Goal: Task Accomplishment & Management: Use online tool/utility

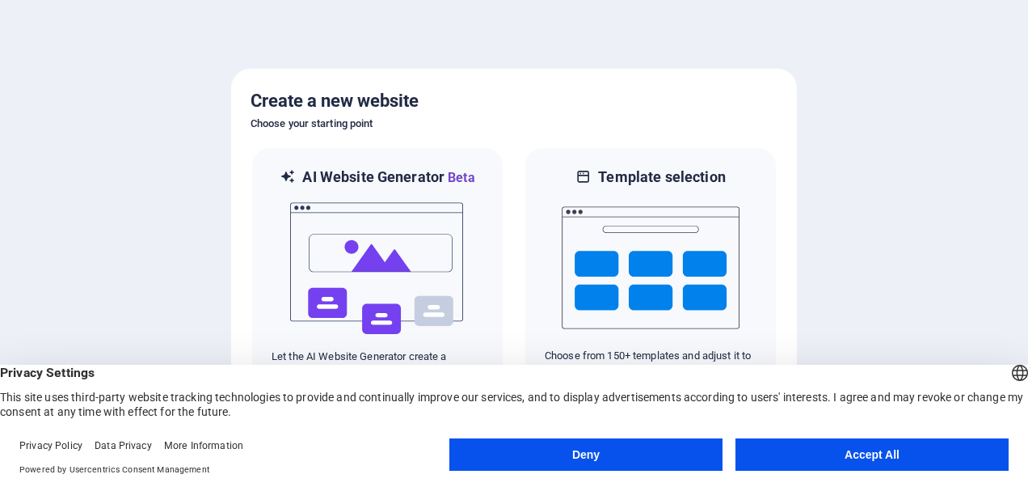
click at [855, 204] on div at bounding box center [514, 243] width 1028 height 487
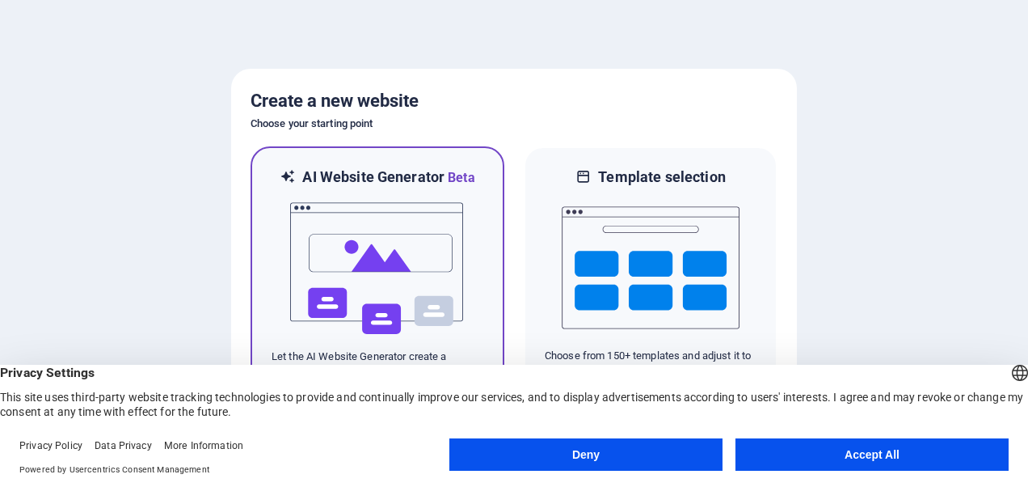
click at [414, 278] on img at bounding box center [378, 269] width 178 height 162
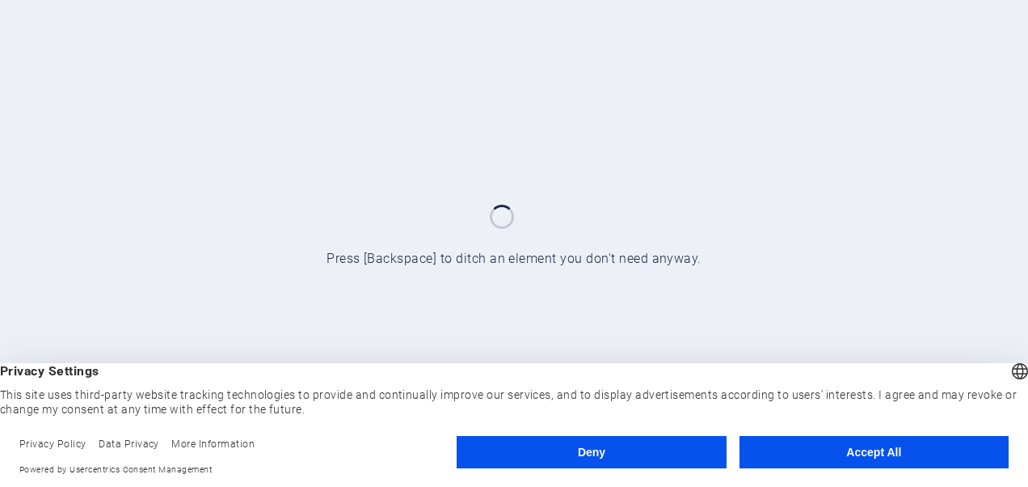
click at [850, 432] on footer "Privacy Policy Data Privacy More Information Powered by Usercentrics Consent Ma…" at bounding box center [514, 456] width 1028 height 61
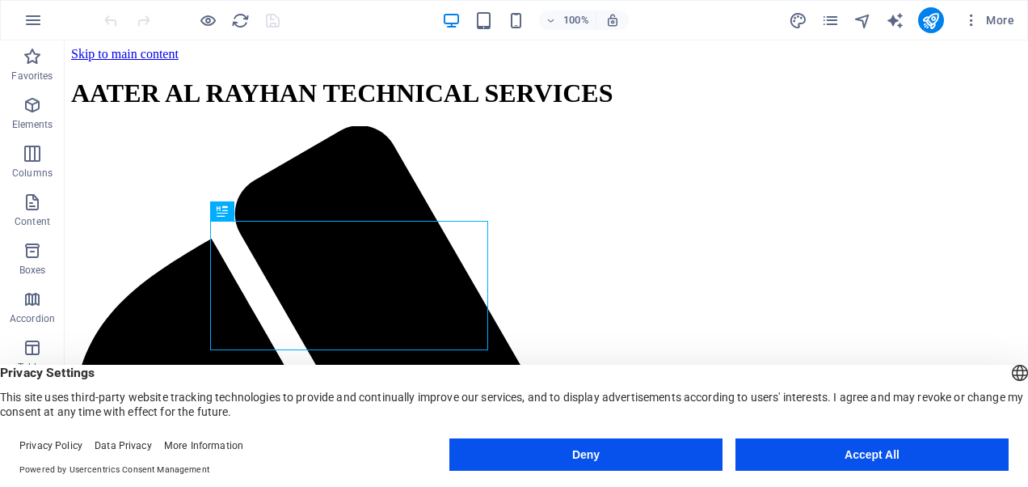
drag, startPoint x: 869, startPoint y: 455, endPoint x: 800, endPoint y: 411, distance: 82.5
click at [869, 455] on button "Accept All" at bounding box center [872, 454] width 273 height 32
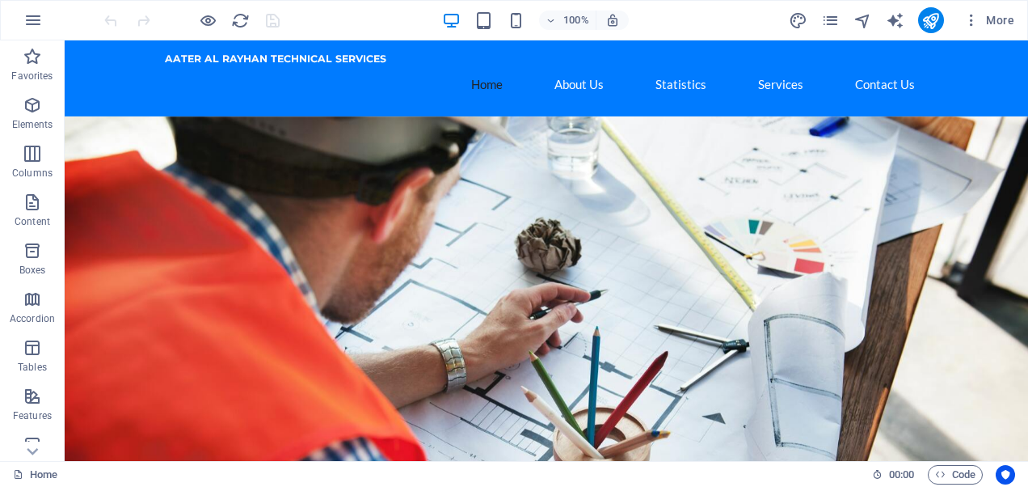
click at [716, 20] on div "100% More" at bounding box center [561, 20] width 920 height 26
click at [182, 60] on div "Logo" at bounding box center [185, 56] width 54 height 19
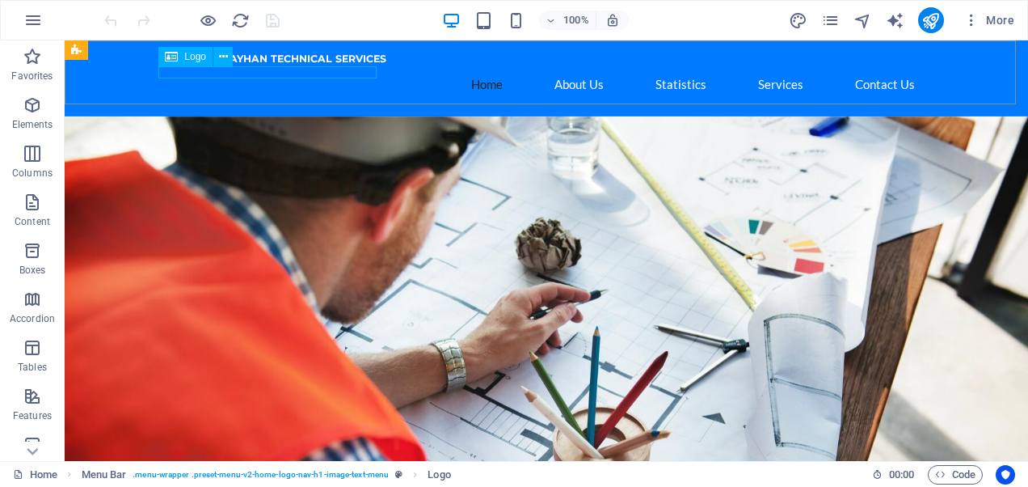
click at [191, 55] on span "Logo" at bounding box center [195, 57] width 22 height 10
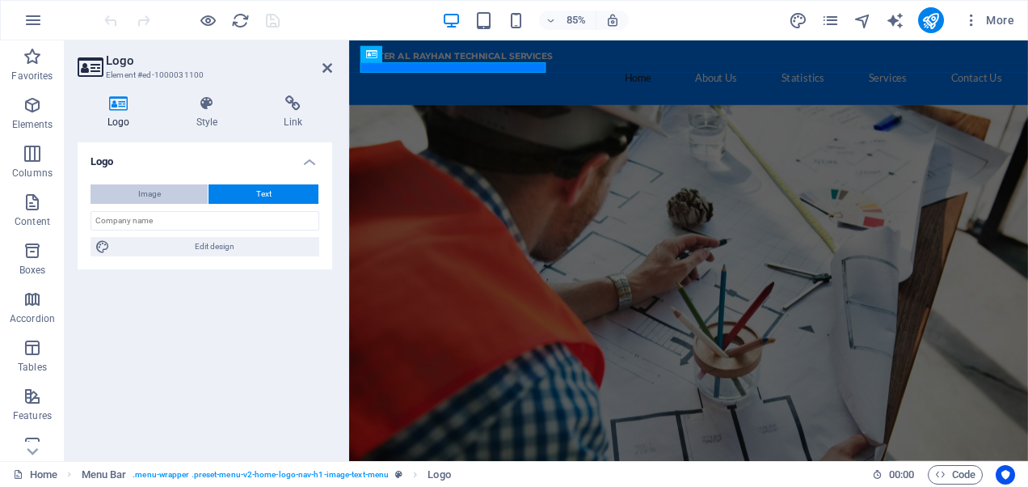
click at [157, 189] on span "Image" at bounding box center [149, 193] width 23 height 19
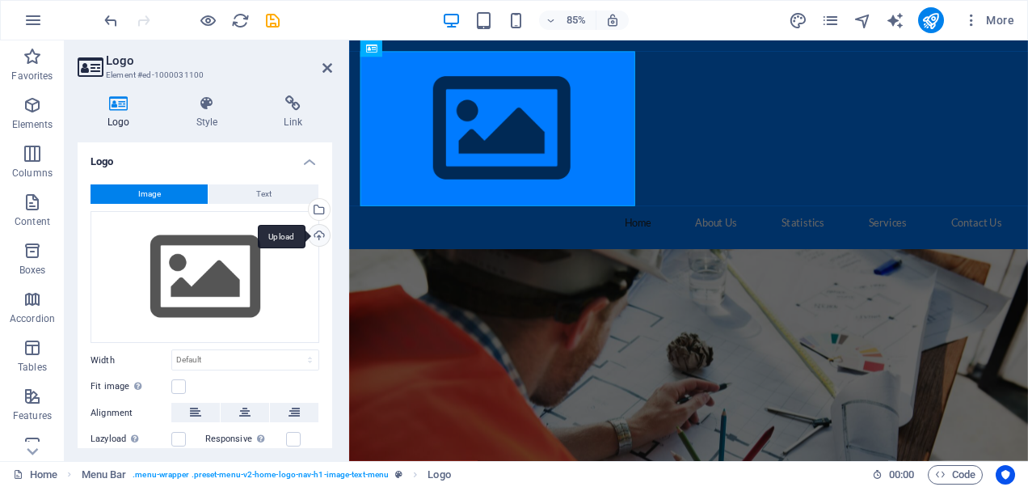
click at [317, 235] on div "Upload" at bounding box center [318, 237] width 24 height 24
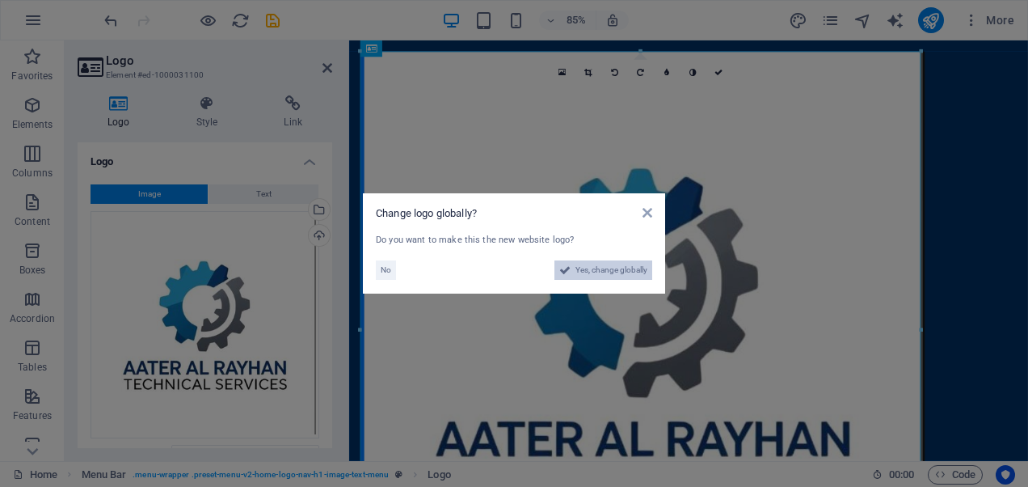
click at [605, 265] on span "Yes, change globally" at bounding box center [612, 269] width 72 height 19
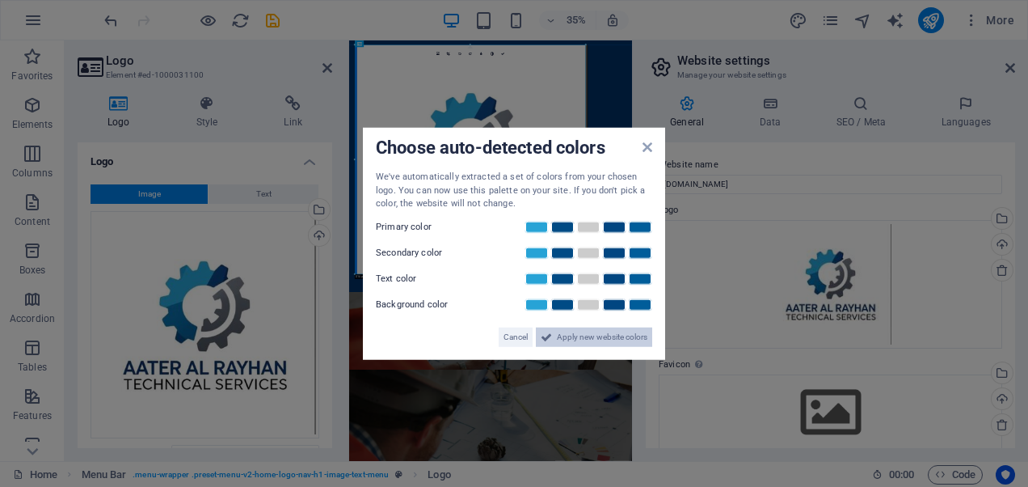
drag, startPoint x: 579, startPoint y: 331, endPoint x: 656, endPoint y: 842, distance: 515.9
click at [579, 331] on span "Apply new website colors" at bounding box center [602, 336] width 91 height 19
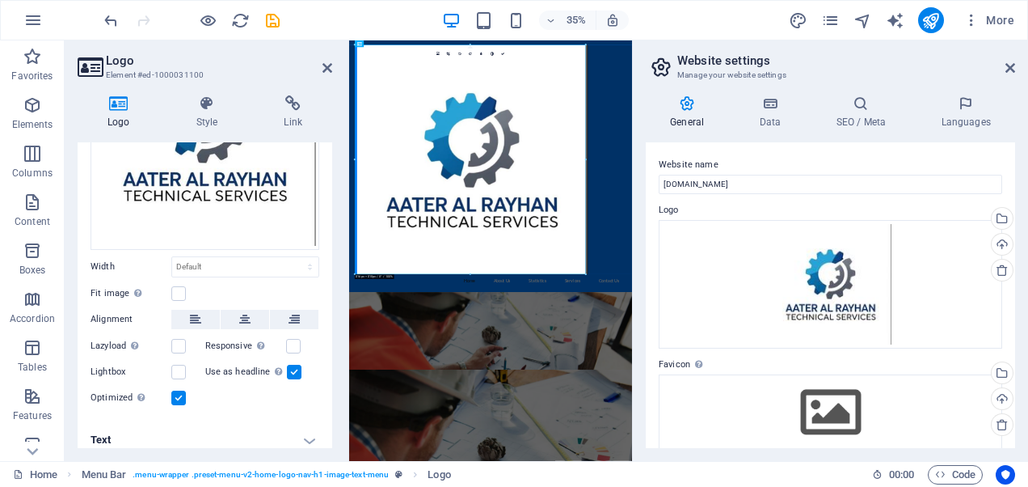
scroll to position [196, 0]
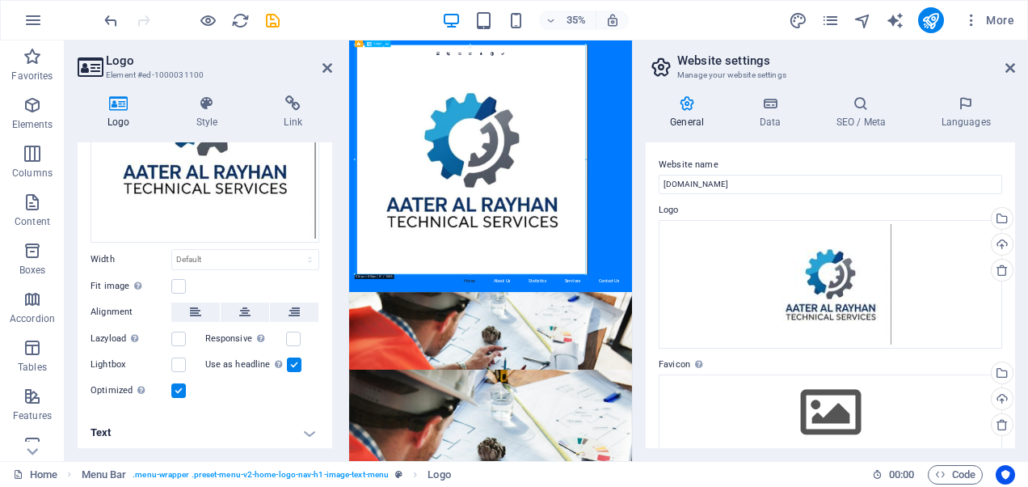
drag, startPoint x: 1020, startPoint y: 701, endPoint x: 976, endPoint y: 636, distance: 78.5
click at [976, 486] on div at bounding box center [753, 380] width 763 height 655
click at [835, 486] on div at bounding box center [753, 380] width 763 height 655
click at [333, 63] on aside "Logo Element #ed-1000031100 Logo Style Link Logo Image Text Drag files here, cl…" at bounding box center [207, 250] width 285 height 420
click at [327, 69] on icon at bounding box center [328, 67] width 10 height 13
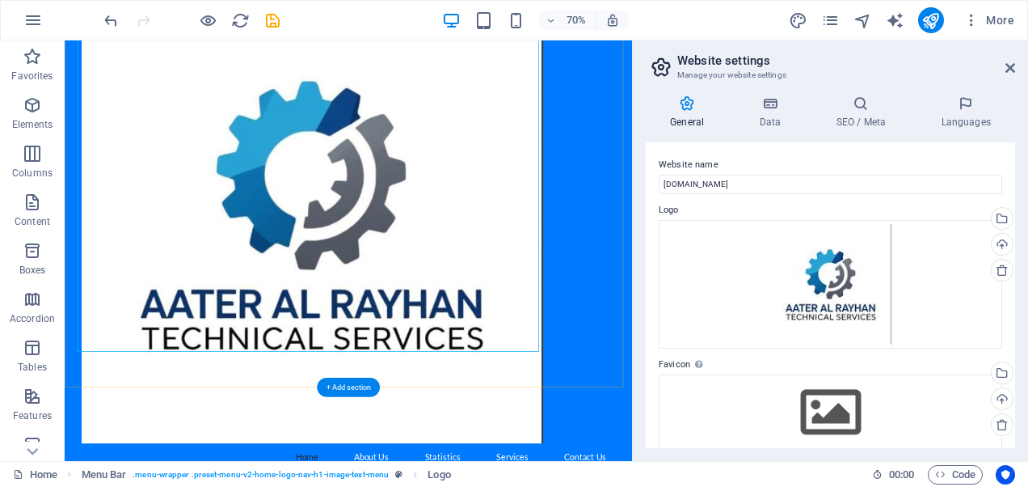
scroll to position [243, 0]
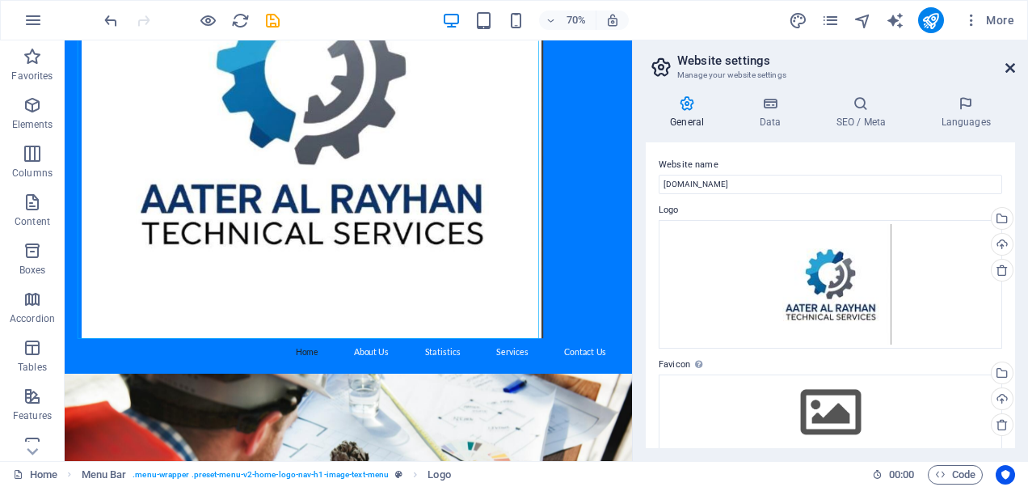
drag, startPoint x: 1011, startPoint y: 66, endPoint x: 771, endPoint y: 97, distance: 241.3
click at [1011, 66] on icon at bounding box center [1011, 67] width 10 height 13
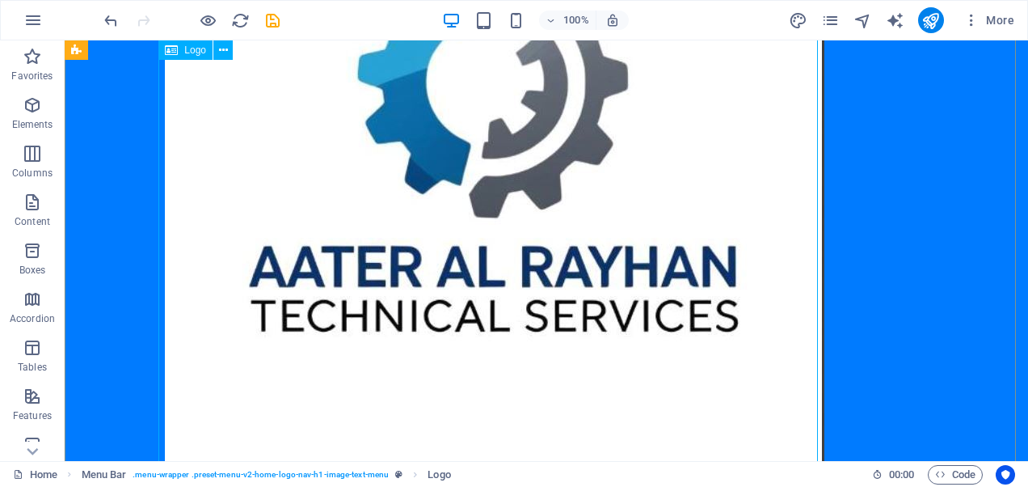
click at [425, 268] on div at bounding box center [546, 138] width 763 height 655
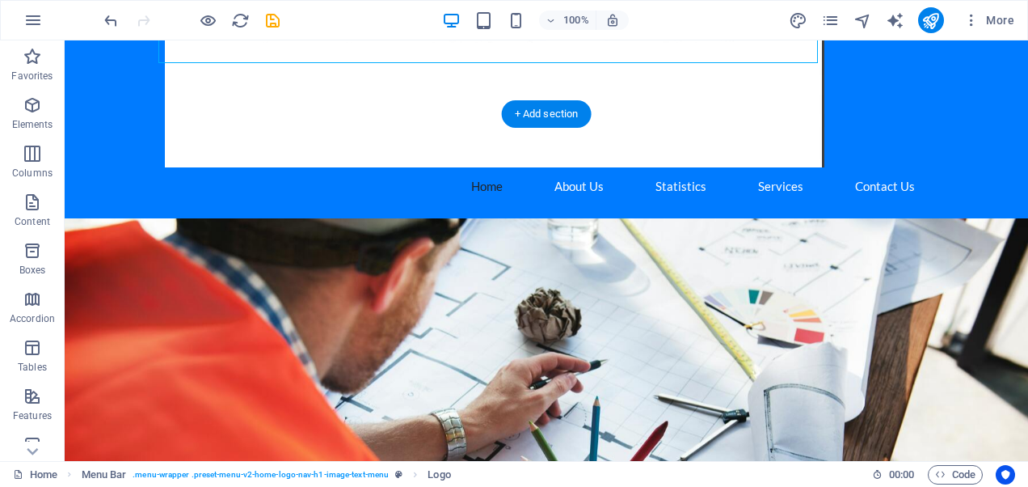
scroll to position [485, 0]
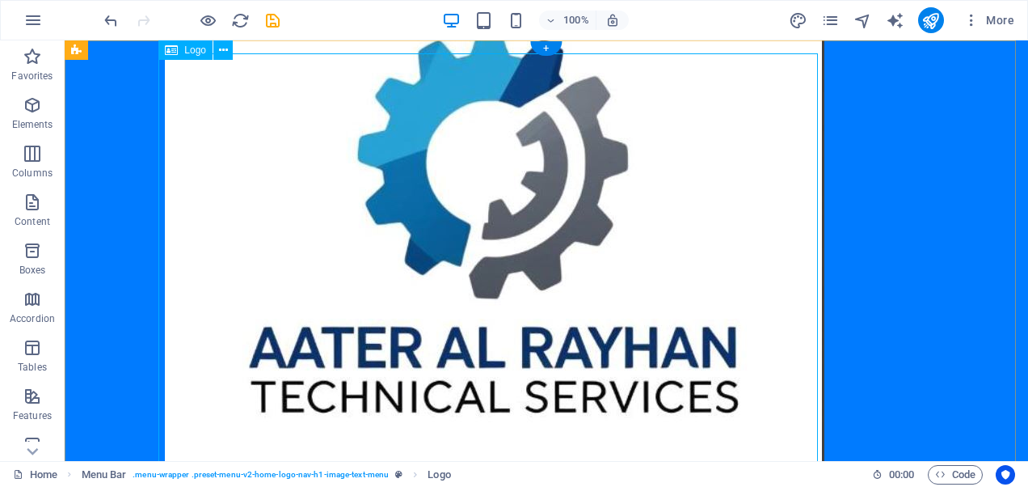
scroll to position [0, 0]
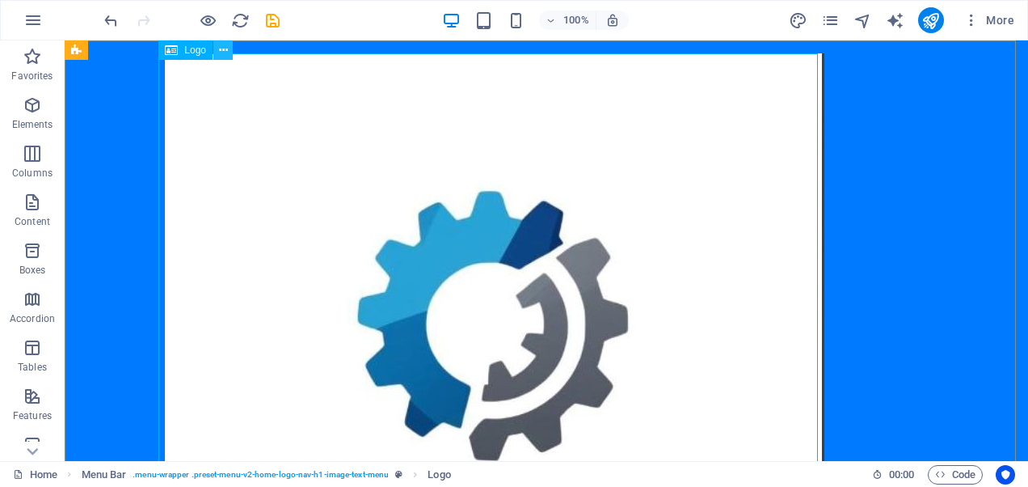
click at [223, 49] on icon at bounding box center [223, 50] width 9 height 17
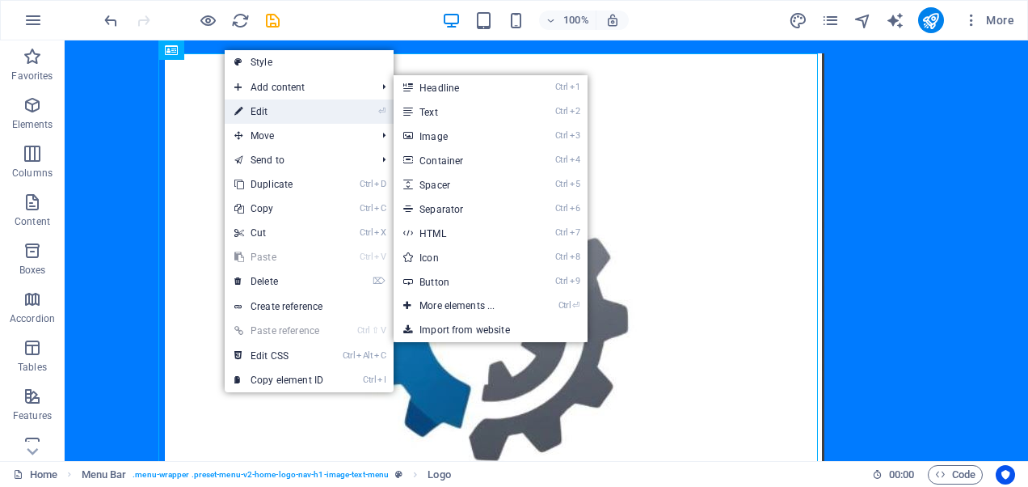
click at [281, 108] on link "⏎ Edit" at bounding box center [279, 111] width 108 height 24
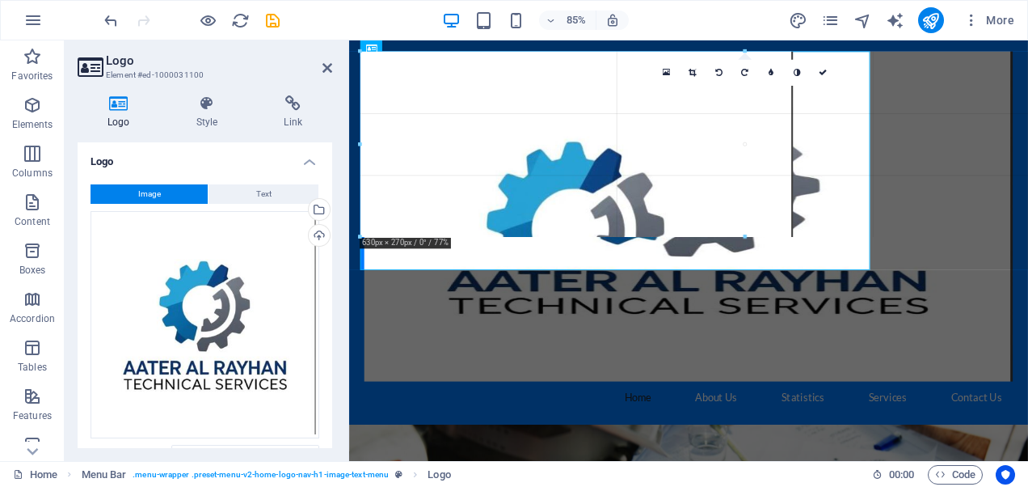
drag, startPoint x: 358, startPoint y: 50, endPoint x: 439, endPoint y: 319, distance: 280.3
type input "940"
select select "px"
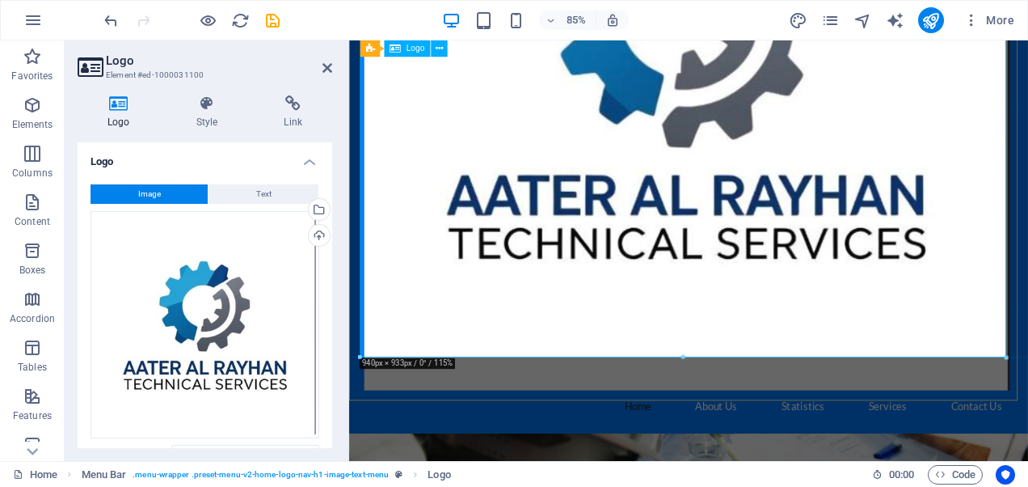
scroll to position [404, 0]
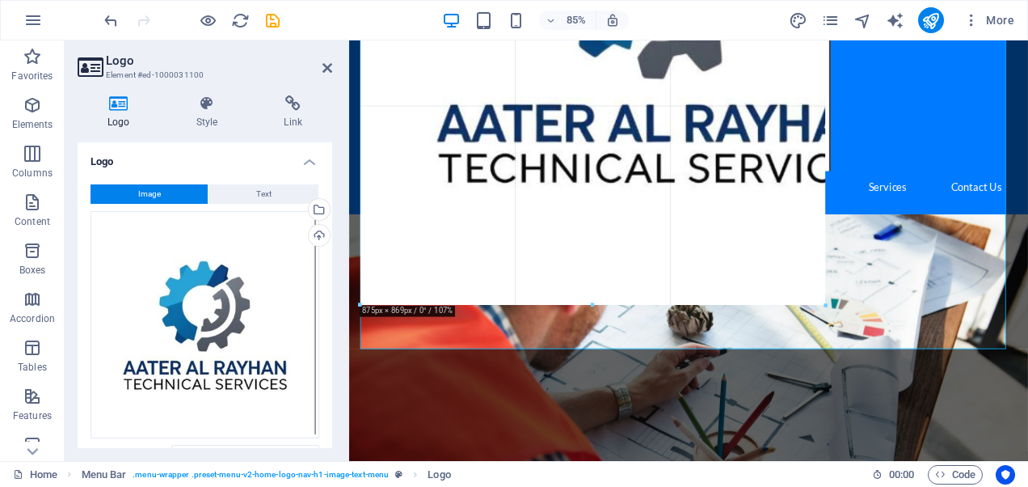
drag, startPoint x: 1004, startPoint y: 349, endPoint x: 560, endPoint y: 134, distance: 493.2
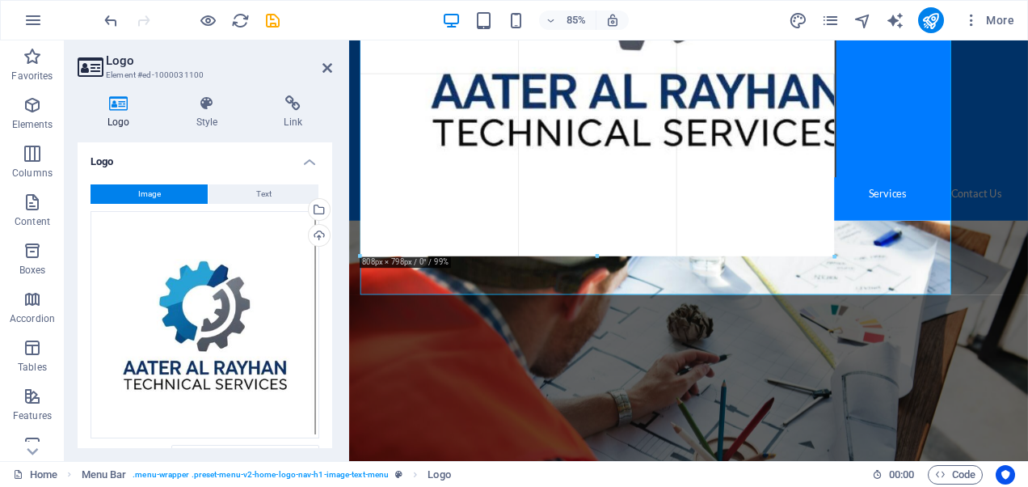
drag, startPoint x: 951, startPoint y: 293, endPoint x: 420, endPoint y: 154, distance: 549.1
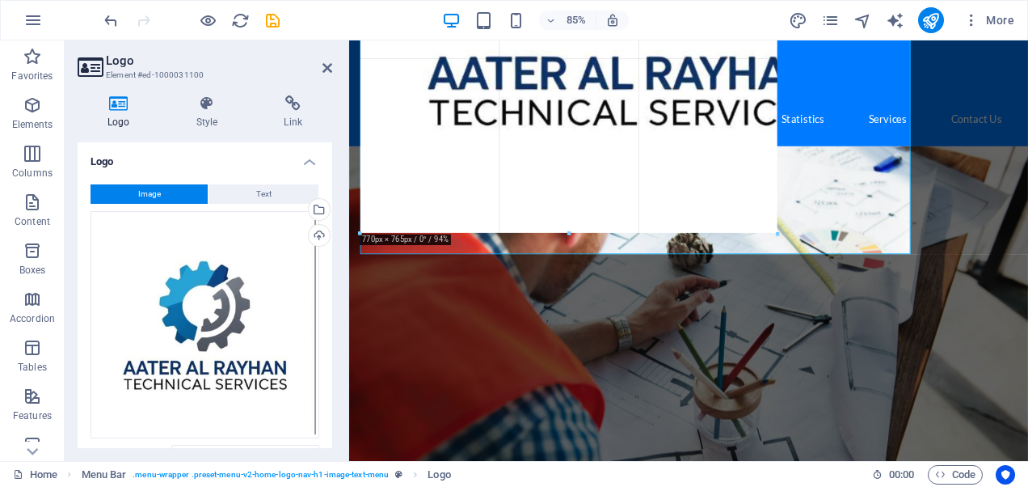
drag, startPoint x: 908, startPoint y: 252, endPoint x: 455, endPoint y: 74, distance: 486.4
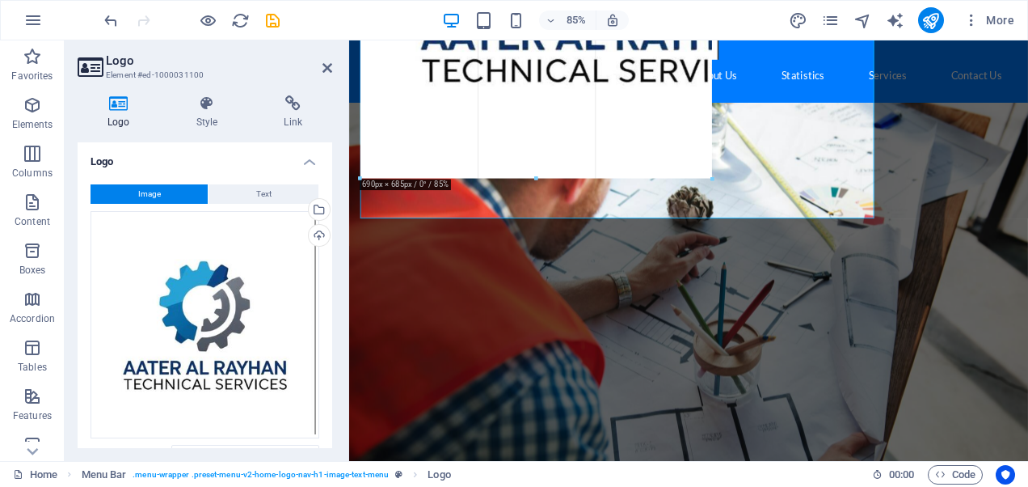
drag, startPoint x: 873, startPoint y: 220, endPoint x: 487, endPoint y: 31, distance: 430.3
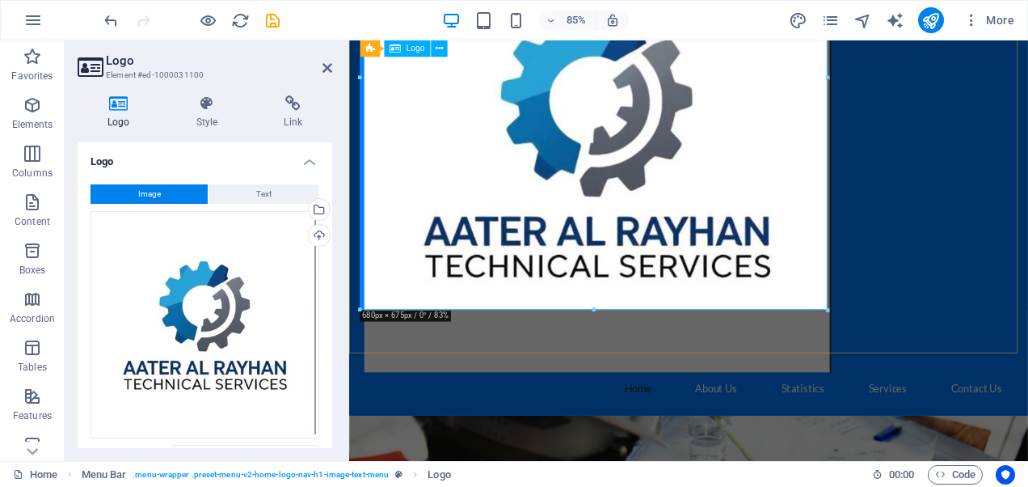
scroll to position [162, 0]
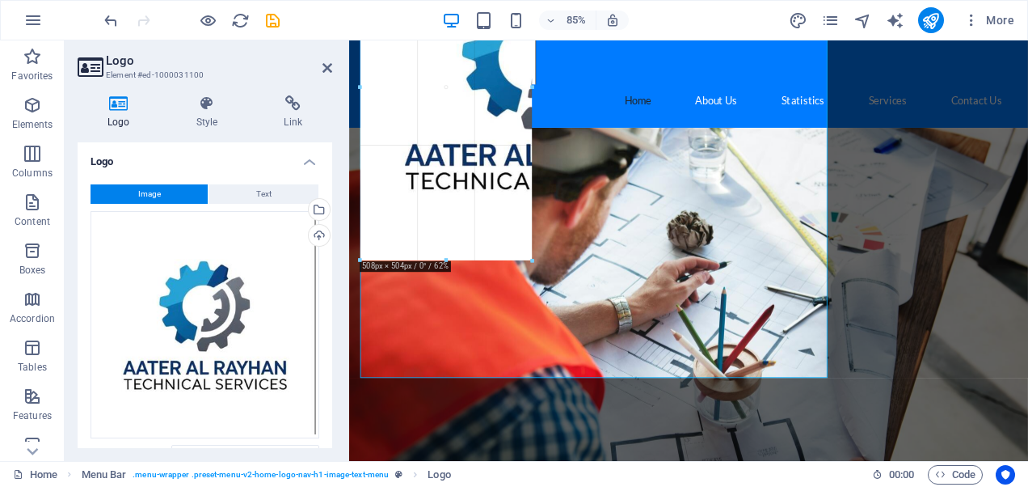
drag, startPoint x: 826, startPoint y: 377, endPoint x: 437, endPoint y: 33, distance: 519.5
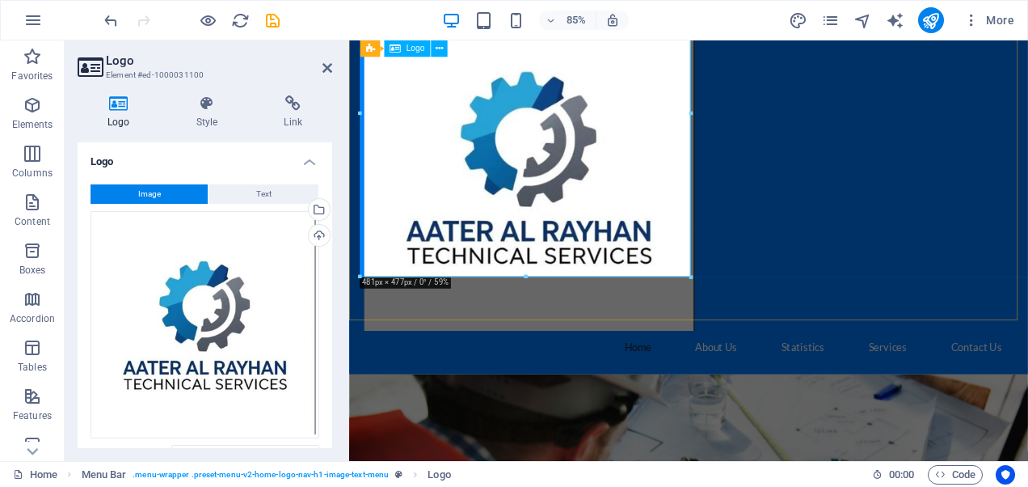
scroll to position [0, 0]
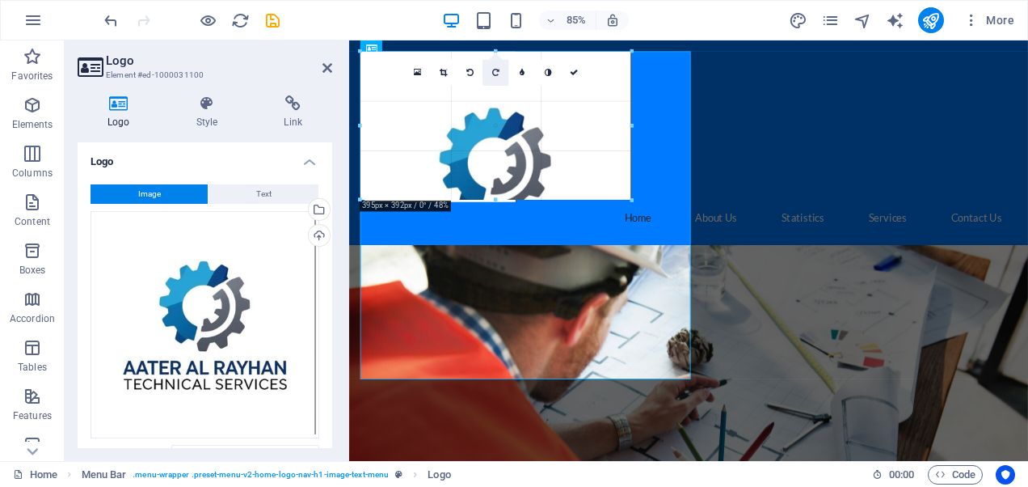
drag, startPoint x: 691, startPoint y: 378, endPoint x: 475, endPoint y: 61, distance: 384.1
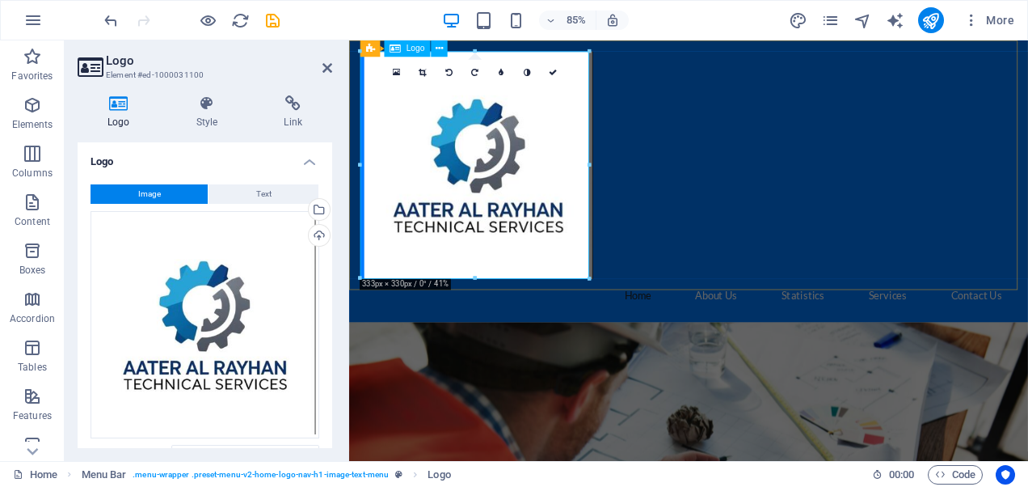
drag, startPoint x: 823, startPoint y: 317, endPoint x: 500, endPoint y: 120, distance: 378.1
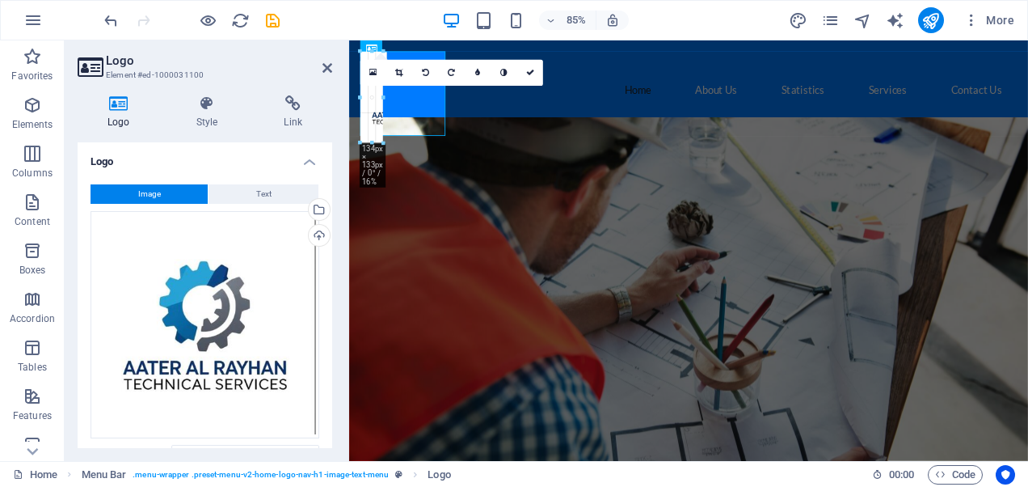
drag, startPoint x: 148, startPoint y: 15, endPoint x: 483, endPoint y: 289, distance: 433.2
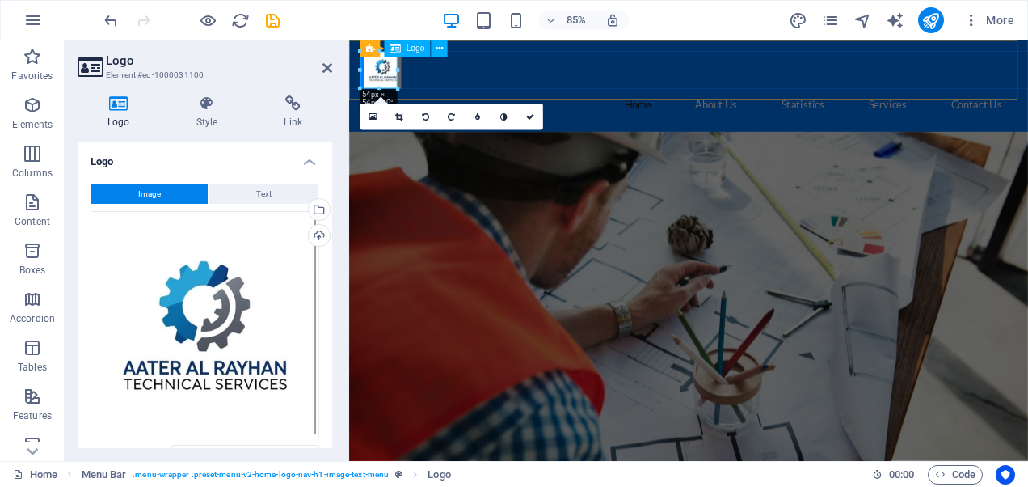
click at [382, 78] on div at bounding box center [748, 75] width 763 height 44
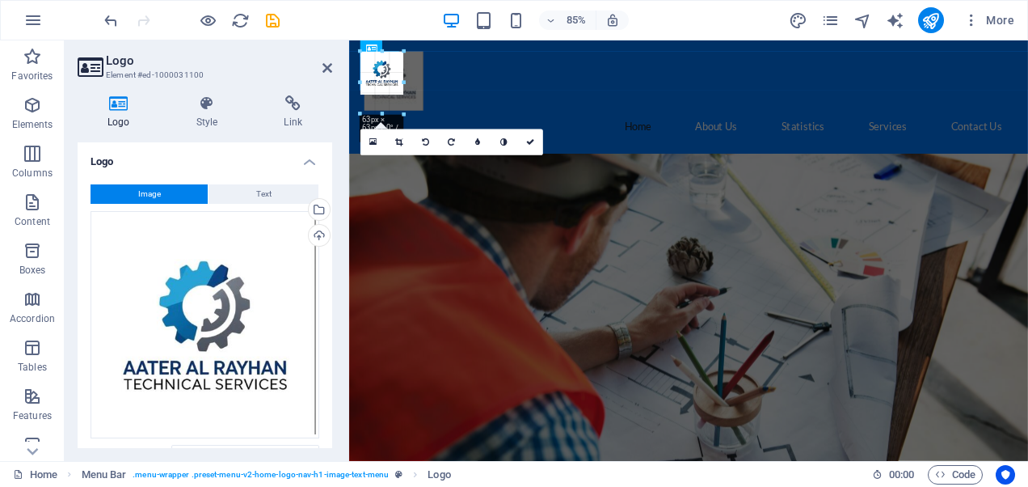
drag, startPoint x: 397, startPoint y: 89, endPoint x: 88, endPoint y: 67, distance: 309.6
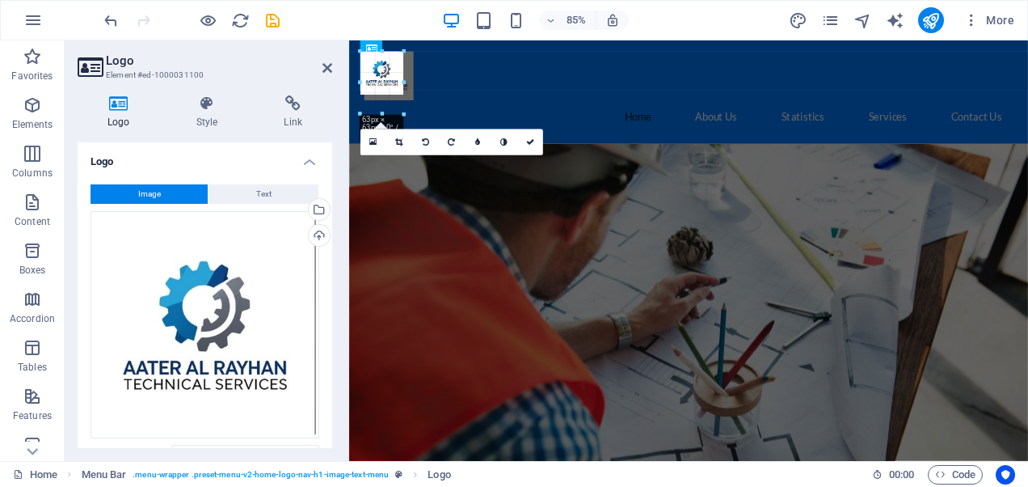
type input "72"
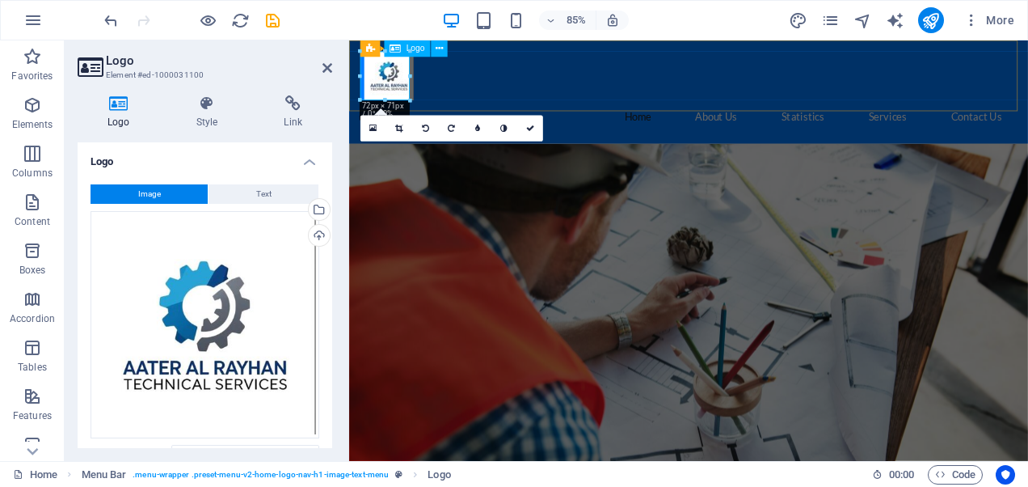
click at [389, 88] on div at bounding box center [748, 81] width 763 height 57
click at [496, 111] on nav "Home About Us Statistics Services Contact Us" at bounding box center [748, 130] width 763 height 38
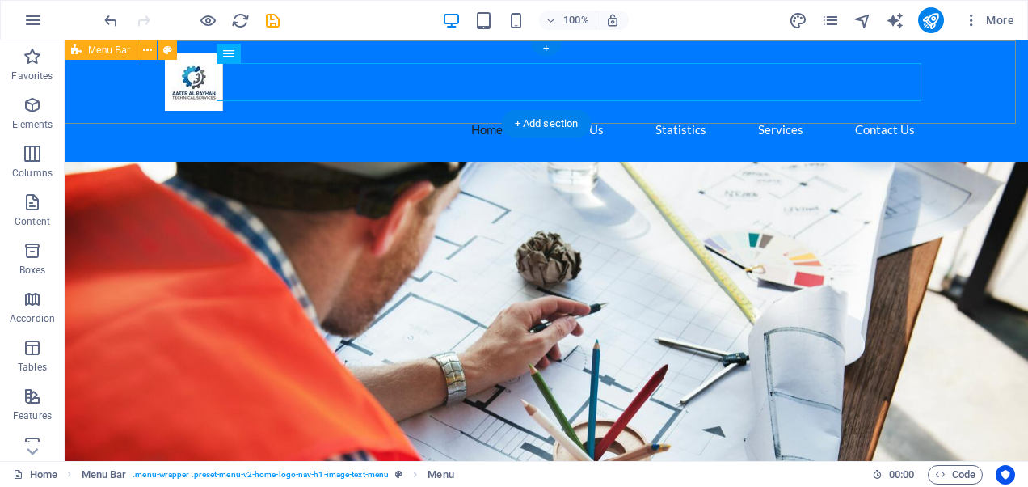
click at [289, 112] on div "Home About Us Statistics Services Contact Us" at bounding box center [547, 100] width 964 height 121
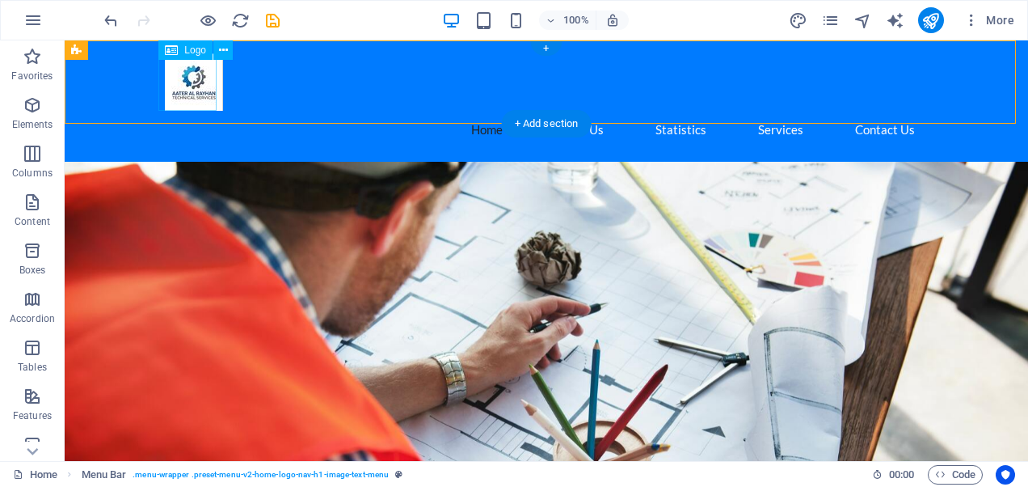
click at [191, 90] on div at bounding box center [546, 81] width 763 height 57
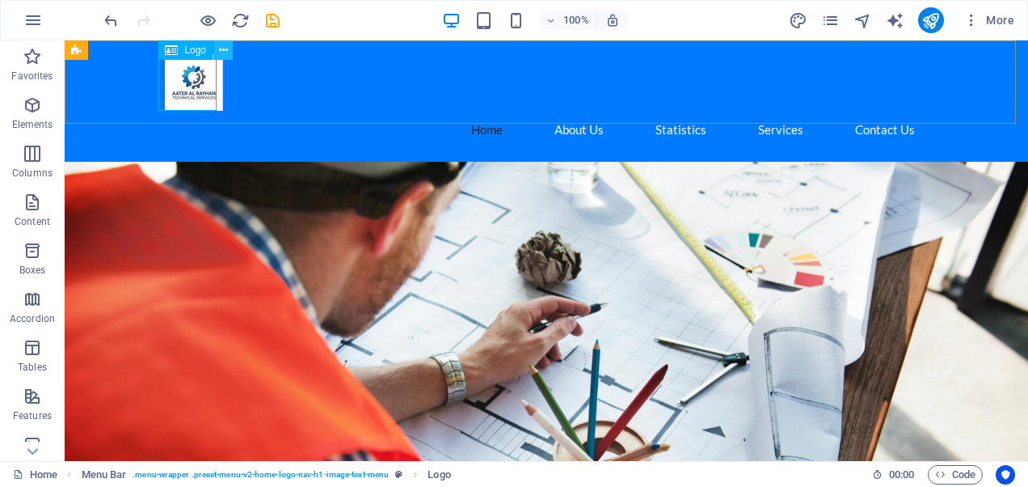
click at [220, 50] on icon at bounding box center [223, 50] width 9 height 17
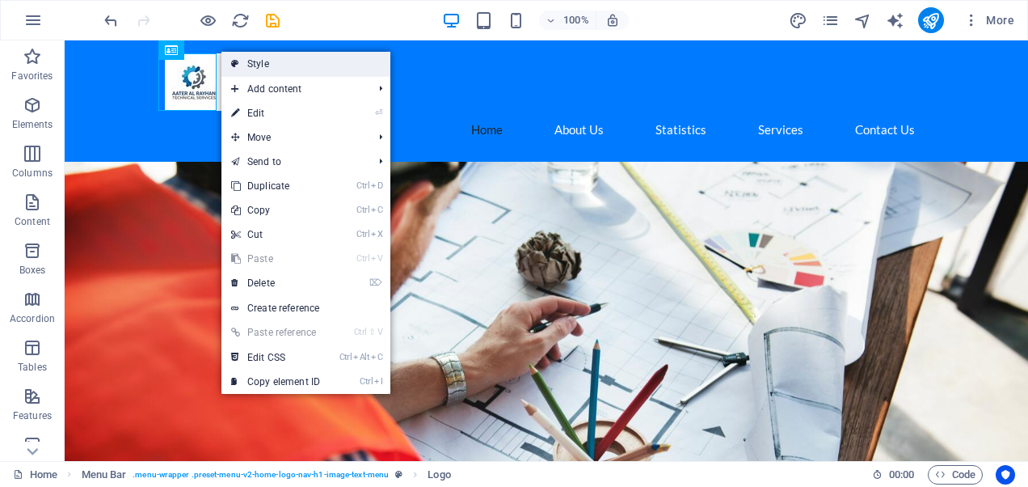
click at [250, 62] on link "Style" at bounding box center [306, 64] width 169 height 24
select select "rem"
select select "preset-menu-v2-home-logo-nav-h1-image-text-menu"
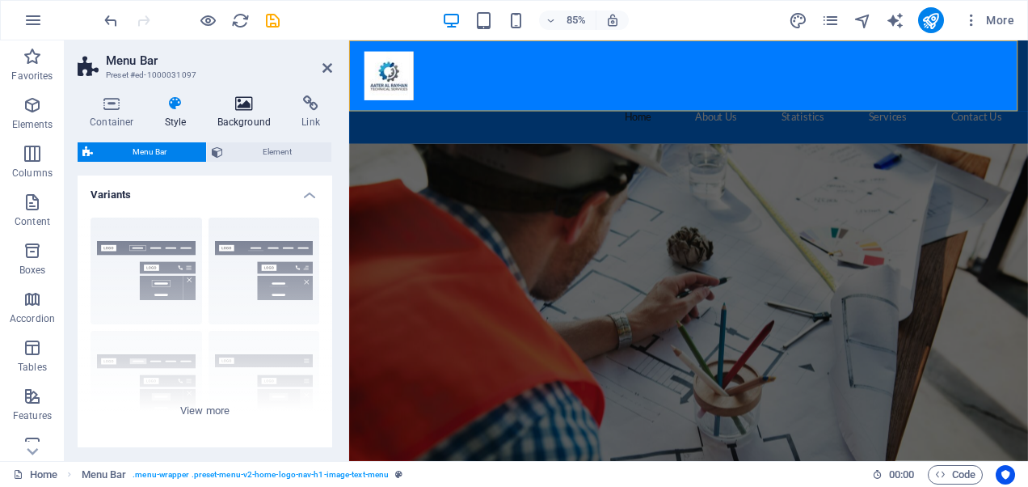
click at [244, 103] on icon at bounding box center [244, 103] width 78 height 16
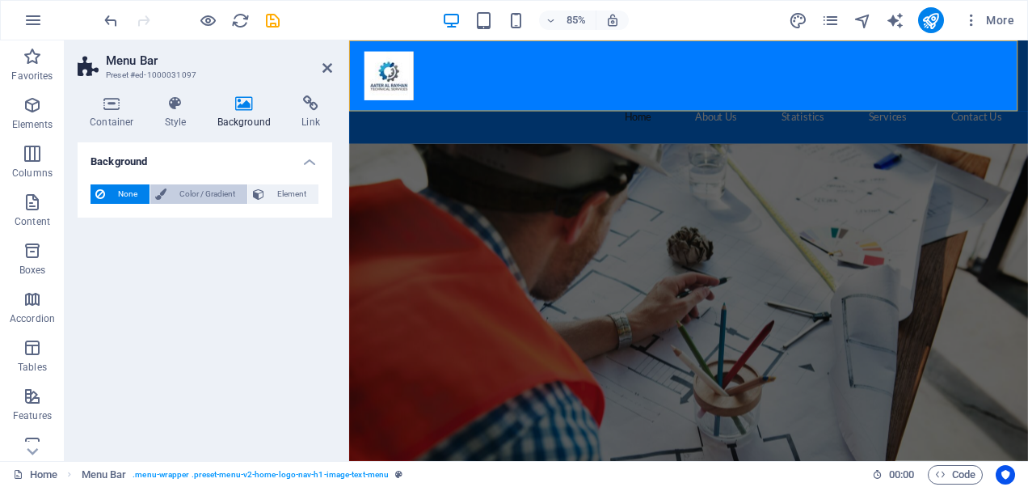
click at [205, 193] on span "Color / Gradient" at bounding box center [206, 193] width 71 height 19
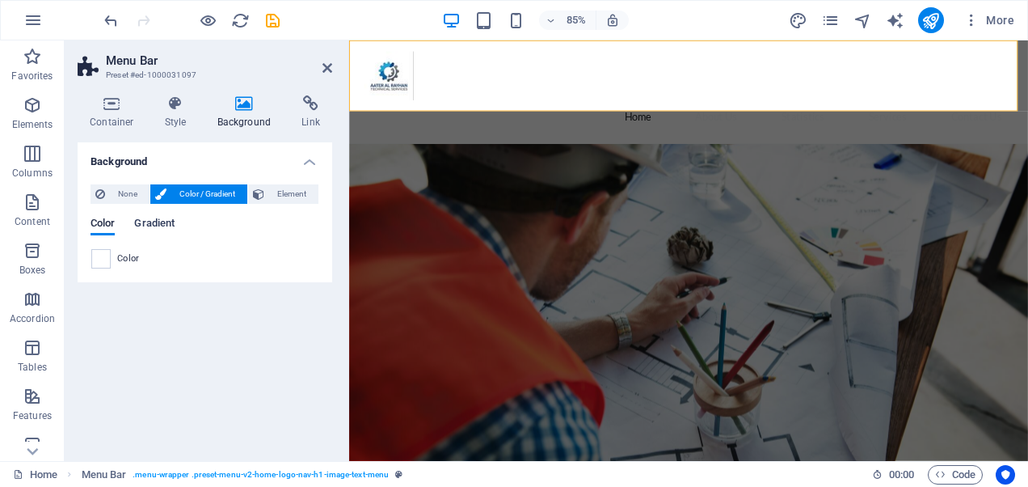
click at [157, 220] on span "Gradient" at bounding box center [154, 224] width 40 height 23
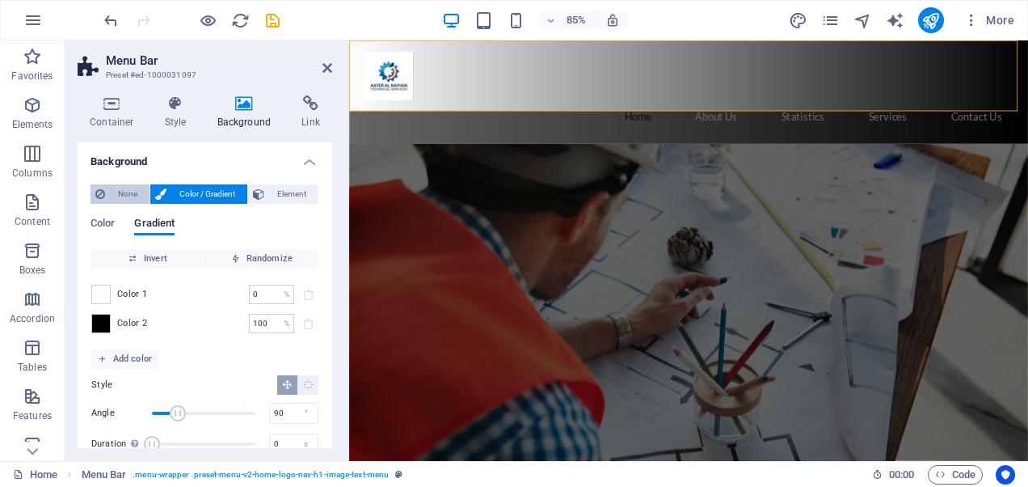
click at [112, 188] on span "None" at bounding box center [127, 193] width 35 height 19
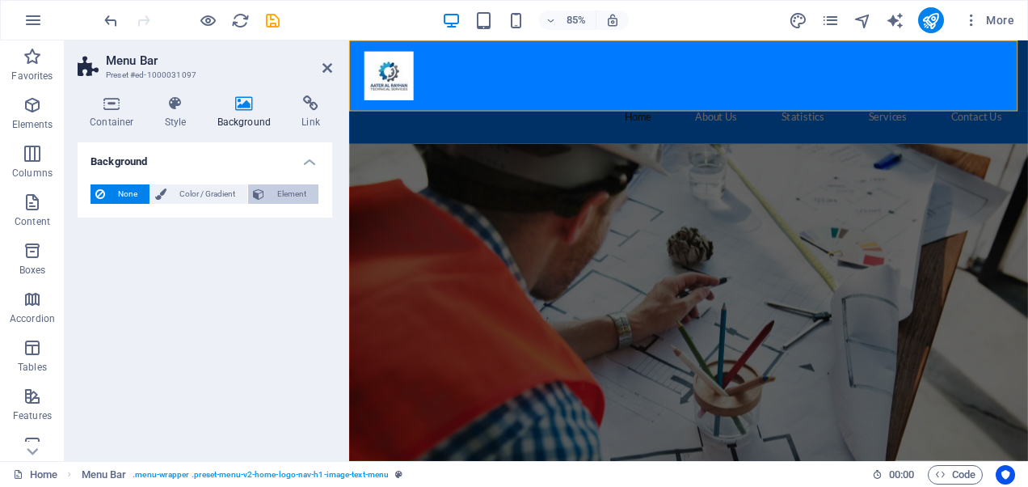
click at [281, 188] on span "Element" at bounding box center [291, 193] width 44 height 19
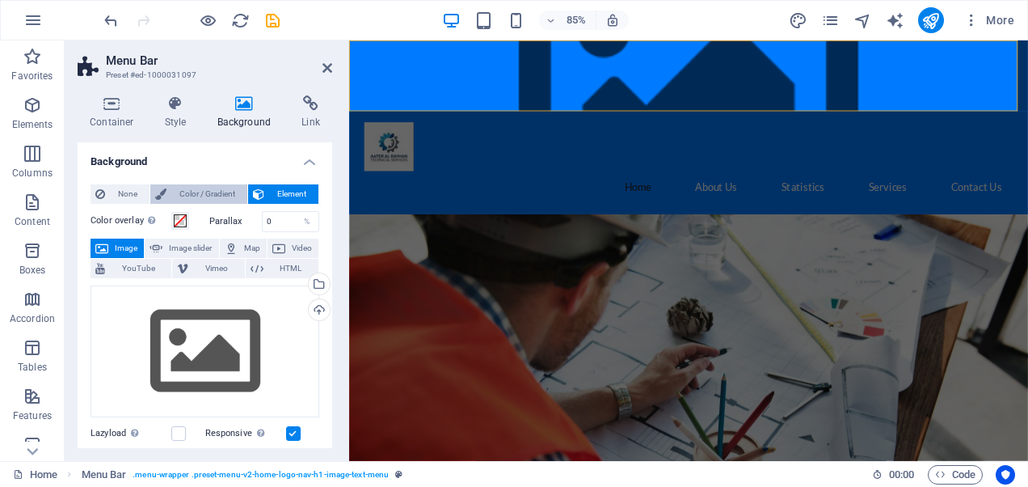
click at [209, 189] on span "Color / Gradient" at bounding box center [206, 193] width 71 height 19
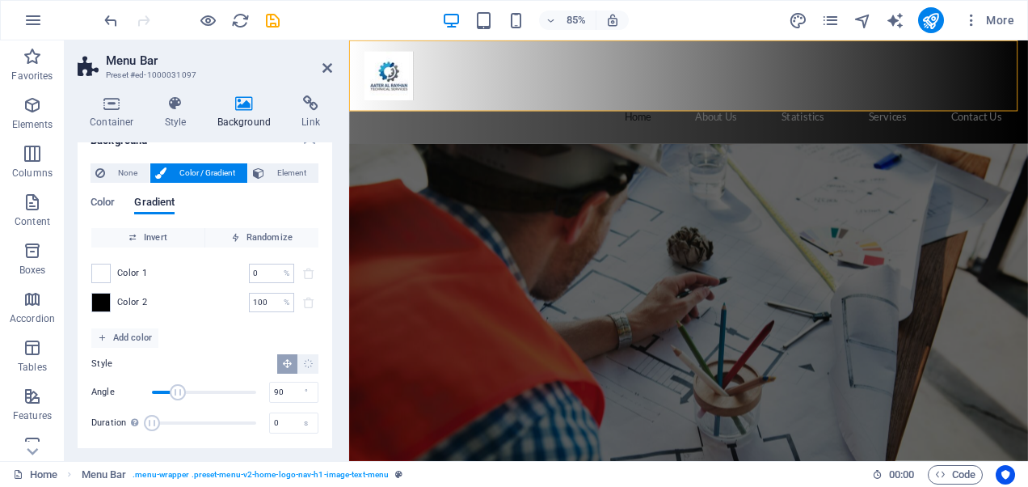
scroll to position [27, 0]
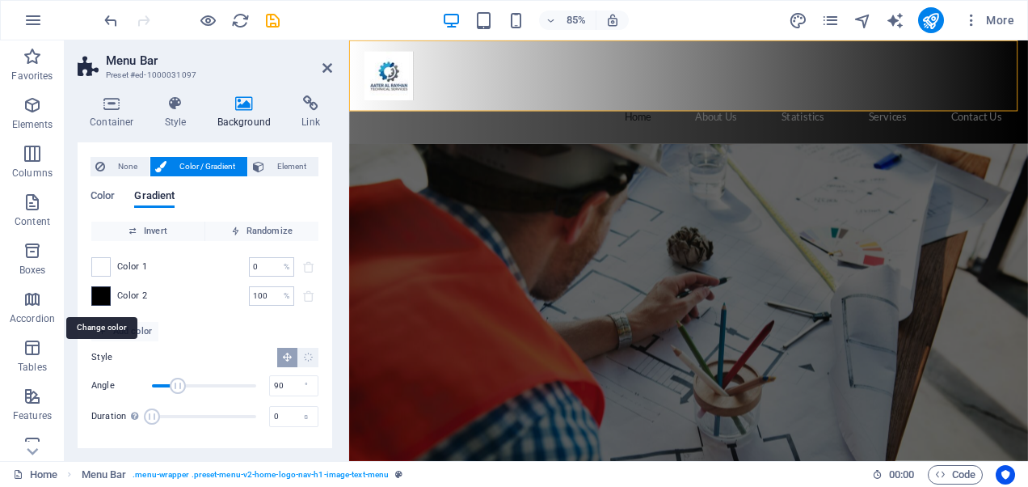
click at [103, 294] on span at bounding box center [101, 296] width 18 height 18
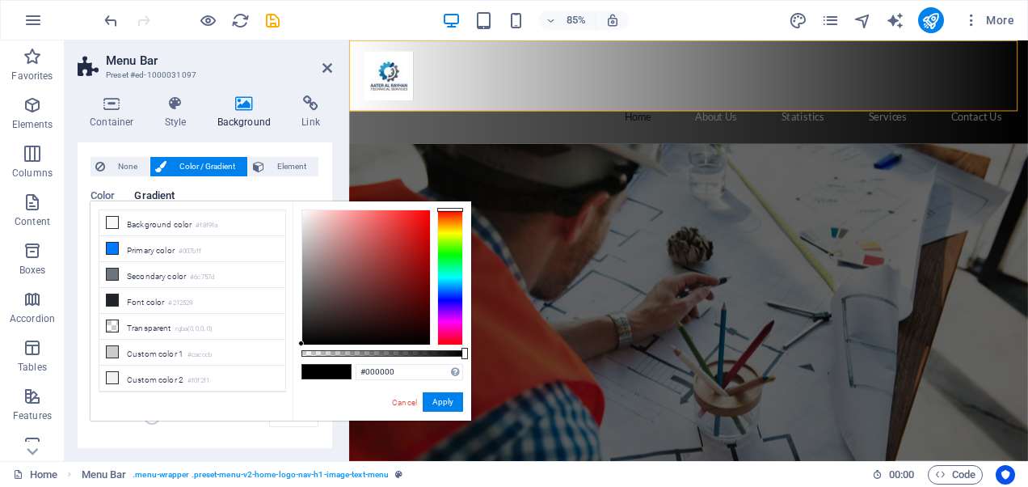
drag, startPoint x: 450, startPoint y: 206, endPoint x: 449, endPoint y: 221, distance: 14.6
click at [449, 221] on div "#000000 Supported formats #0852ed rgb(8, 82, 237) rgba(8, 82, 237, 90%) hsv(221…" at bounding box center [382, 428] width 179 height 454
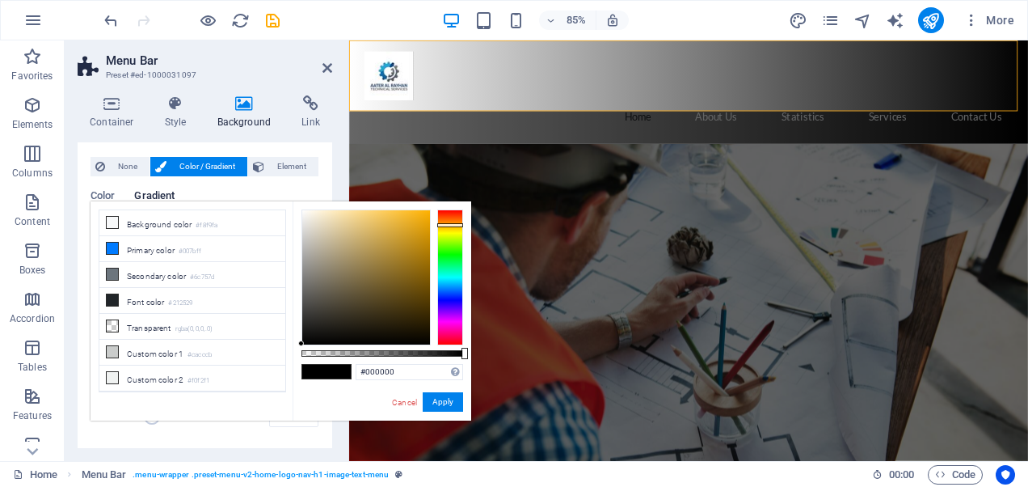
drag, startPoint x: 453, startPoint y: 207, endPoint x: 453, endPoint y: 225, distance: 17.8
click at [453, 225] on div at bounding box center [450, 225] width 26 height 4
click at [424, 210] on div at bounding box center [366, 277] width 128 height 134
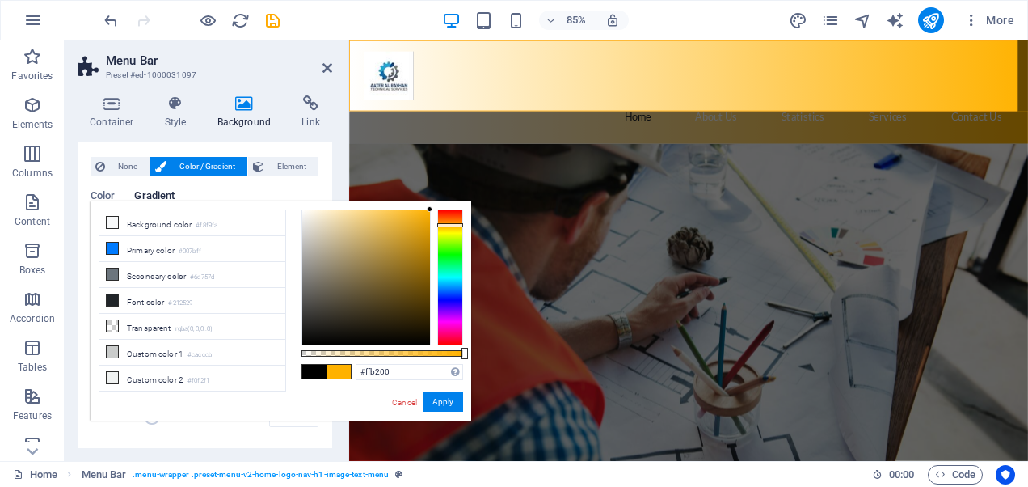
drag, startPoint x: 421, startPoint y: 207, endPoint x: 446, endPoint y: 217, distance: 26.9
click at [441, 207] on div "#ffb200 Supported formats #0852ed rgb(8, 82, 237) rgba(8, 82, 237, 90%) hsv(221…" at bounding box center [382, 428] width 179 height 454
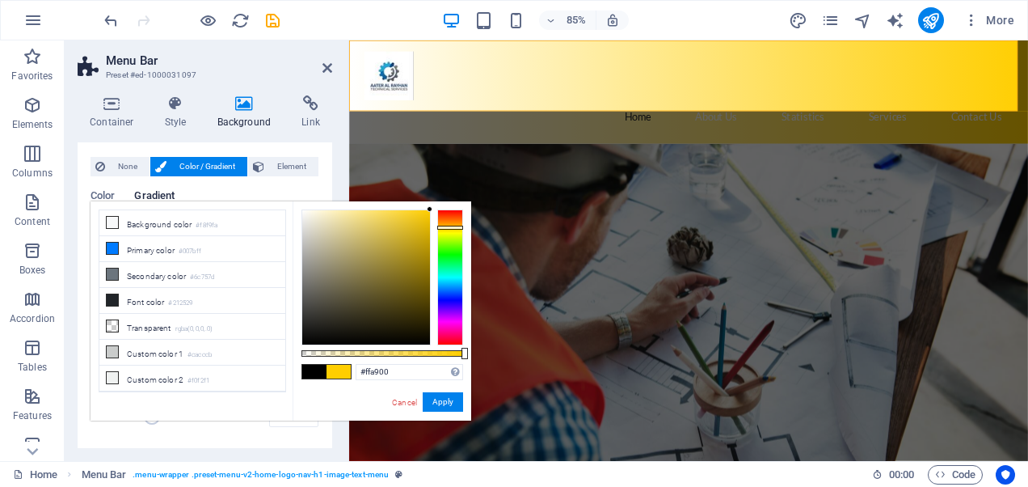
type input "#ffa000"
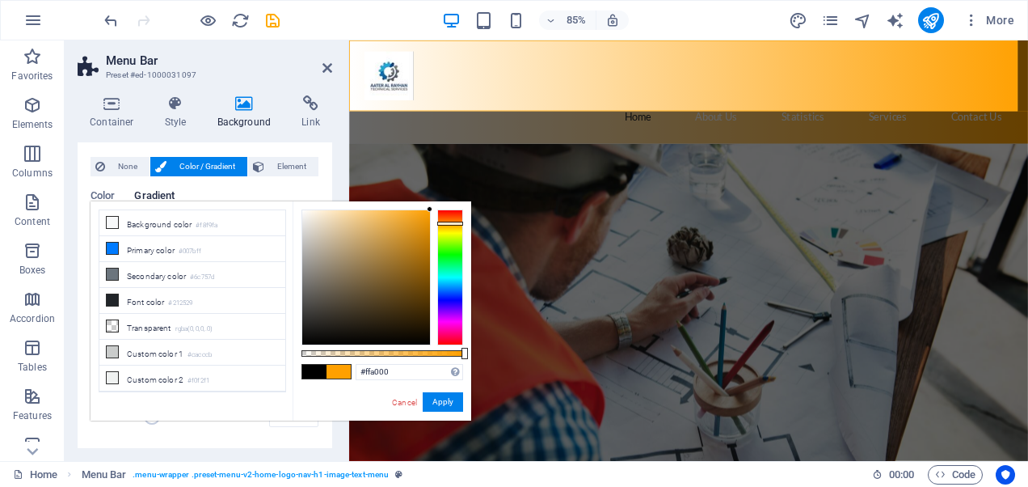
click at [448, 223] on div at bounding box center [450, 277] width 26 height 136
click at [441, 395] on button "Apply" at bounding box center [443, 401] width 40 height 19
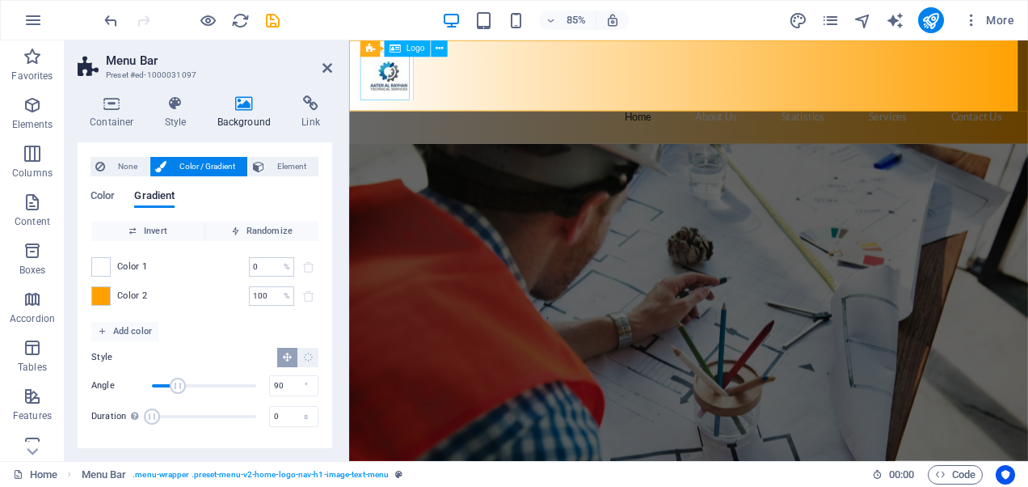
click at [396, 84] on div at bounding box center [748, 81] width 763 height 57
click at [412, 50] on span "Logo" at bounding box center [416, 48] width 19 height 8
click at [438, 46] on icon at bounding box center [438, 48] width 7 height 15
click at [103, 107] on icon at bounding box center [112, 103] width 69 height 16
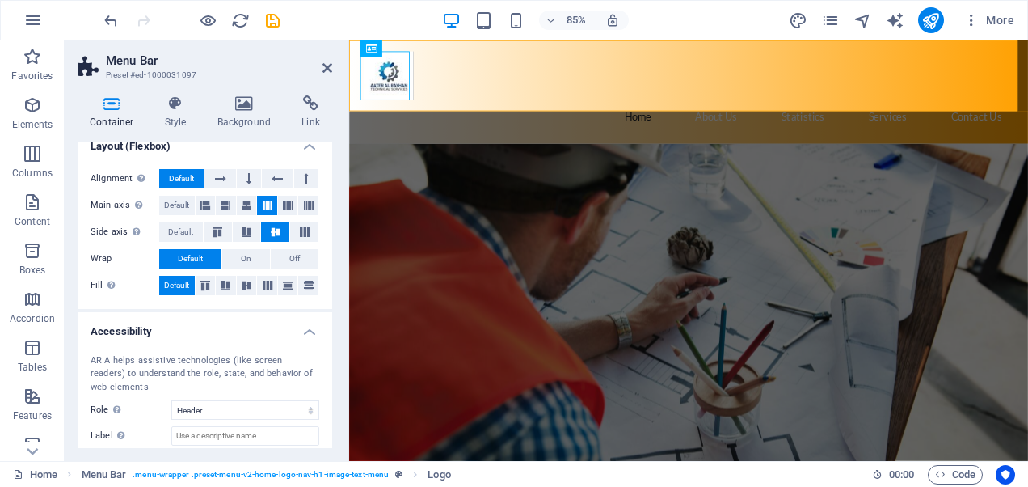
scroll to position [243, 0]
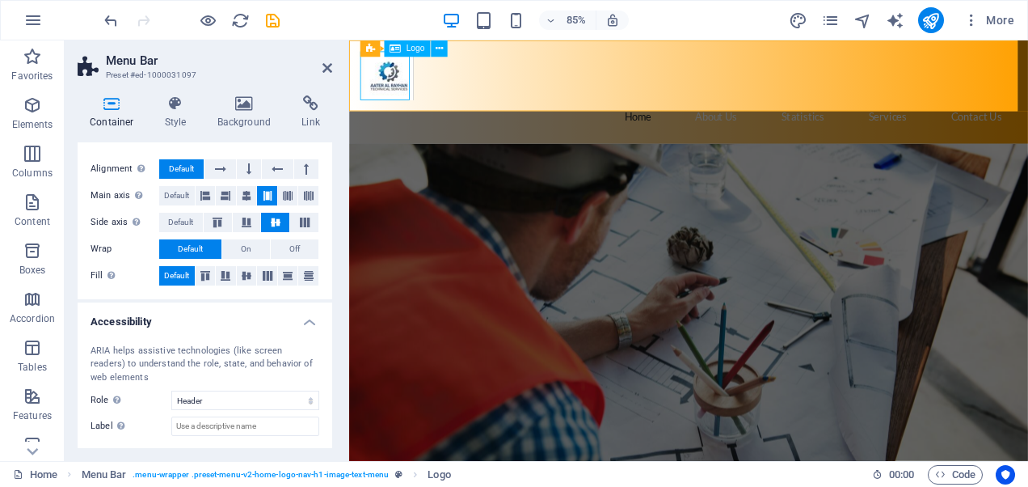
click at [391, 81] on div at bounding box center [748, 81] width 763 height 57
click at [373, 90] on div at bounding box center [748, 81] width 763 height 57
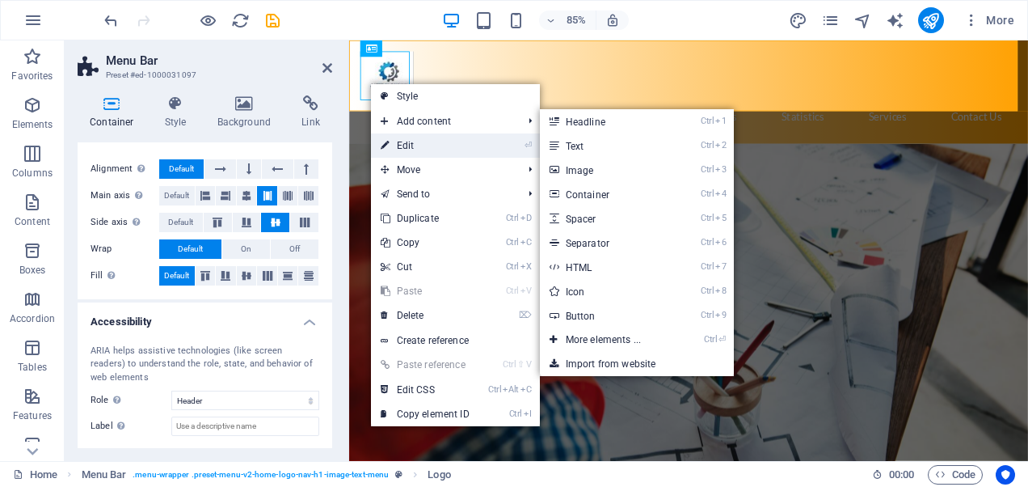
click at [395, 138] on link "⏎ Edit" at bounding box center [425, 145] width 108 height 24
select select "px"
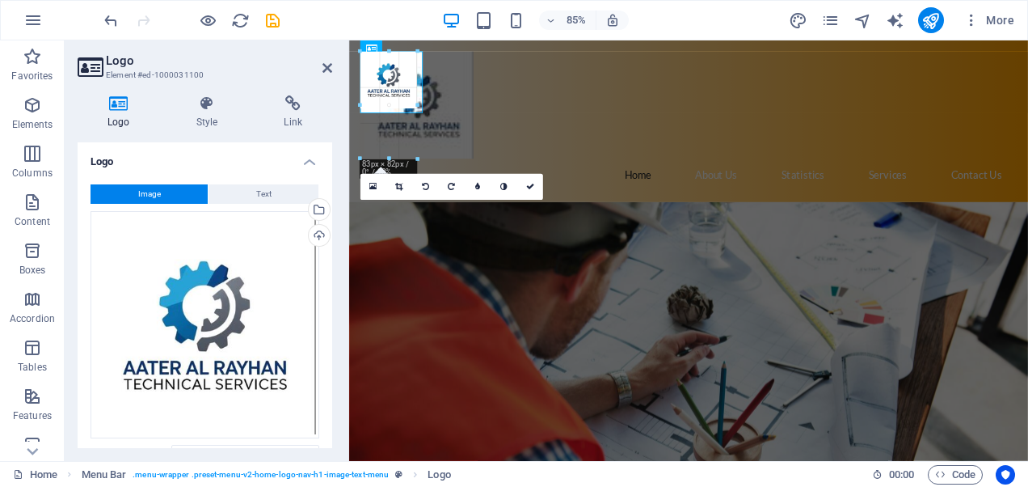
drag, startPoint x: 408, startPoint y: 74, endPoint x: 479, endPoint y: 74, distance: 70.3
type input "154"
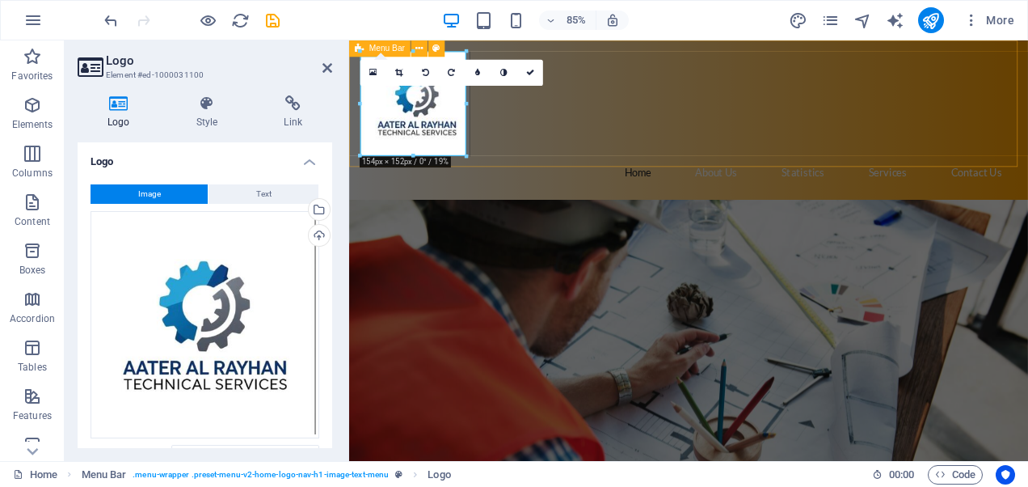
click at [563, 143] on div "Home About Us Statistics Services Contact Us" at bounding box center [748, 134] width 799 height 188
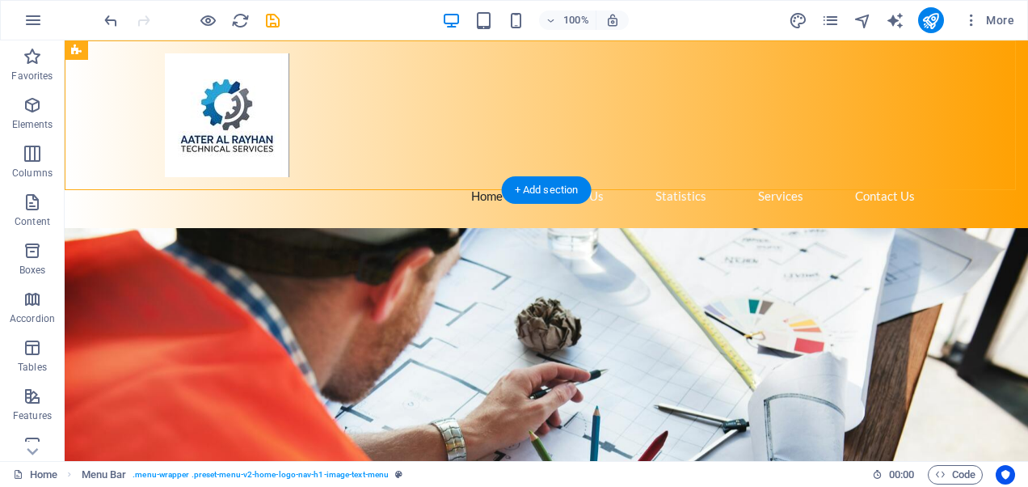
click at [380, 228] on figure at bounding box center [547, 461] width 964 height 466
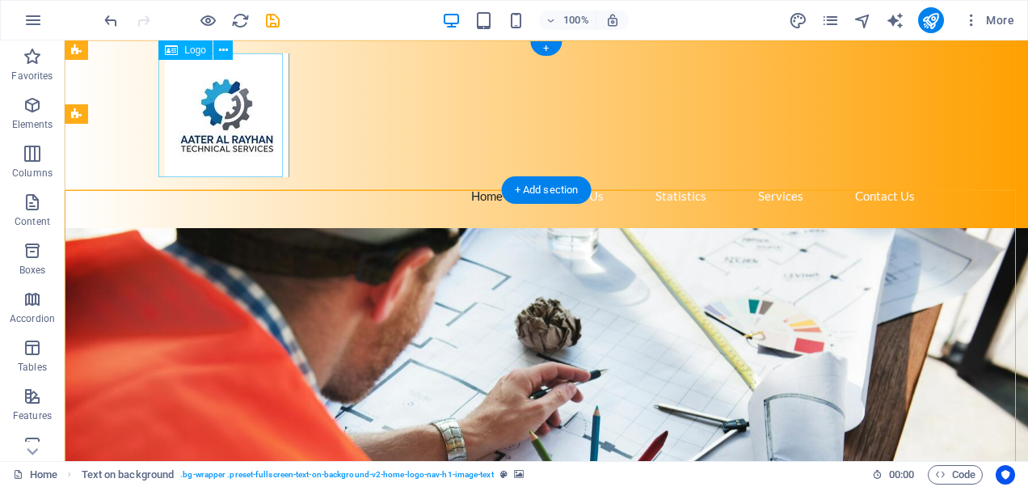
click at [236, 141] on div at bounding box center [546, 115] width 763 height 124
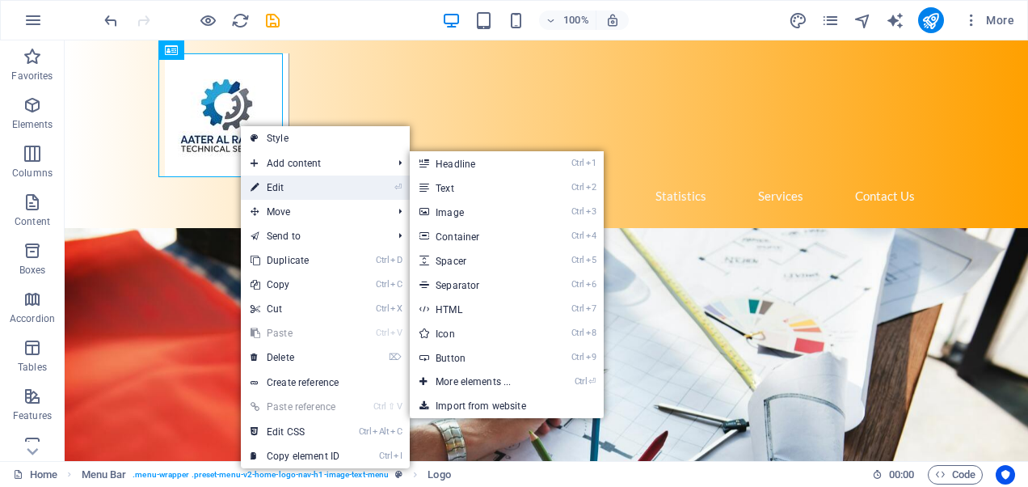
click at [283, 181] on link "⏎ Edit" at bounding box center [295, 187] width 108 height 24
select select "px"
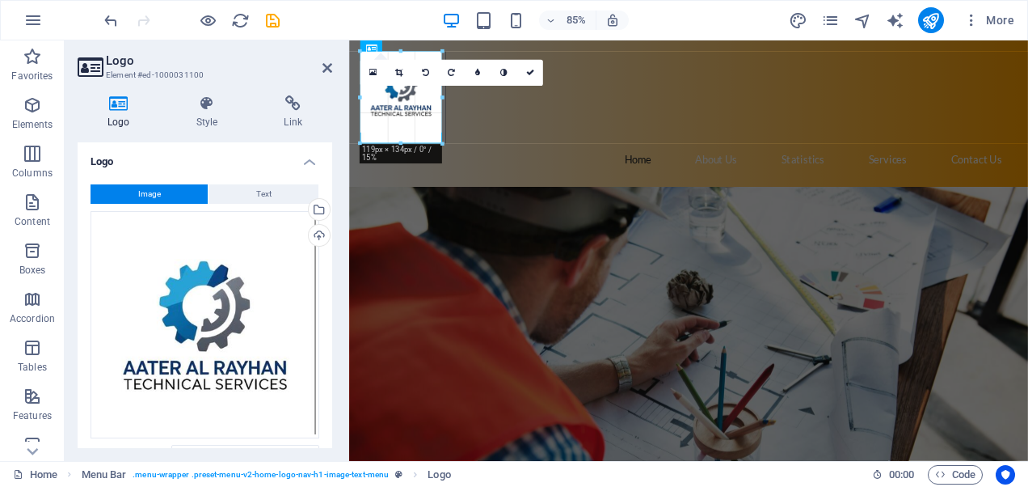
drag, startPoint x: 466, startPoint y: 154, endPoint x: 96, endPoint y: 70, distance: 378.9
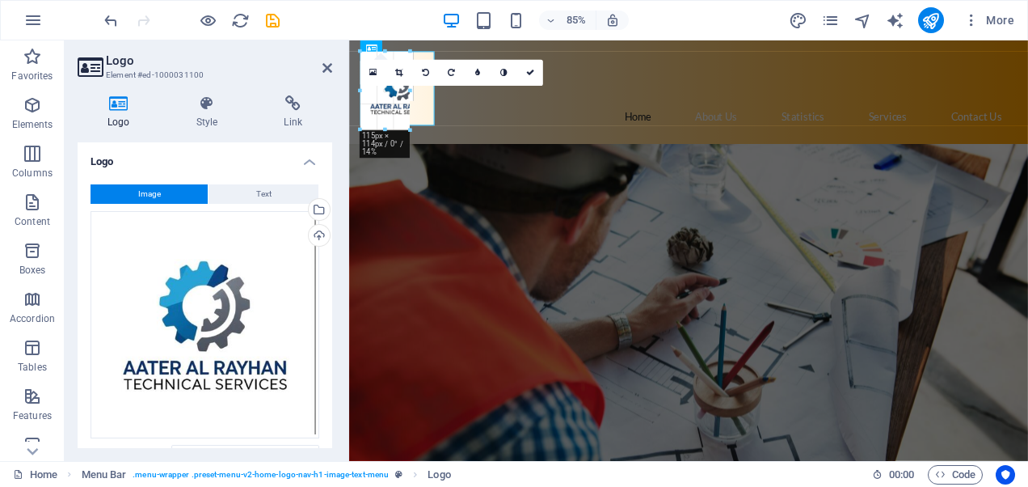
drag, startPoint x: 400, startPoint y: 131, endPoint x: 58, endPoint y: 64, distance: 348.5
type input "79"
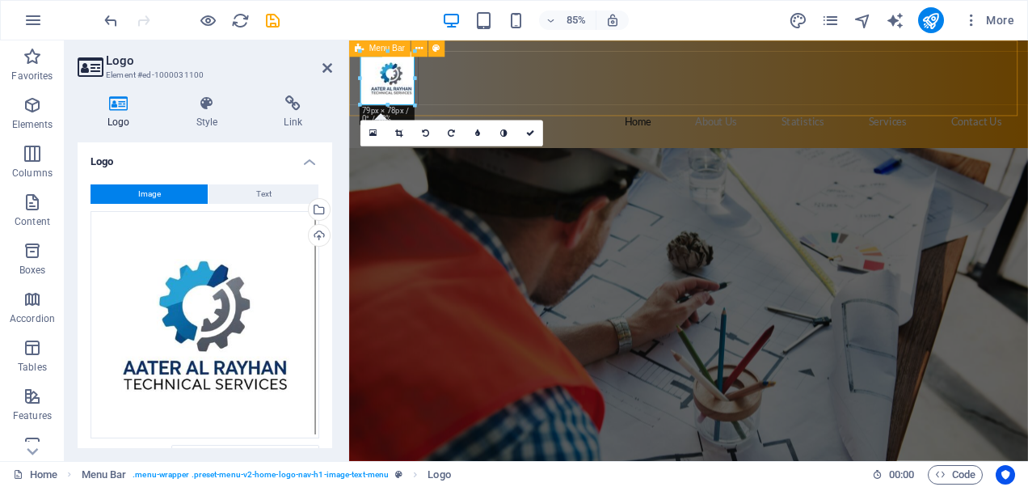
click at [489, 104] on div "Home About Us Statistics Services Contact Us" at bounding box center [748, 103] width 799 height 127
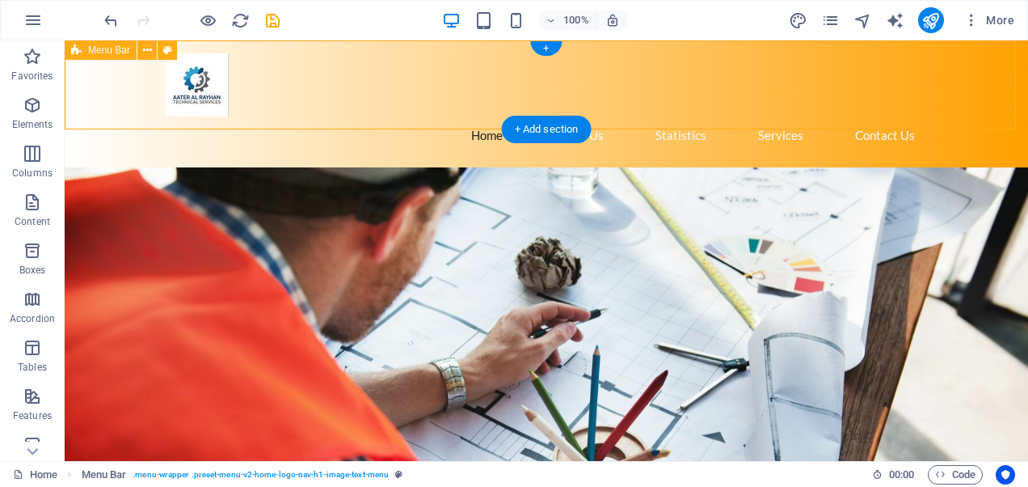
click at [259, 129] on div "Home About Us Statistics Services Contact Us" at bounding box center [547, 103] width 964 height 127
click at [187, 92] on div at bounding box center [546, 84] width 763 height 63
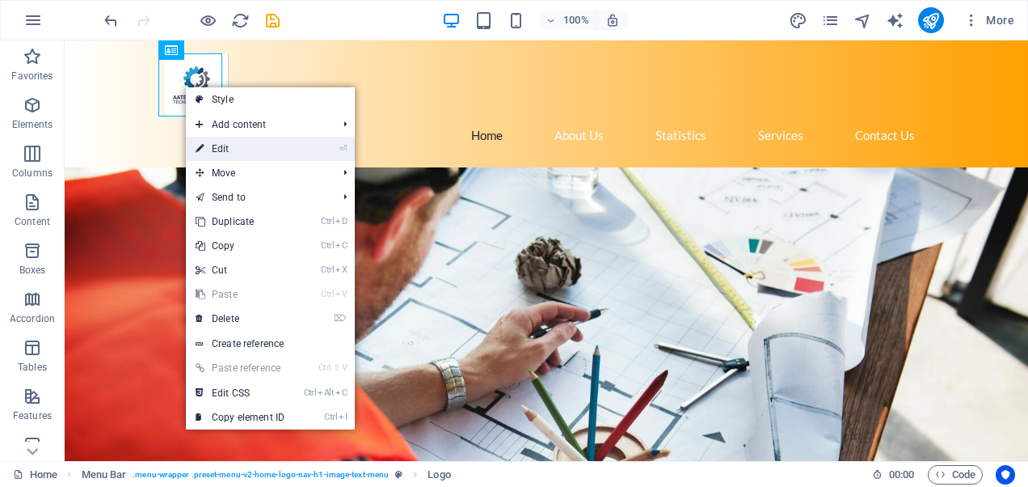
click at [247, 141] on link "⏎ Edit" at bounding box center [240, 149] width 108 height 24
select select "px"
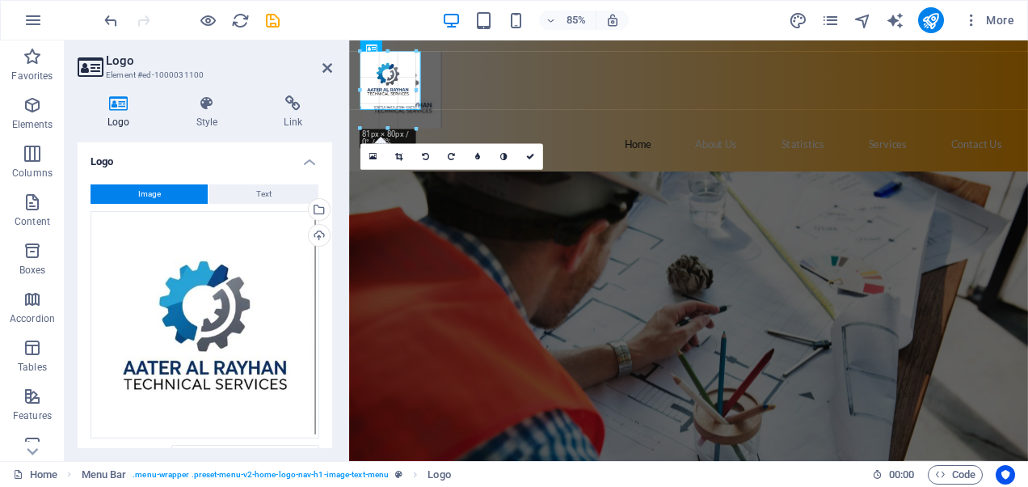
drag, startPoint x: 412, startPoint y: 103, endPoint x: 440, endPoint y: 113, distance: 29.4
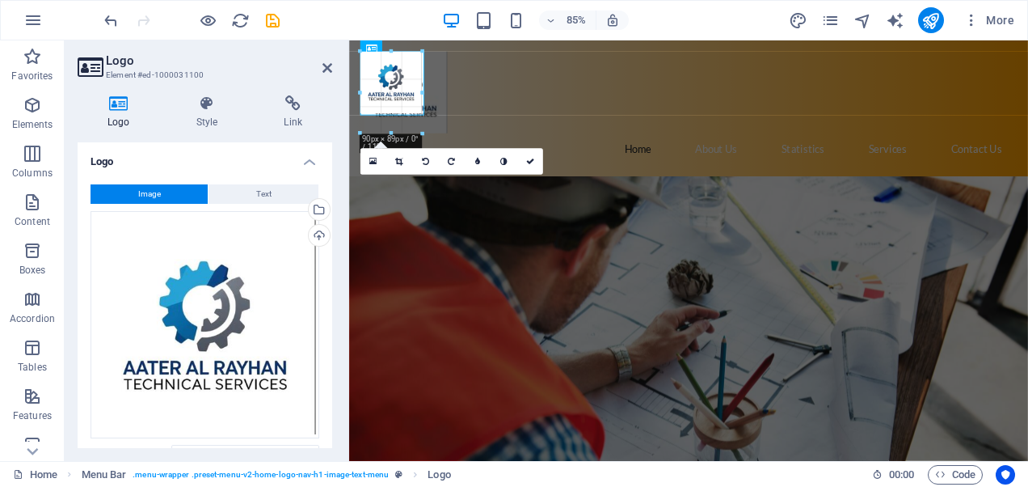
drag, startPoint x: 419, startPoint y: 111, endPoint x: 112, endPoint y: 91, distance: 307.9
type input "108"
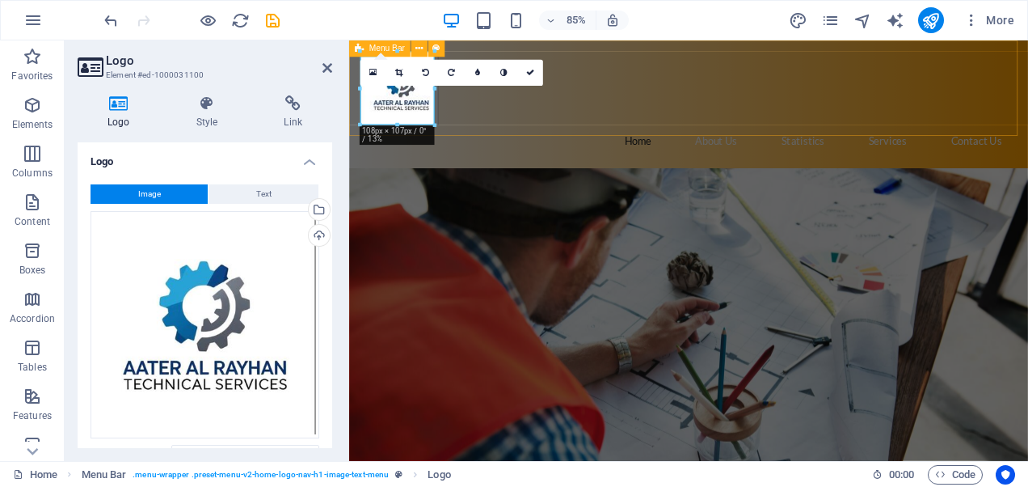
click at [547, 127] on div "Home About Us Statistics Services Contact Us" at bounding box center [748, 115] width 799 height 150
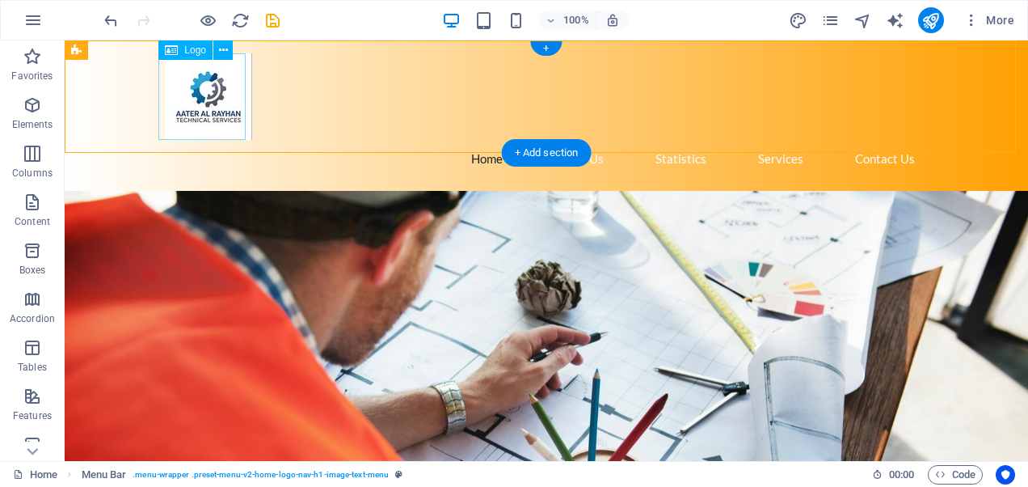
click at [201, 106] on div at bounding box center [546, 96] width 763 height 87
click at [175, 54] on icon at bounding box center [171, 49] width 13 height 19
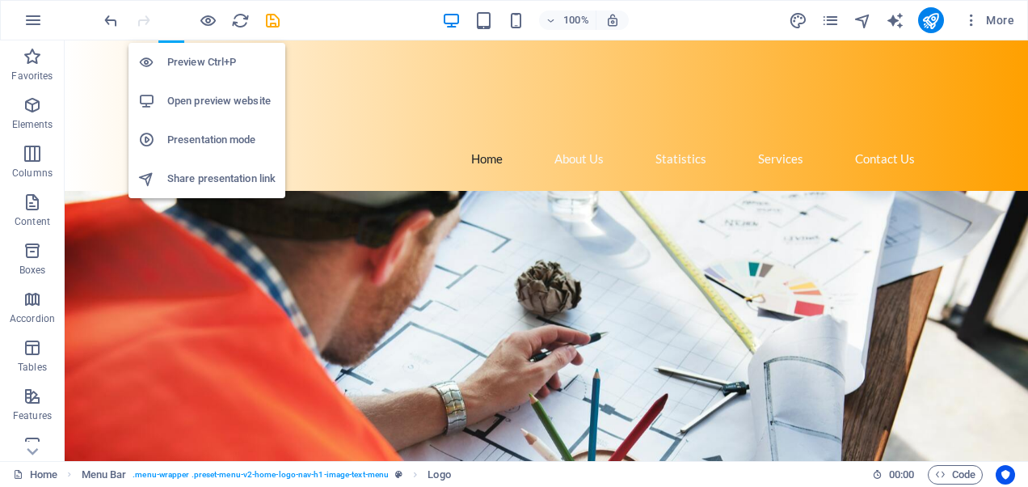
click at [218, 105] on h6 "Open preview website" at bounding box center [221, 100] width 108 height 19
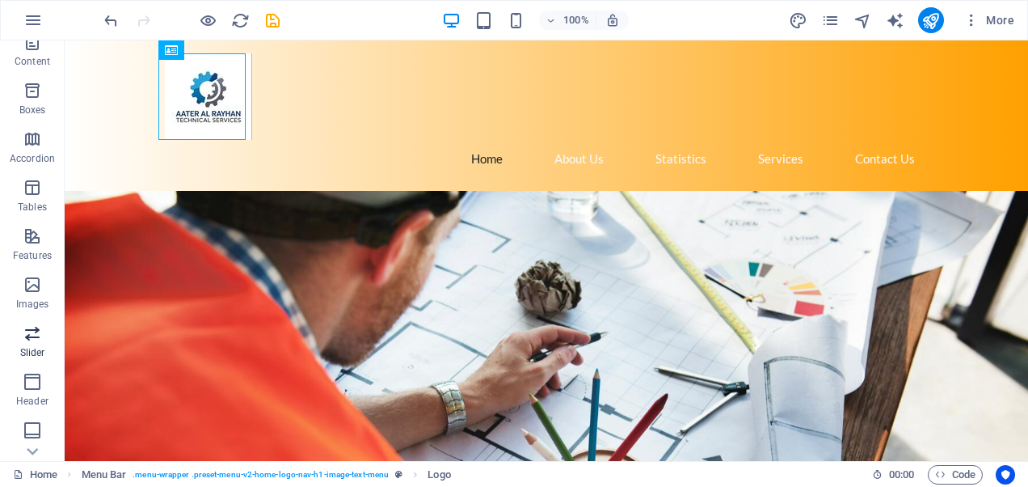
scroll to position [162, 0]
click at [23, 229] on icon "button" at bounding box center [32, 234] width 19 height 19
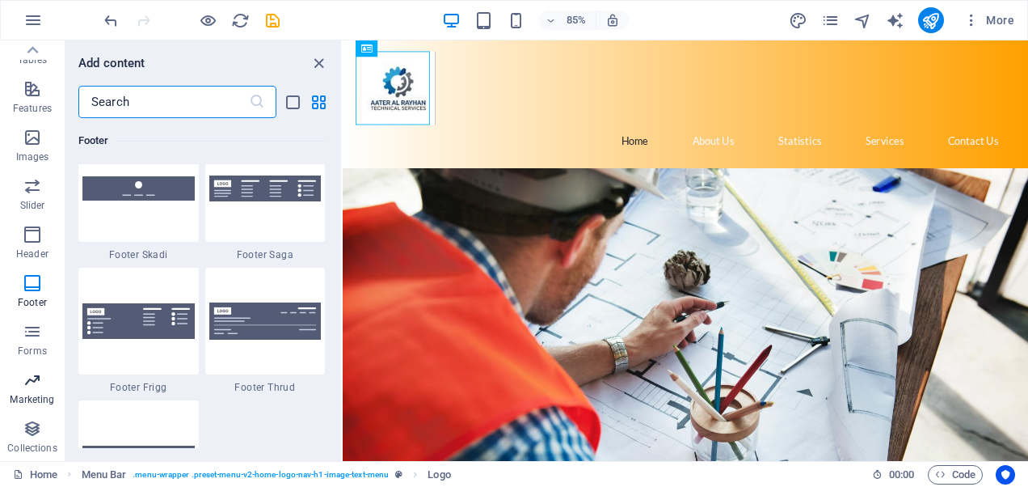
scroll to position [0, 0]
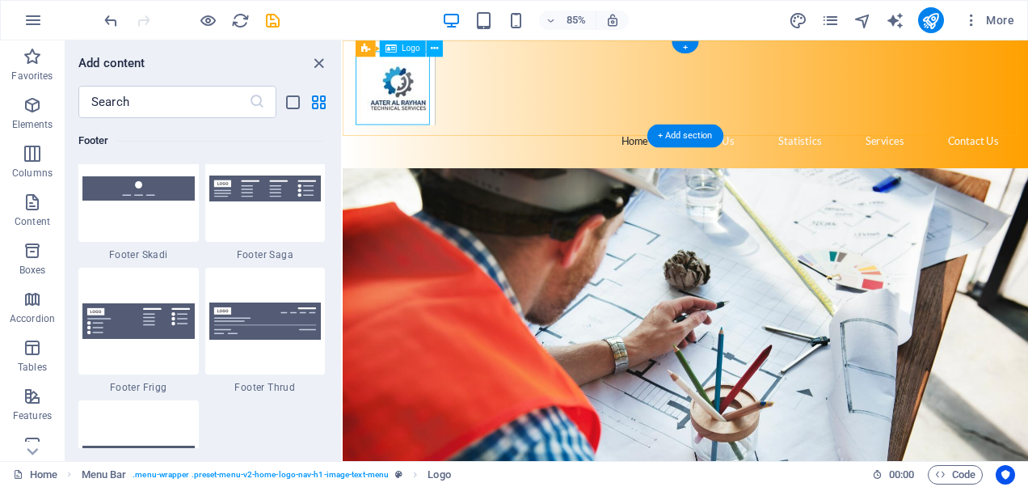
click at [411, 108] on div at bounding box center [746, 96] width 763 height 87
click at [1028, 282] on figure at bounding box center [746, 424] width 807 height 466
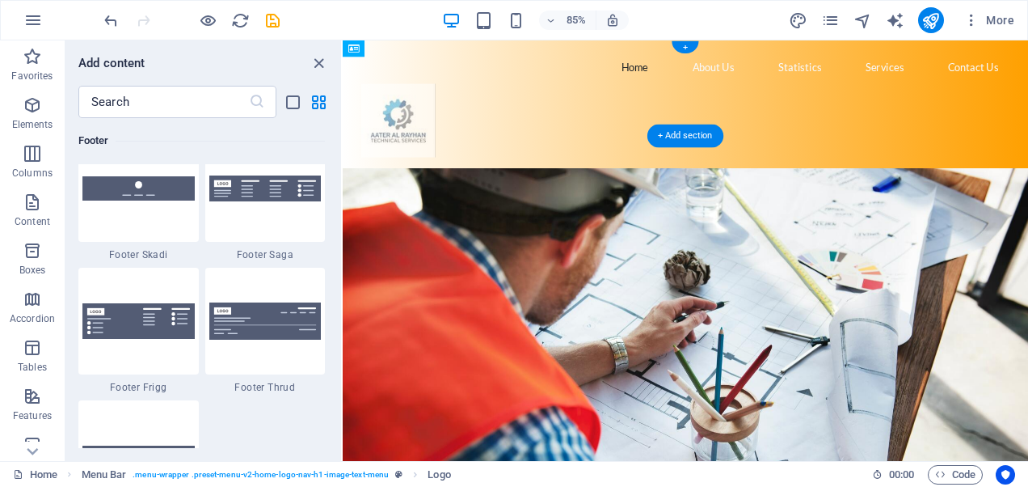
drag, startPoint x: 404, startPoint y: 108, endPoint x: 598, endPoint y: 111, distance: 194.1
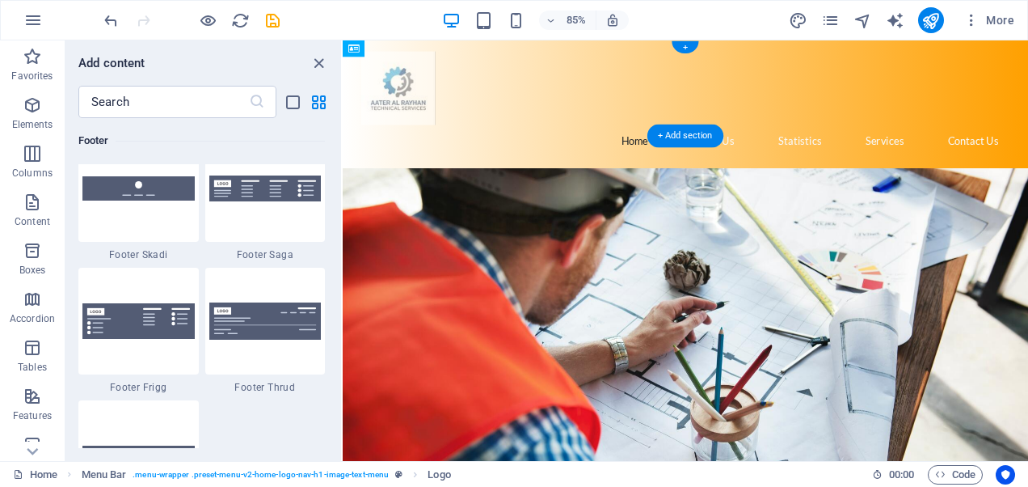
drag, startPoint x: 1067, startPoint y: 102, endPoint x: 544, endPoint y: 133, distance: 524.0
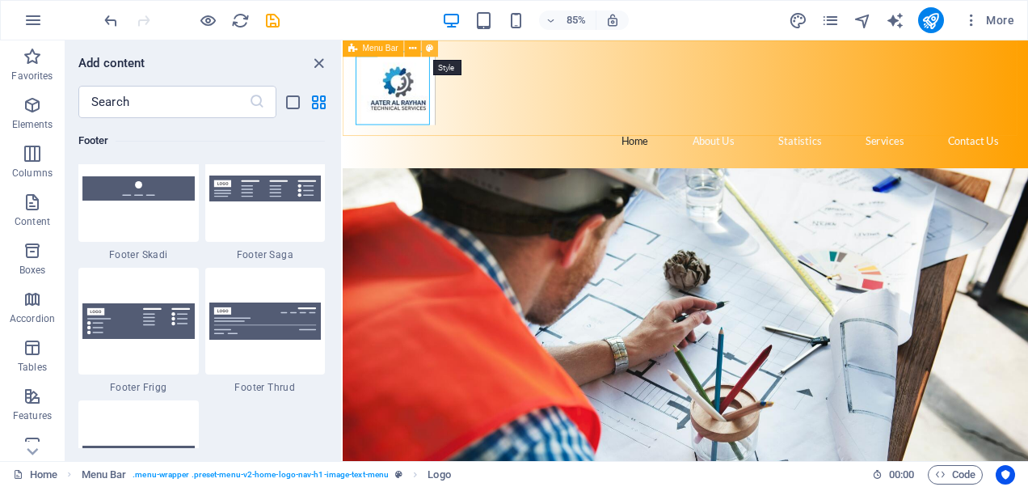
click at [433, 49] on button at bounding box center [430, 48] width 16 height 16
select select "rem"
select select "preset-menu-v2-home-logo-nav-h1-image-text-menu"
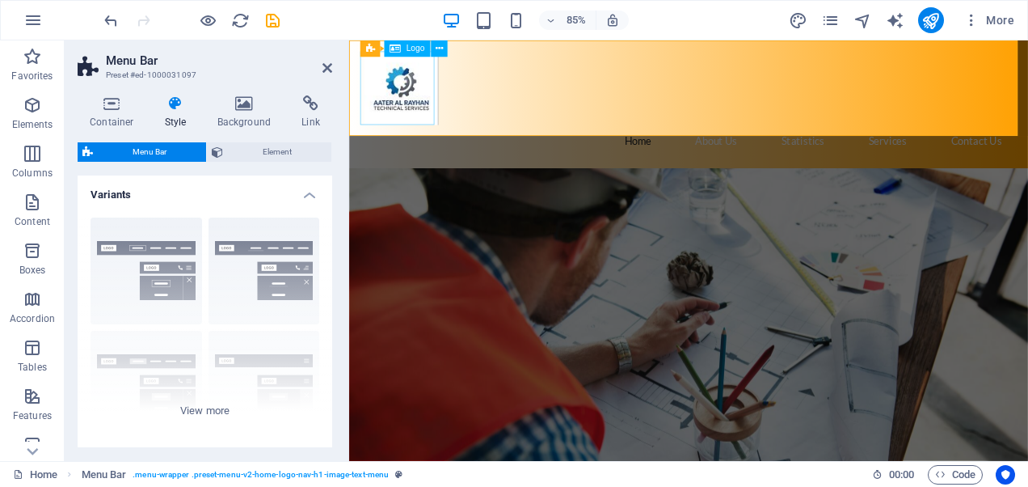
click at [400, 94] on div at bounding box center [748, 96] width 763 height 87
click at [441, 53] on icon at bounding box center [438, 48] width 7 height 15
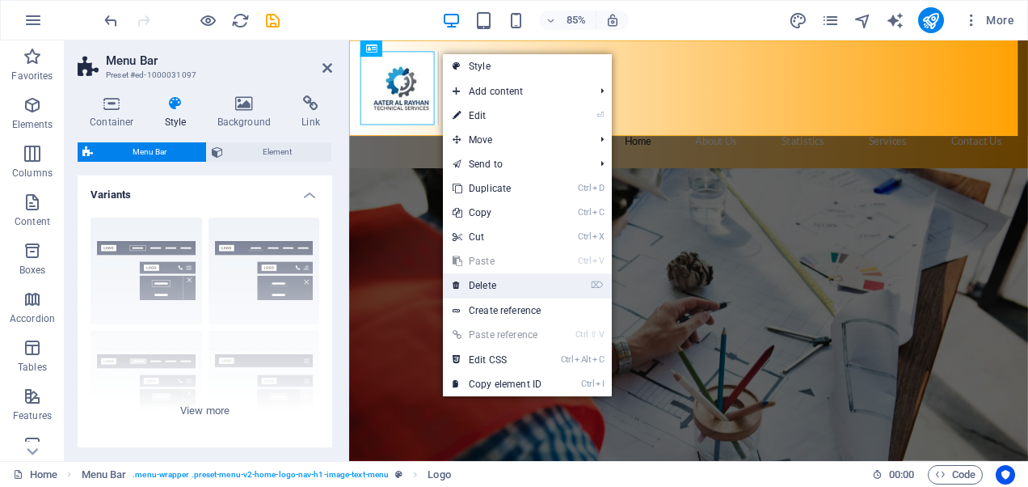
click at [553, 289] on li "⌦ Delete" at bounding box center [527, 285] width 169 height 25
click at [542, 286] on link "⌦ Delete" at bounding box center [497, 285] width 108 height 24
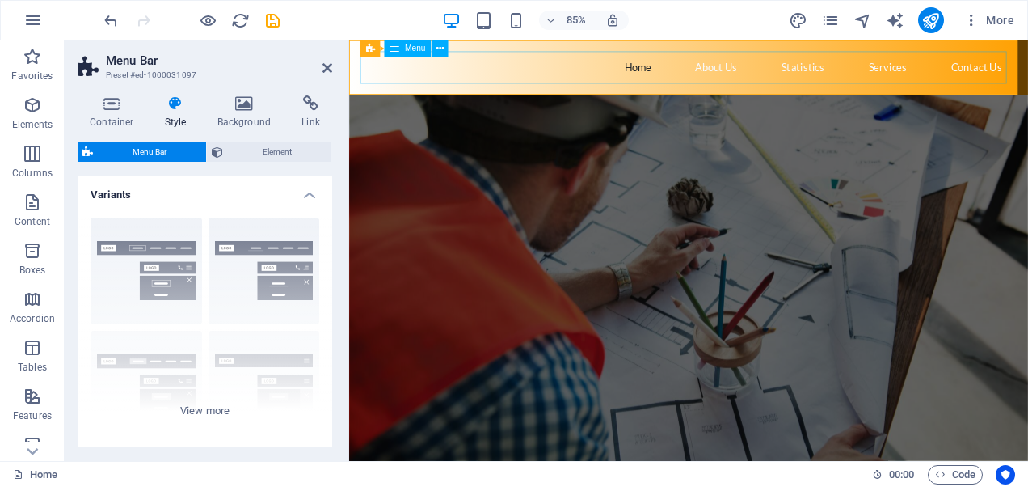
click at [462, 87] on nav "Home About Us Statistics Services Contact Us" at bounding box center [748, 72] width 763 height 38
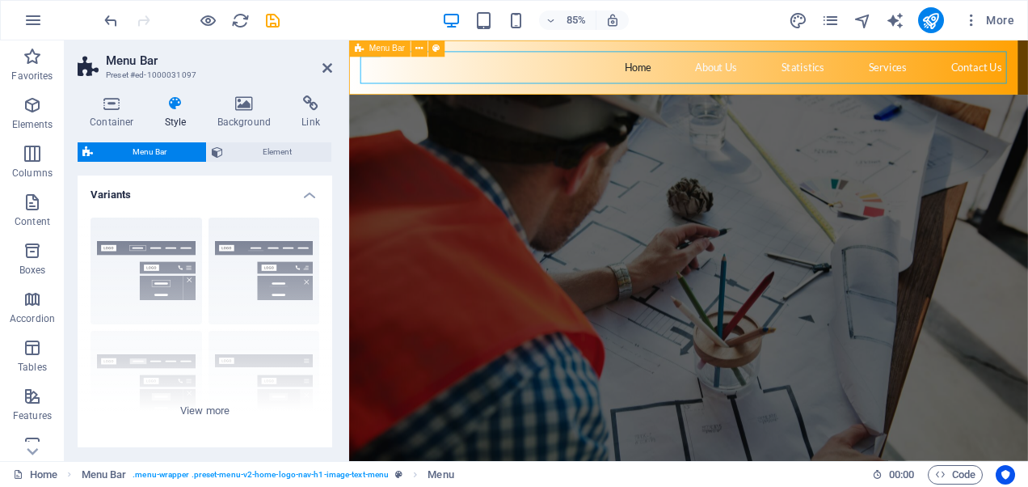
click at [450, 98] on div "Home About Us Statistics Services Contact Us" at bounding box center [748, 72] width 799 height 64
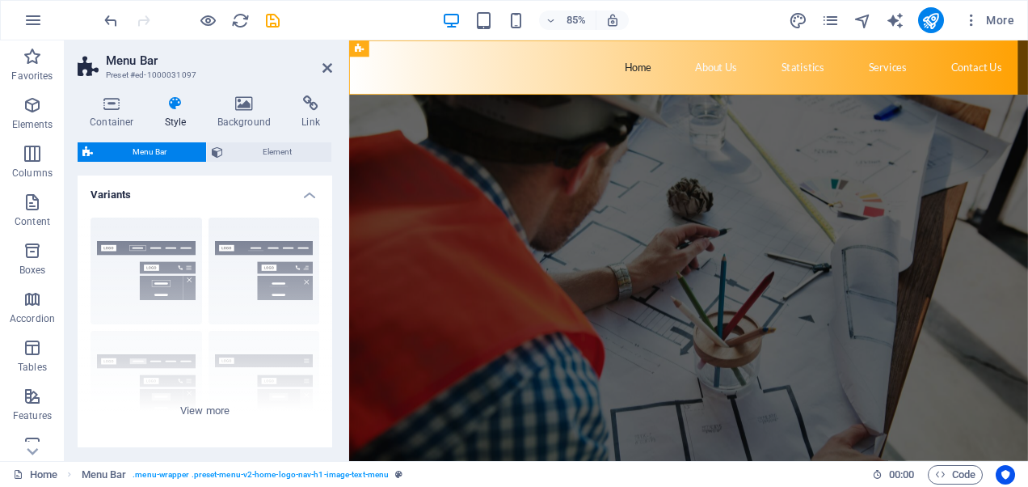
drag, startPoint x: 108, startPoint y: 188, endPoint x: 112, endPoint y: 179, distance: 9.4
click at [108, 188] on h4 "Variants" at bounding box center [205, 189] width 255 height 29
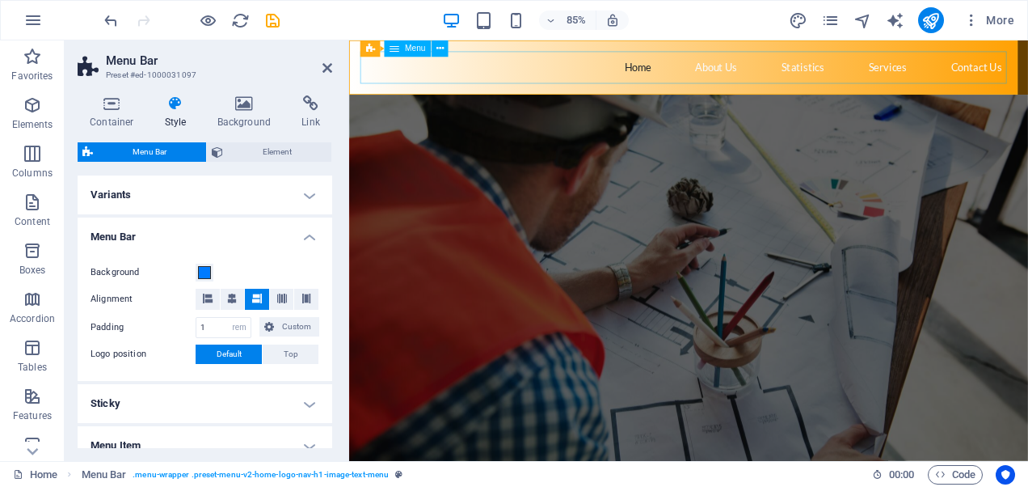
click at [406, 68] on nav "Home About Us Statistics Services Contact Us" at bounding box center [748, 72] width 763 height 38
click at [443, 52] on icon at bounding box center [440, 48] width 7 height 15
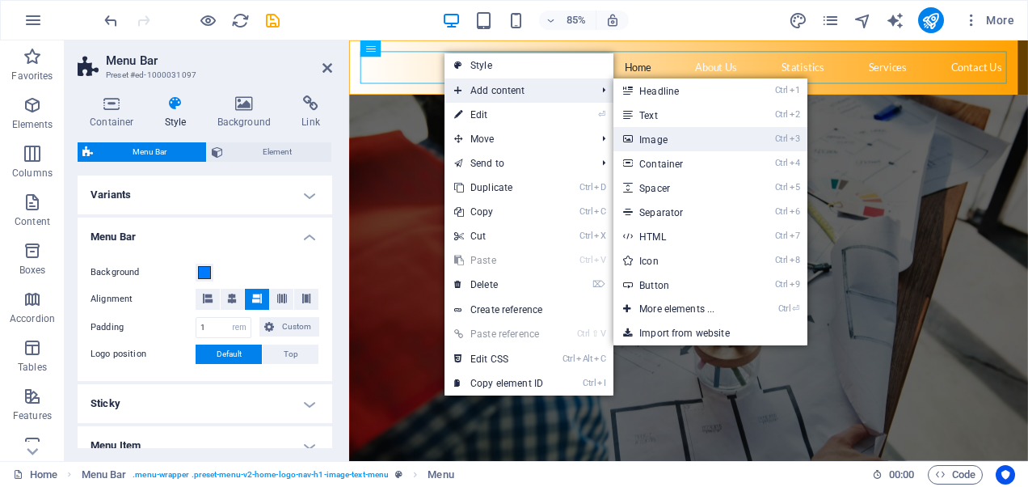
click at [669, 133] on link "Ctrl 3 Image" at bounding box center [680, 139] width 133 height 24
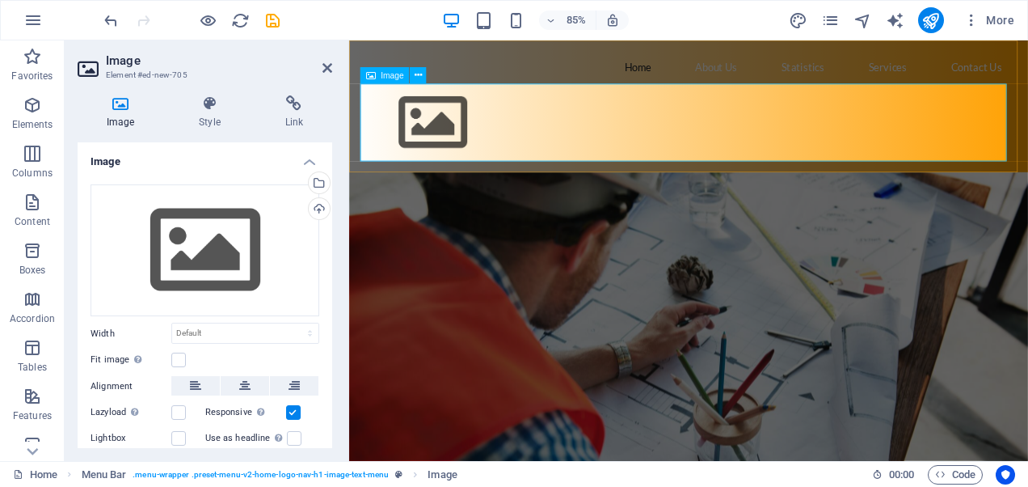
click at [434, 145] on figure at bounding box center [748, 136] width 763 height 91
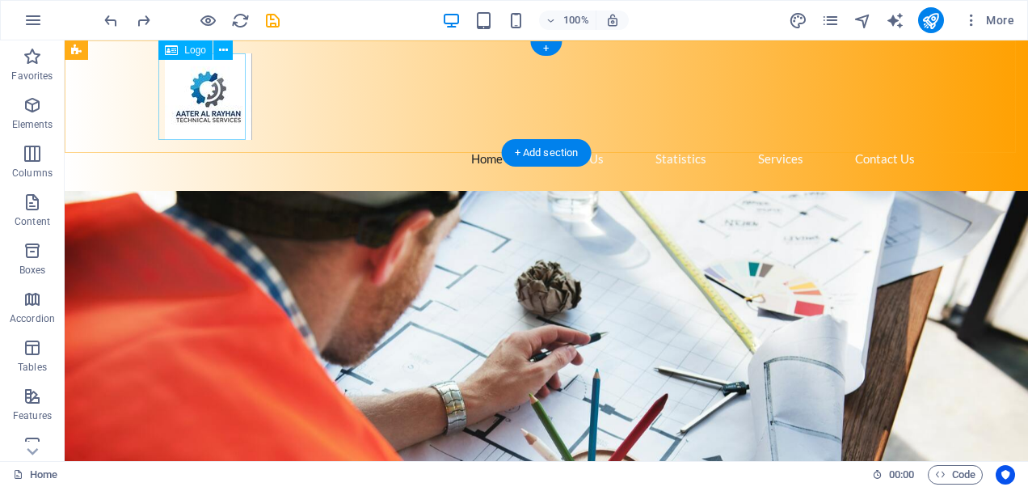
click at [202, 99] on div at bounding box center [546, 96] width 763 height 87
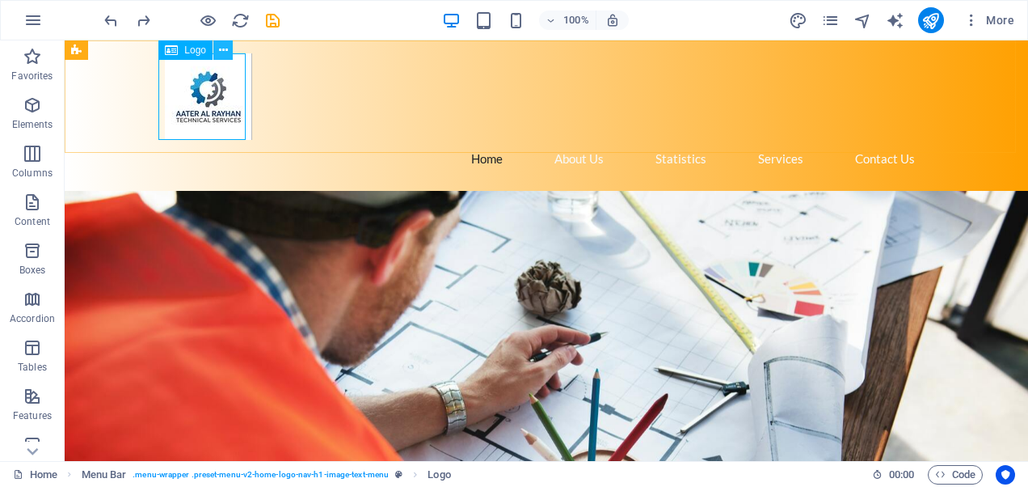
click at [219, 49] on icon at bounding box center [223, 50] width 9 height 17
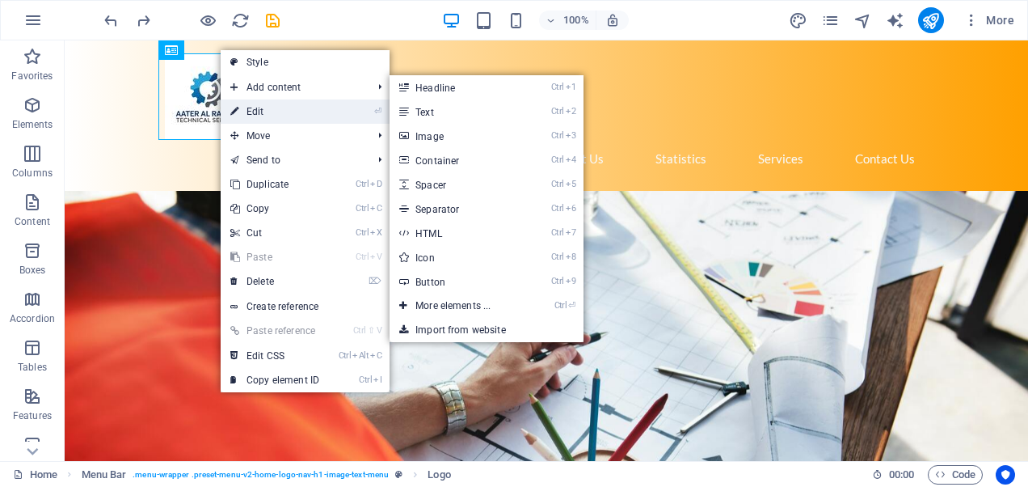
click at [260, 111] on link "⏎ Edit" at bounding box center [275, 111] width 108 height 24
select select "px"
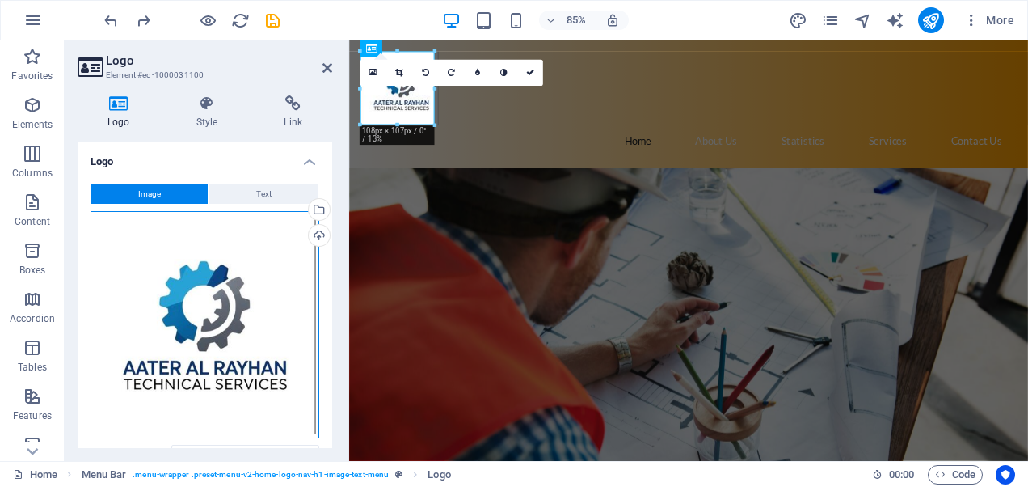
click at [269, 281] on div "Drag files here, click to choose files or select files from Files or our free s…" at bounding box center [205, 324] width 229 height 227
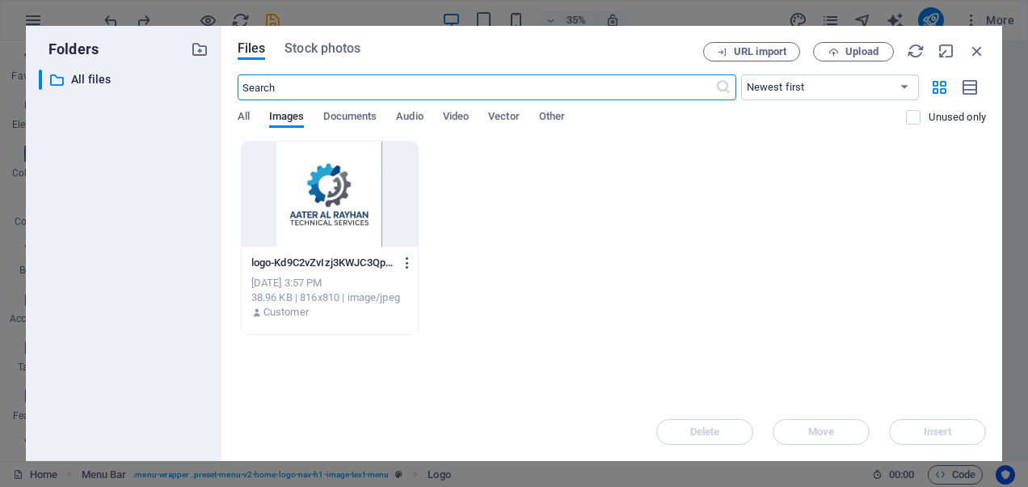
click at [408, 261] on icon "button" at bounding box center [407, 262] width 15 height 15
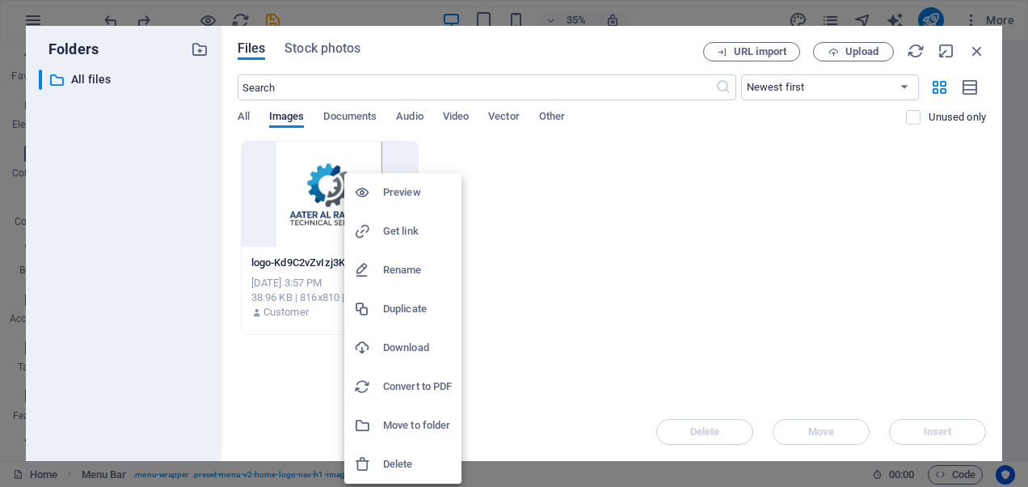
click at [393, 462] on h6 "Delete" at bounding box center [417, 463] width 69 height 19
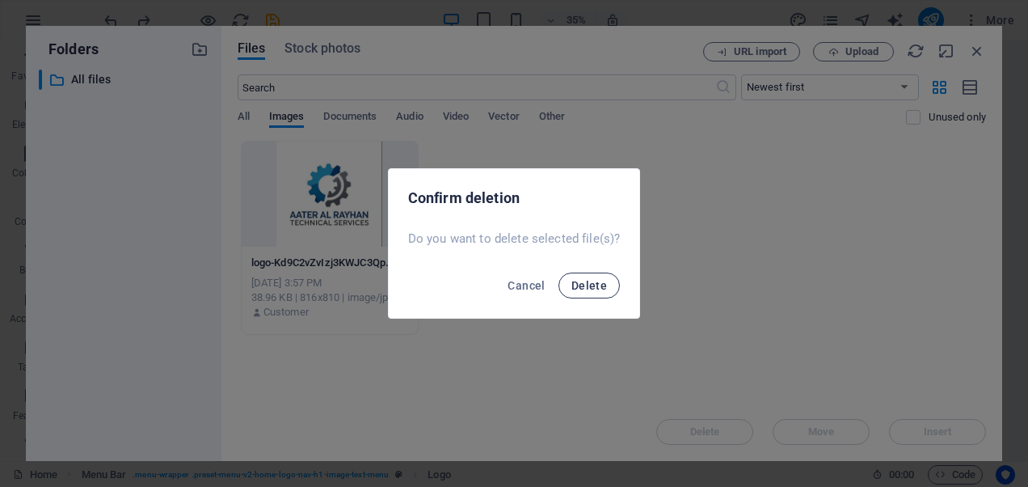
click at [585, 283] on span "Delete" at bounding box center [590, 285] width 36 height 13
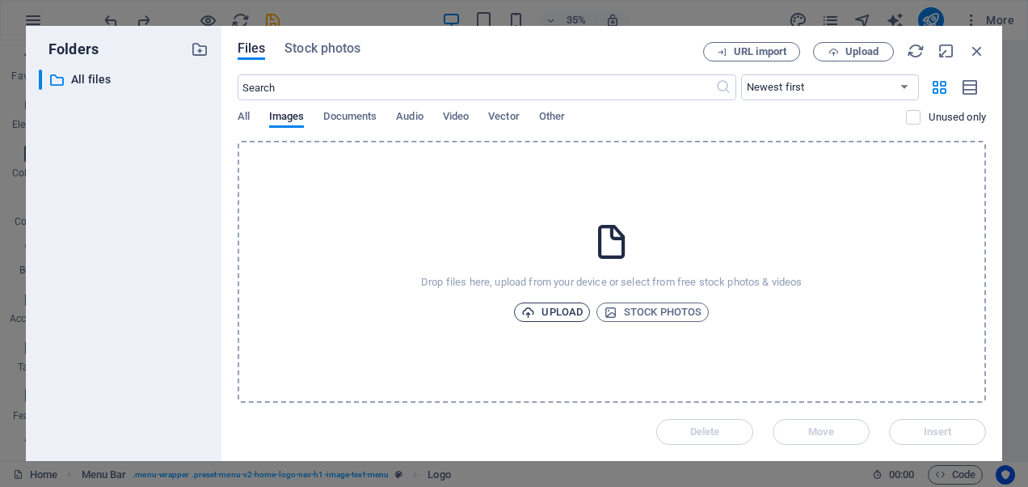
click at [555, 312] on span "Upload" at bounding box center [551, 311] width 61 height 19
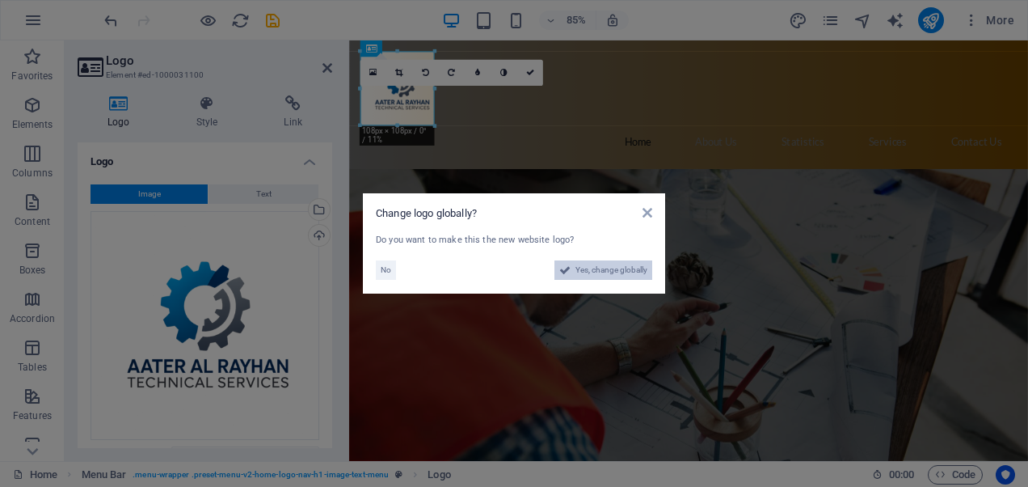
click at [610, 269] on span "Yes, change globally" at bounding box center [612, 269] width 72 height 19
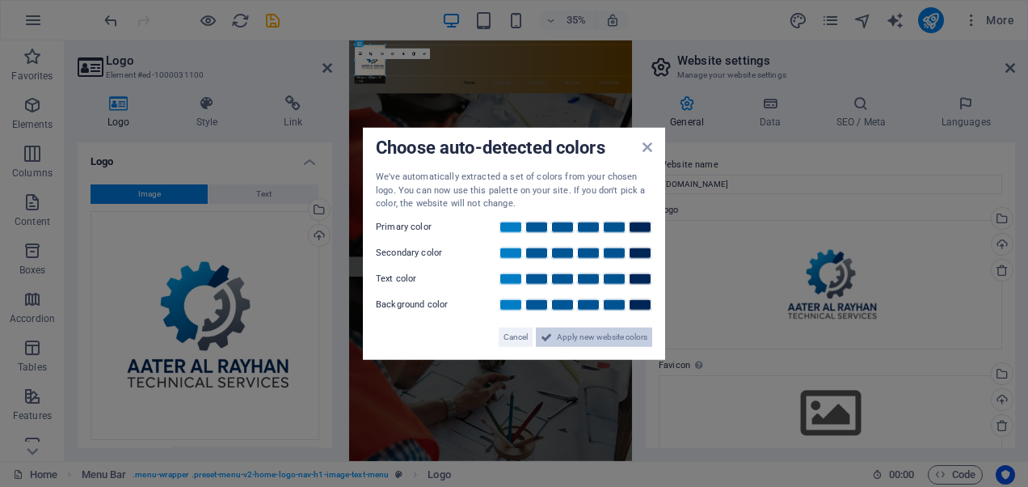
click at [592, 336] on span "Apply new website colors" at bounding box center [602, 336] width 91 height 19
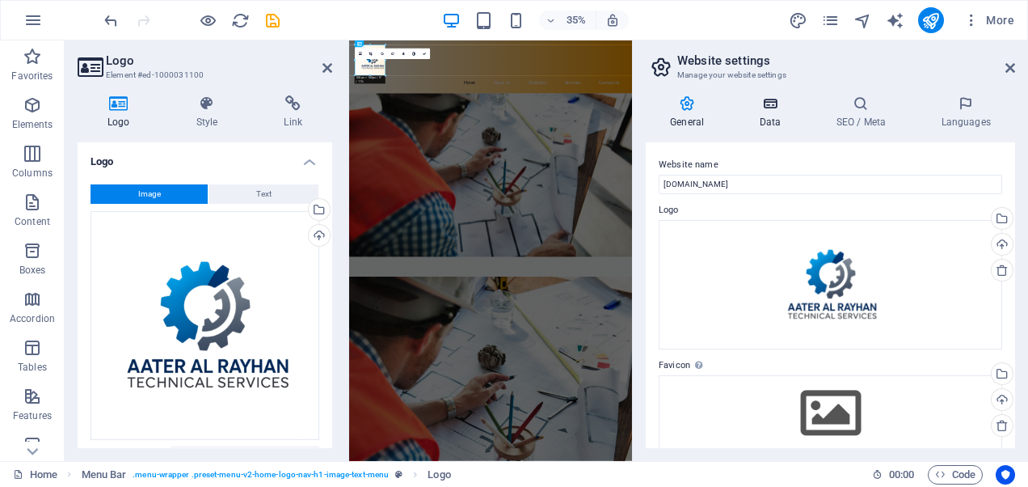
click at [772, 107] on icon at bounding box center [770, 103] width 70 height 16
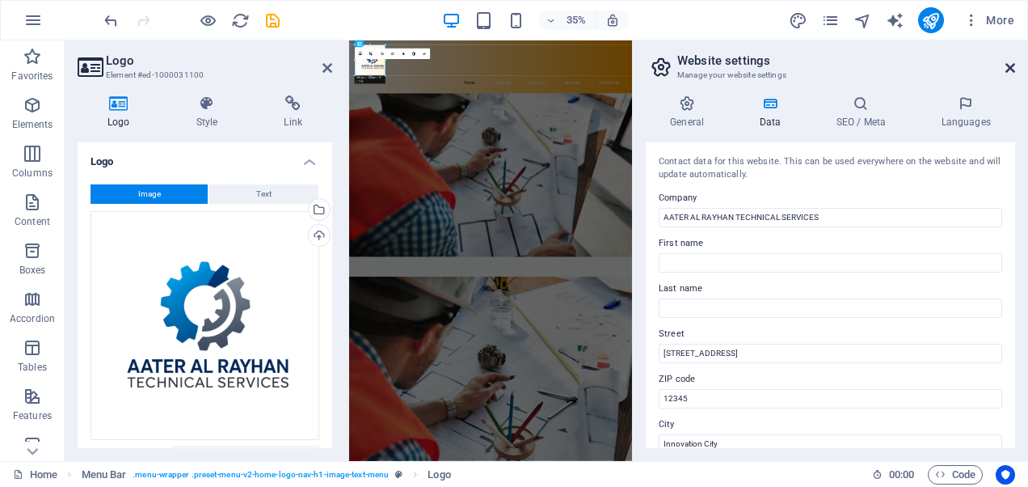
click at [1011, 62] on icon at bounding box center [1011, 67] width 10 height 13
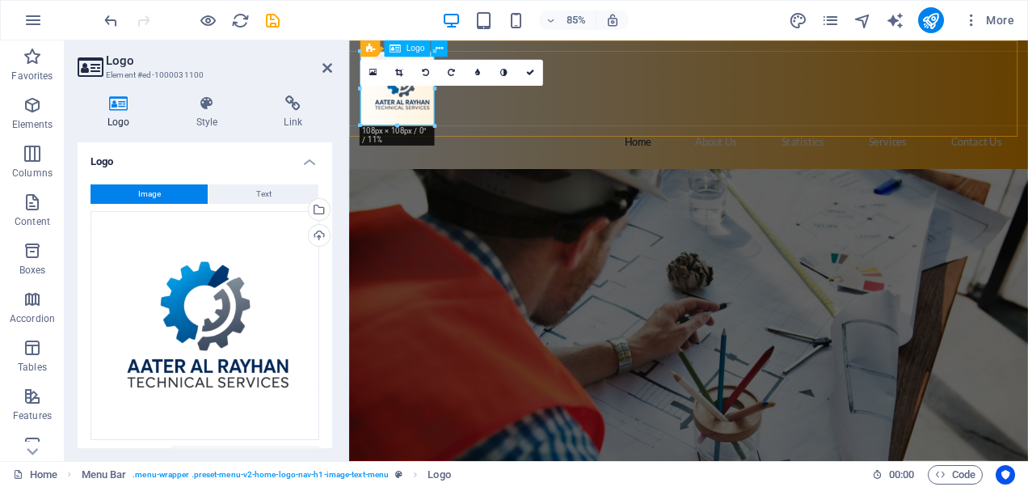
click at [418, 108] on div at bounding box center [748, 96] width 763 height 87
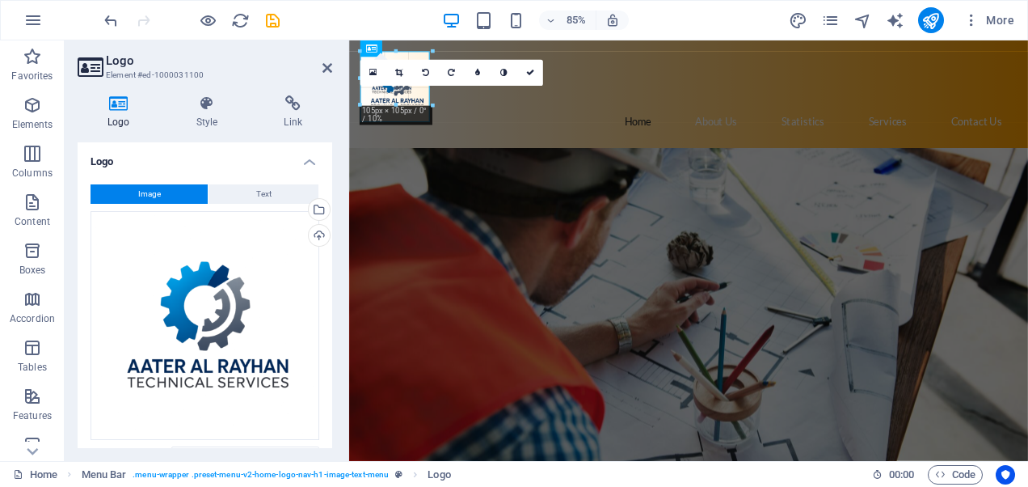
drag, startPoint x: 435, startPoint y: 125, endPoint x: 411, endPoint y: 94, distance: 39.1
type input "78"
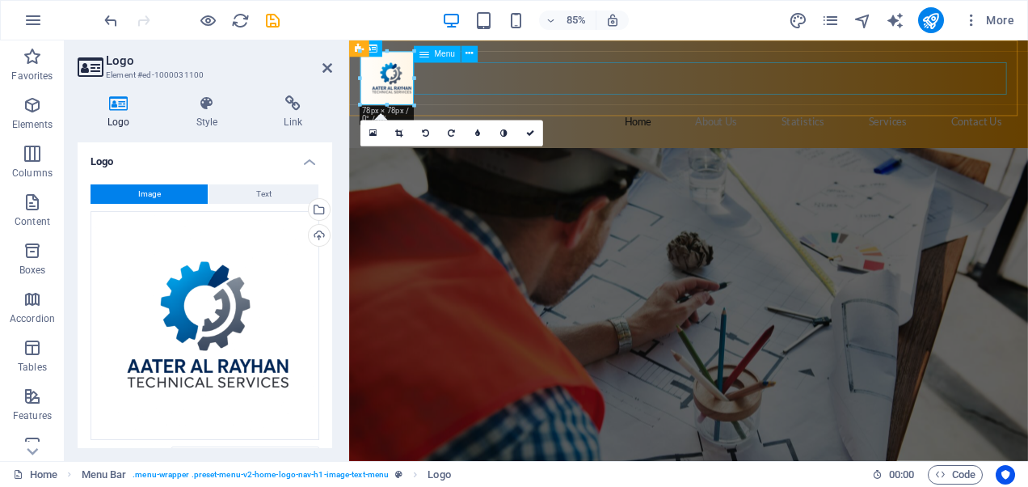
click at [470, 116] on nav "Home About Us Statistics Services Contact Us" at bounding box center [748, 135] width 763 height 38
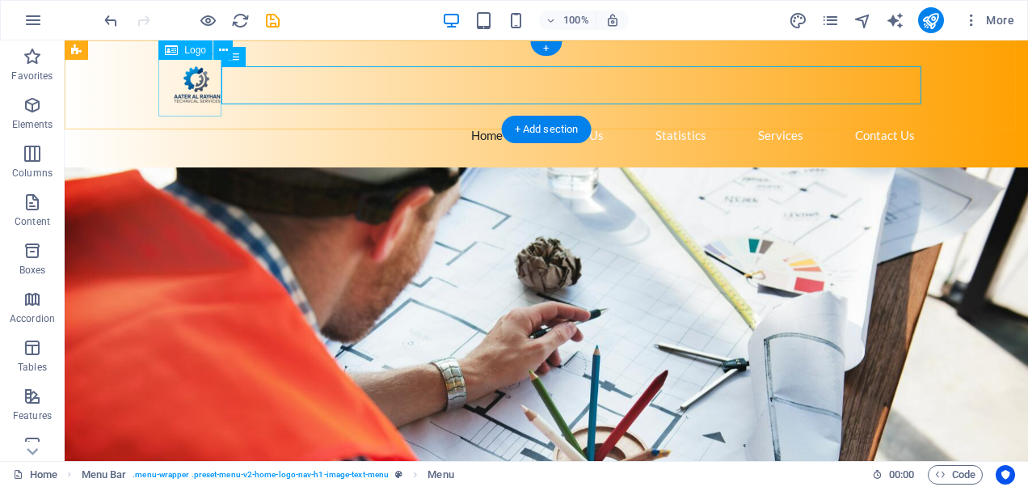
click at [173, 83] on div at bounding box center [546, 84] width 763 height 63
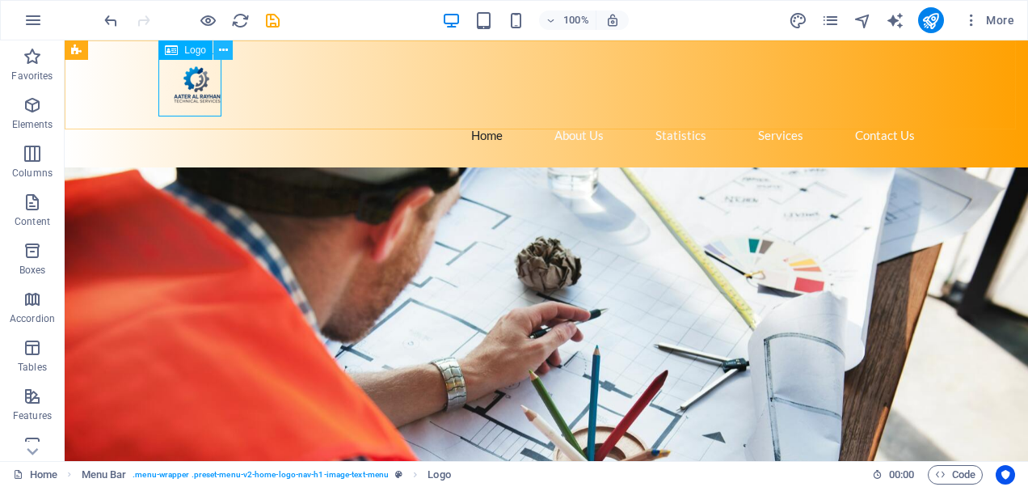
click at [226, 44] on icon at bounding box center [223, 50] width 9 height 17
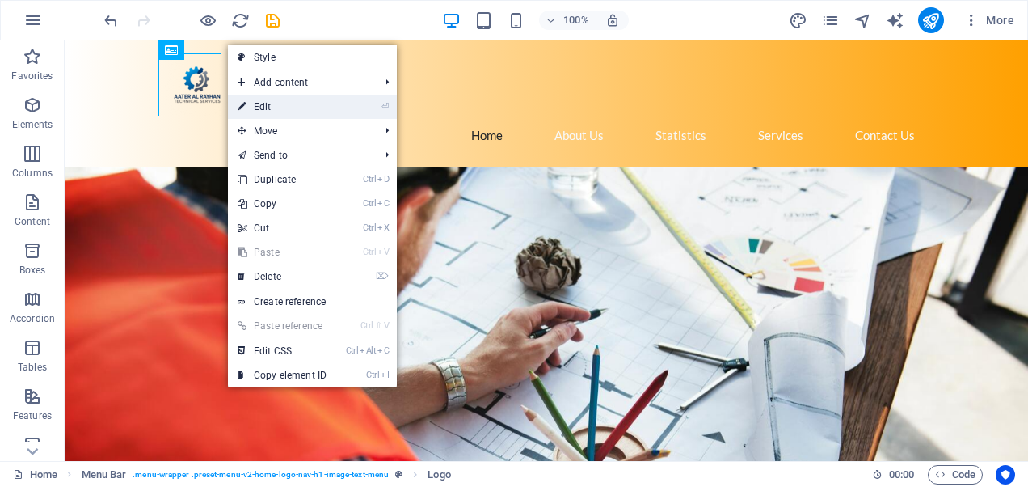
click at [330, 99] on link "⏎ Edit" at bounding box center [282, 107] width 108 height 24
select select "px"
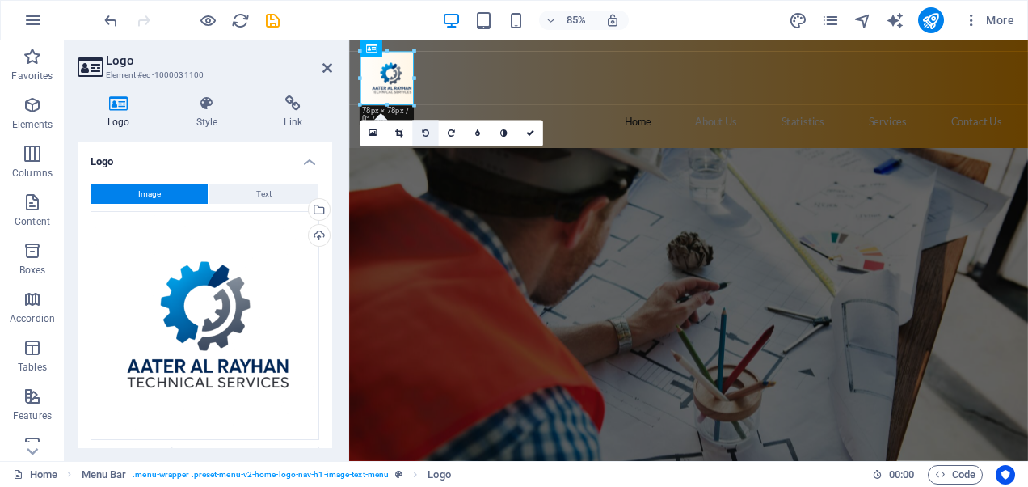
type input "108"
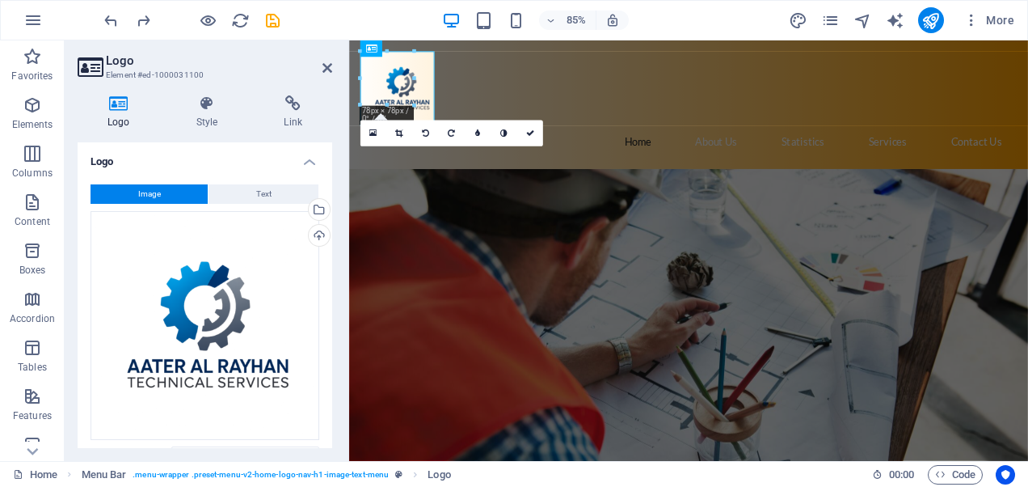
click at [532, 213] on figure at bounding box center [748, 425] width 799 height 466
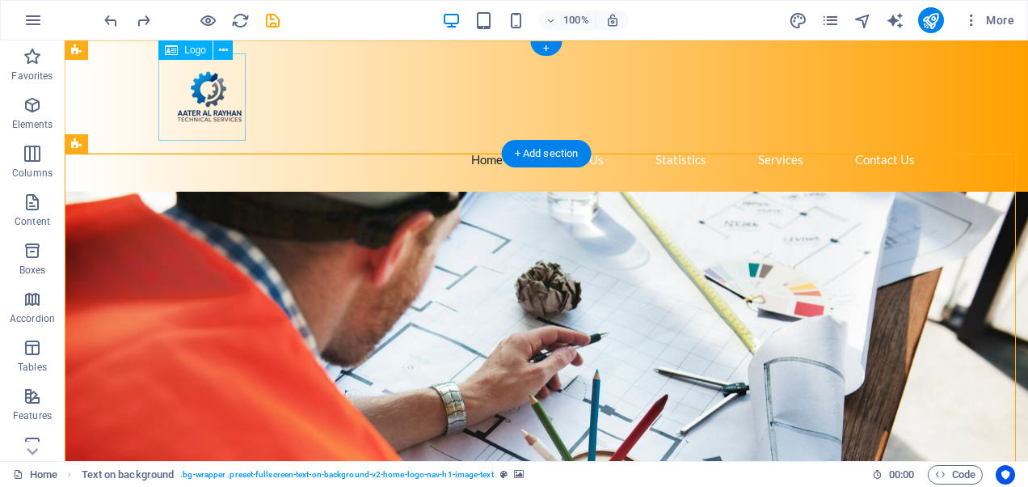
click at [211, 102] on div at bounding box center [546, 96] width 763 height 87
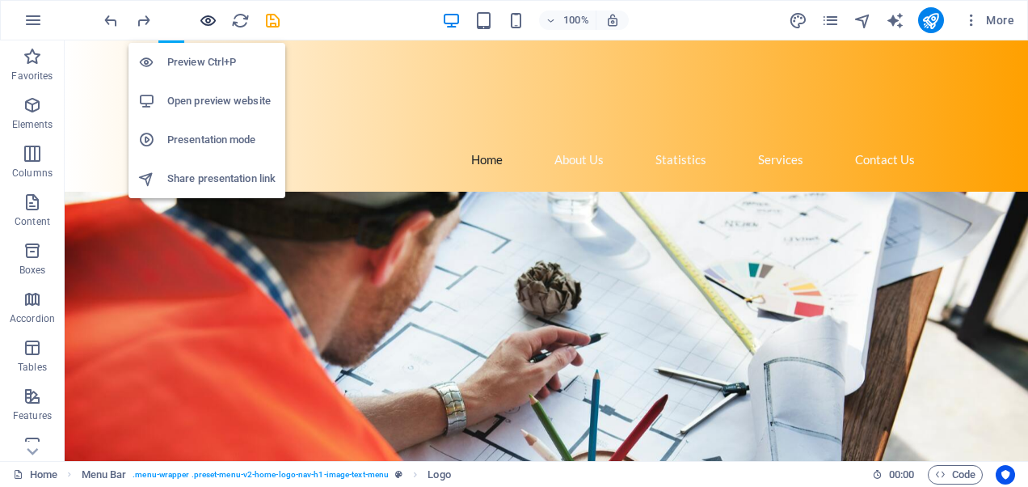
click at [213, 16] on icon "button" at bounding box center [208, 20] width 19 height 19
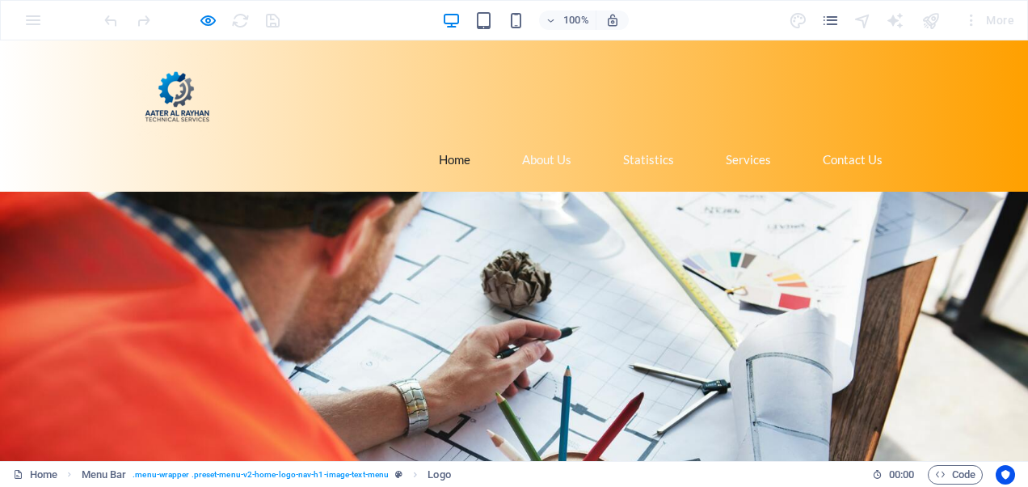
click at [361, 120] on header "Home About Us Statistics Services Contact Us" at bounding box center [514, 115] width 789 height 151
click at [170, 102] on img at bounding box center [176, 96] width 87 height 87
click at [174, 71] on img at bounding box center [176, 96] width 87 height 87
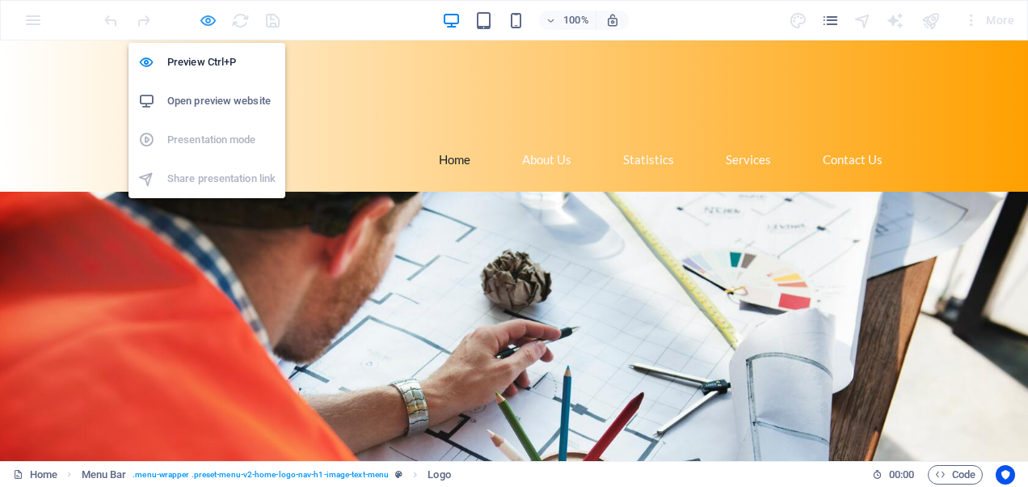
click at [207, 19] on icon "button" at bounding box center [208, 20] width 19 height 19
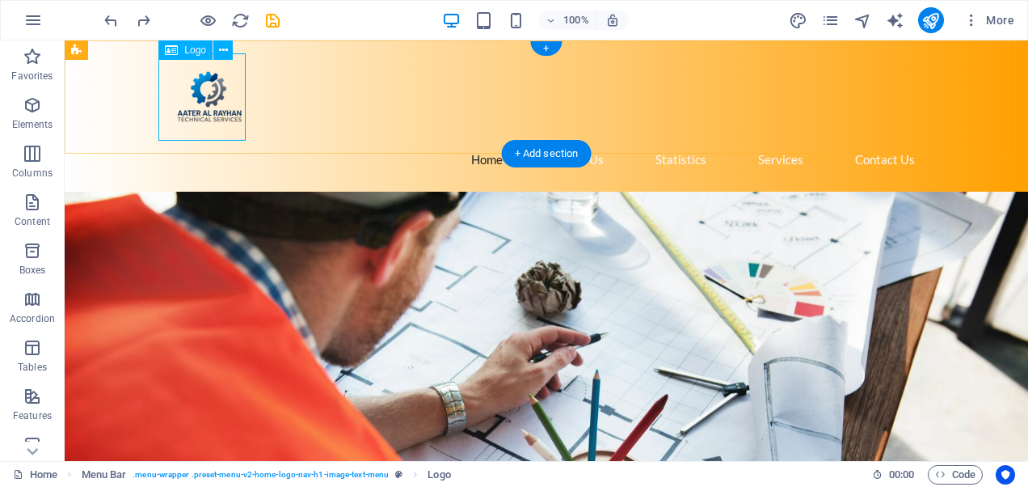
click at [227, 108] on div at bounding box center [546, 96] width 763 height 87
click at [219, 49] on icon at bounding box center [223, 50] width 9 height 17
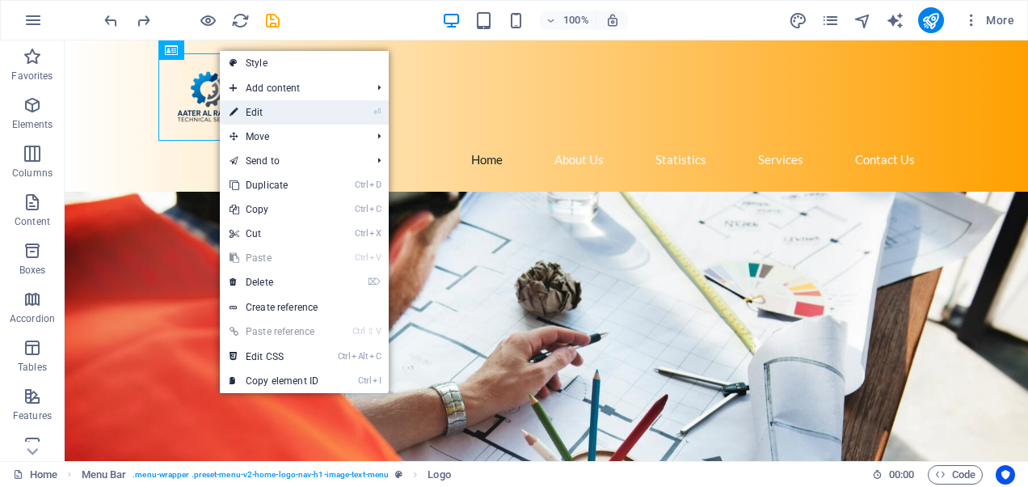
click at [273, 107] on link "⏎ Edit" at bounding box center [274, 112] width 108 height 24
select select "px"
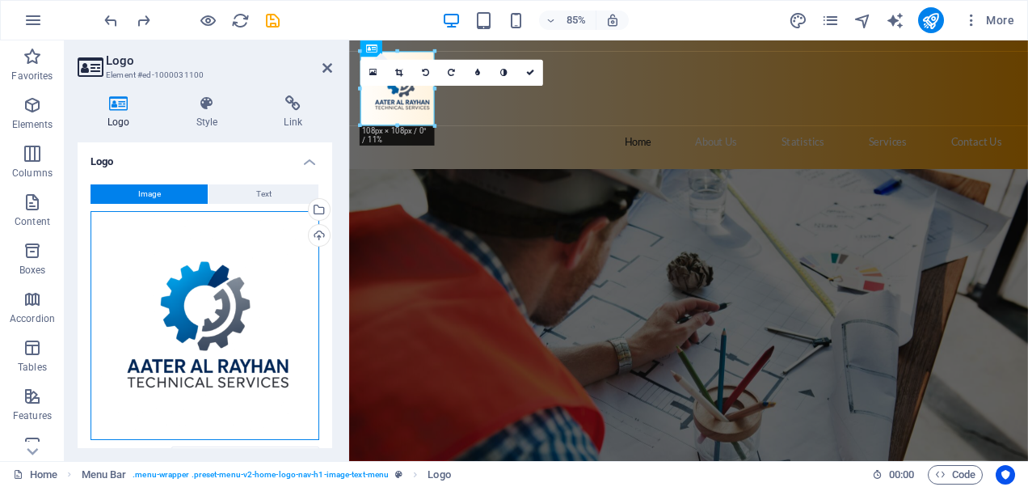
click at [247, 319] on div "Drag files here, click to choose files or select files from Files or our free s…" at bounding box center [205, 325] width 229 height 229
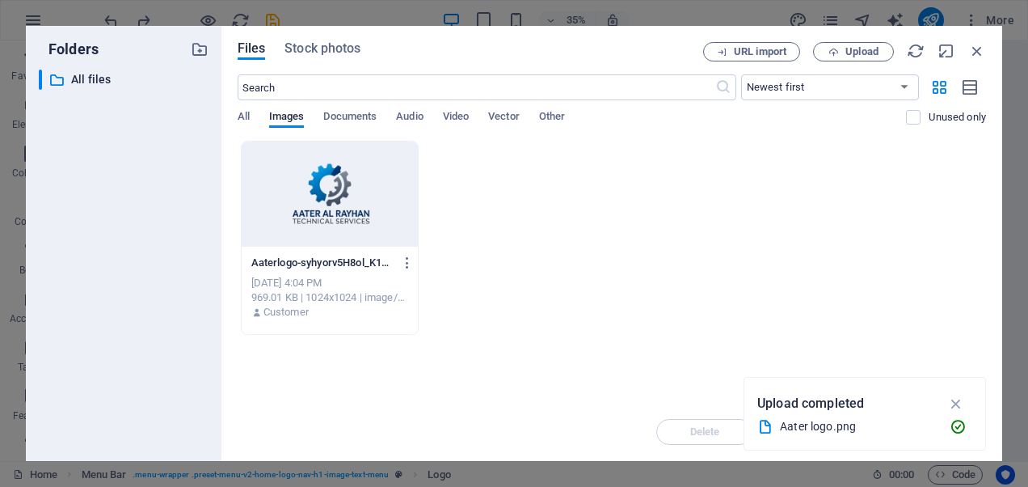
click at [343, 219] on div at bounding box center [330, 193] width 177 height 105
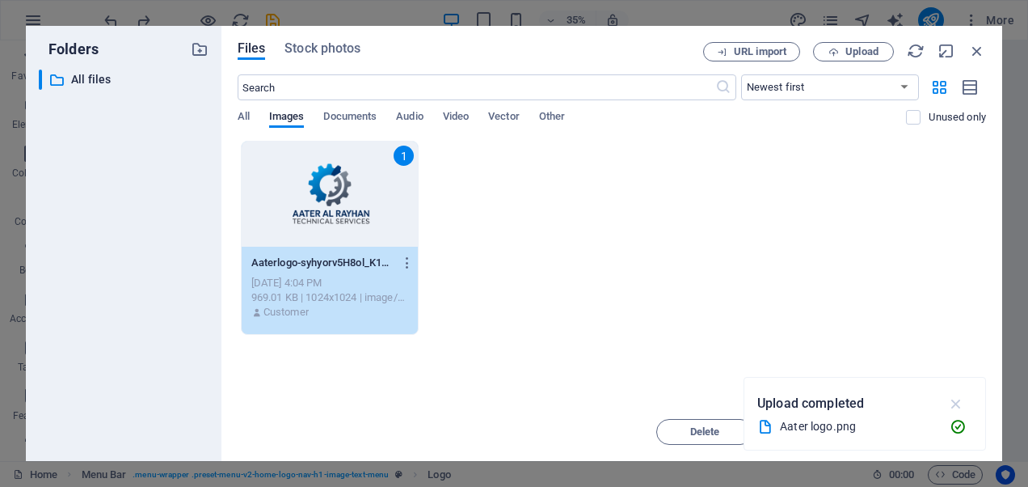
click at [955, 398] on icon "button" at bounding box center [957, 404] width 19 height 18
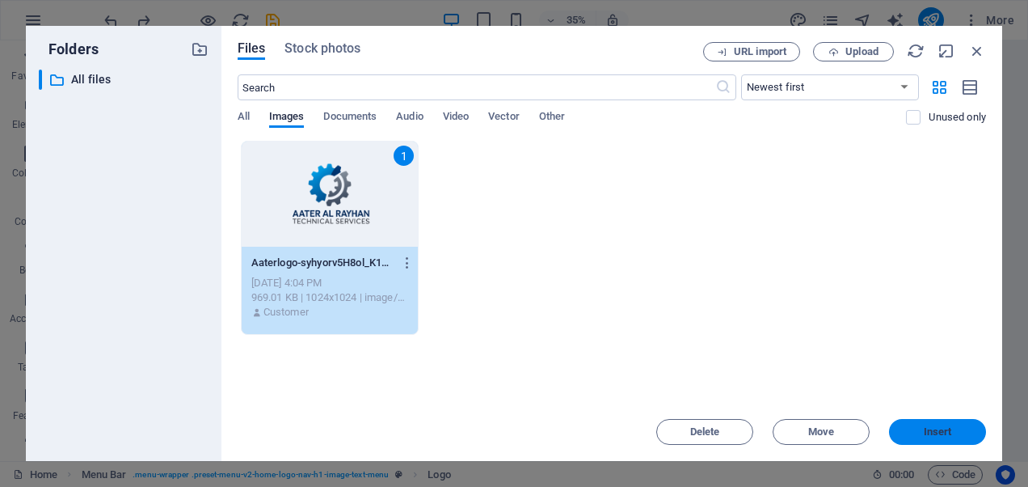
click at [926, 430] on span "Insert" at bounding box center [938, 432] width 28 height 10
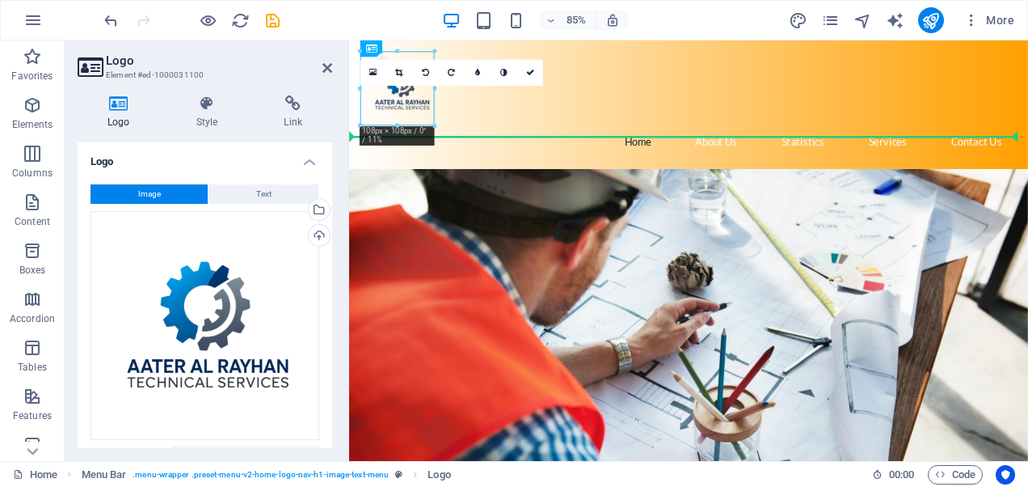
drag, startPoint x: 425, startPoint y: 119, endPoint x: 513, endPoint y: 116, distance: 87.3
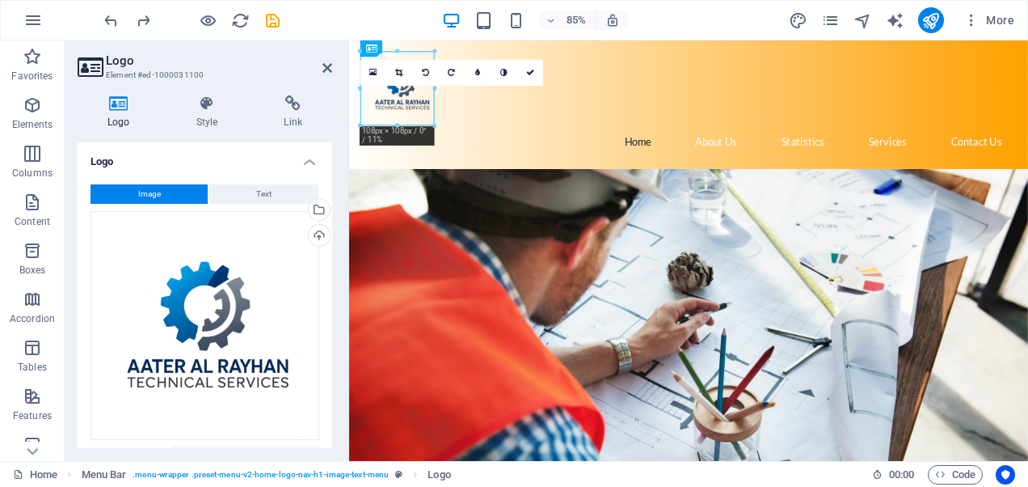
click at [525, 150] on div "Home About Us Statistics Services Contact Us" at bounding box center [748, 115] width 799 height 151
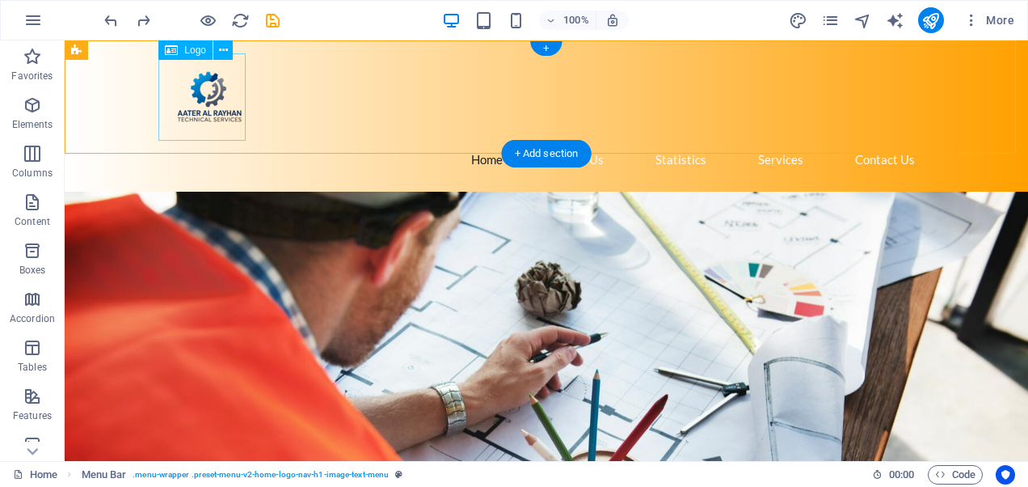
click at [189, 102] on div at bounding box center [546, 96] width 763 height 87
click at [391, 131] on div "Home About Us Statistics Services Contact Us" at bounding box center [547, 115] width 964 height 151
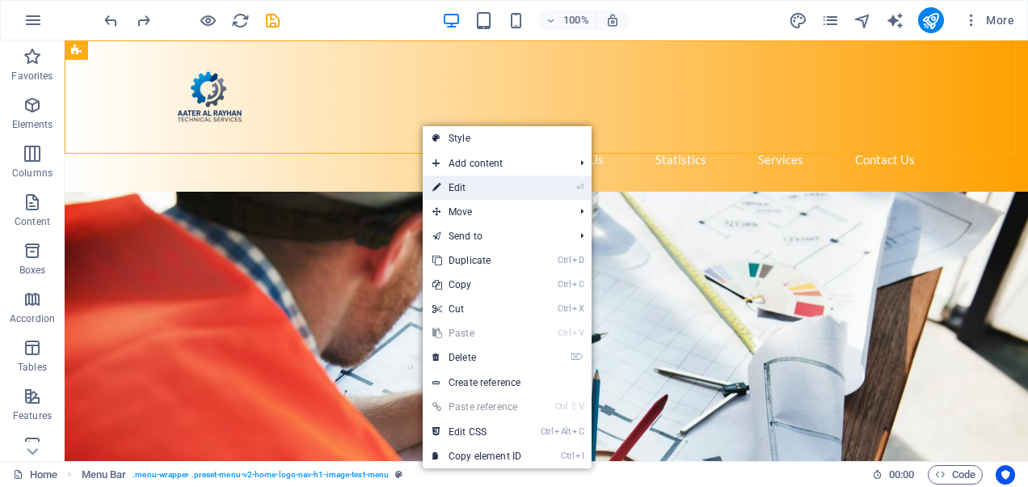
click at [568, 183] on li "⏎ Edit" at bounding box center [507, 187] width 169 height 24
click at [469, 181] on link "⏎ Edit" at bounding box center [477, 187] width 108 height 24
select select "rem"
select select "preset-menu-v2-home-logo-nav-h1-image-text-menu"
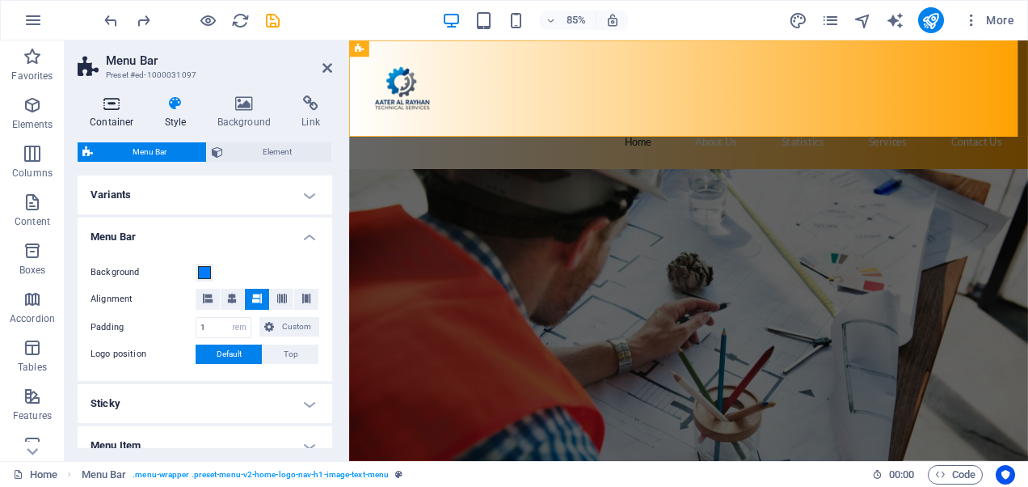
click at [118, 104] on icon at bounding box center [112, 103] width 69 height 16
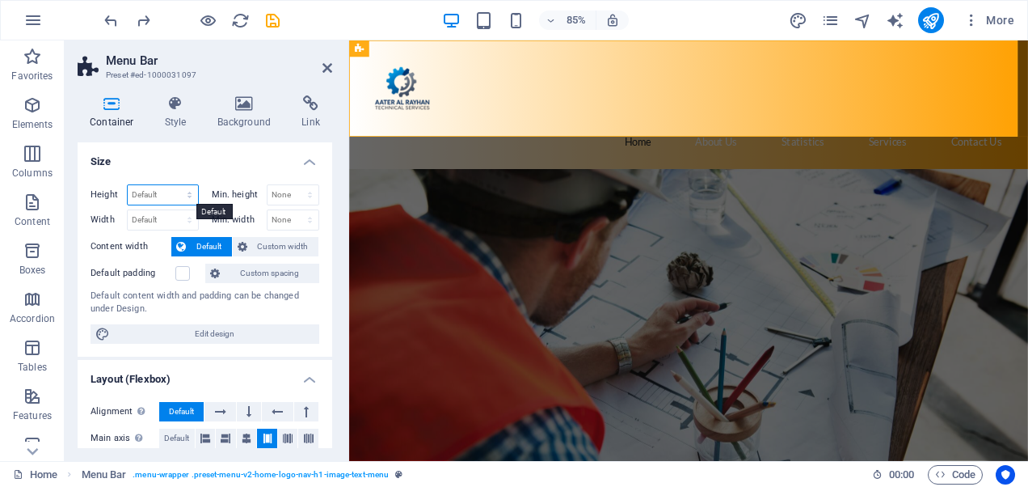
click at [181, 194] on select "Default px rem % vh vw" at bounding box center [163, 194] width 70 height 19
select select "px"
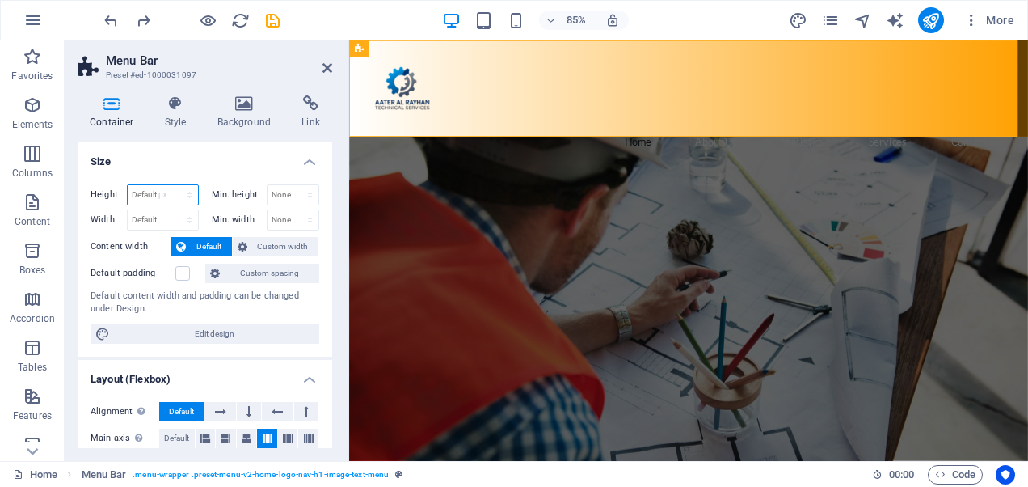
click at [174, 185] on select "Default px rem % vh vw" at bounding box center [163, 194] width 70 height 19
click at [217, 171] on div "Height 140 Default px rem % vh vw Min. height None px rem % vh vw Width Default…" at bounding box center [205, 263] width 255 height 185
drag, startPoint x: 188, startPoint y: 194, endPoint x: 176, endPoint y: 194, distance: 12.1
click at [188, 194] on select "Default px rem % vh vw" at bounding box center [186, 194] width 23 height 19
click at [155, 187] on input "140" at bounding box center [163, 194] width 70 height 19
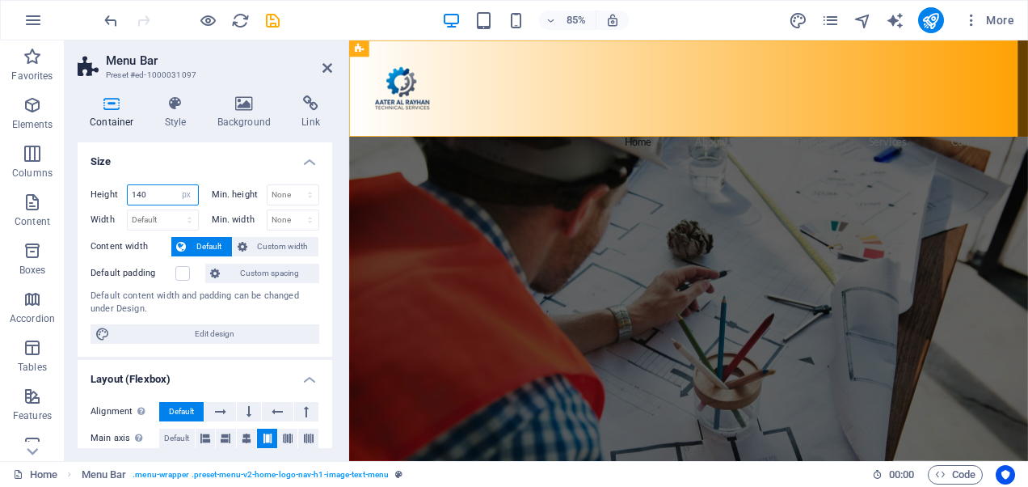
drag, startPoint x: 156, startPoint y: 188, endPoint x: 78, endPoint y: 183, distance: 77.8
click at [79, 183] on div "Height 140 Default px rem % vh vw Min. height None px rem % vh vw Width Default…" at bounding box center [205, 263] width 255 height 185
type input "100"
click at [153, 160] on h4 "Size" at bounding box center [205, 156] width 255 height 29
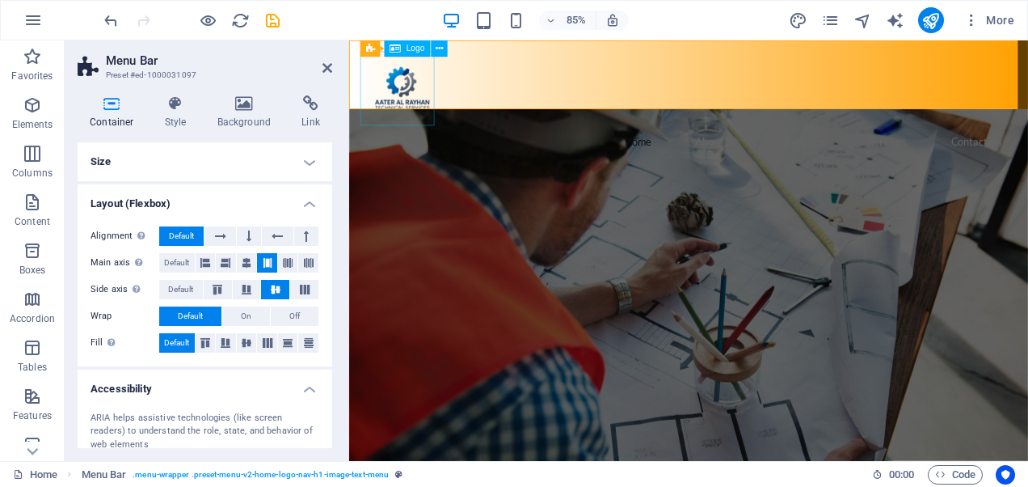
click at [403, 97] on div at bounding box center [748, 96] width 763 height 87
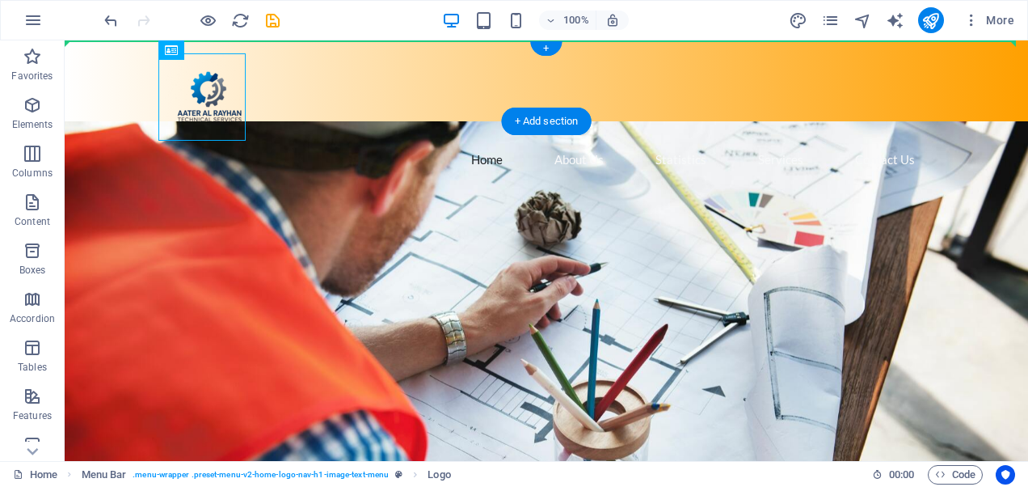
drag, startPoint x: 110, startPoint y: 109, endPoint x: 397, endPoint y: 68, distance: 289.9
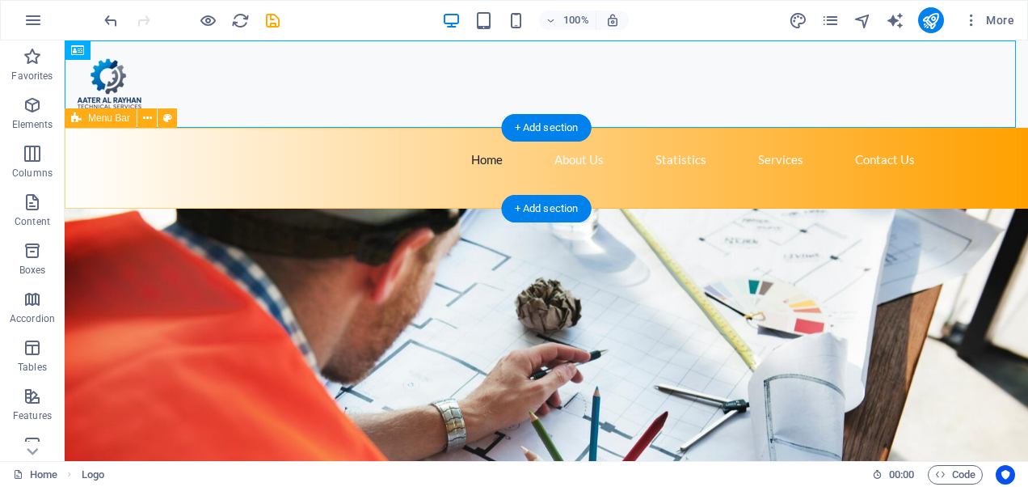
click at [304, 133] on div "Home About Us Statistics Services Contact Us" at bounding box center [547, 168] width 964 height 81
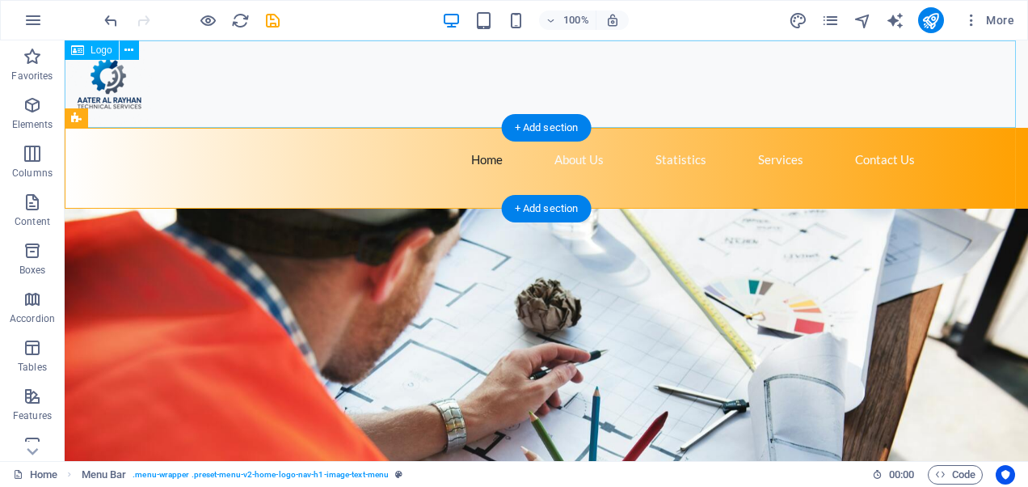
click at [110, 80] on div at bounding box center [547, 83] width 964 height 87
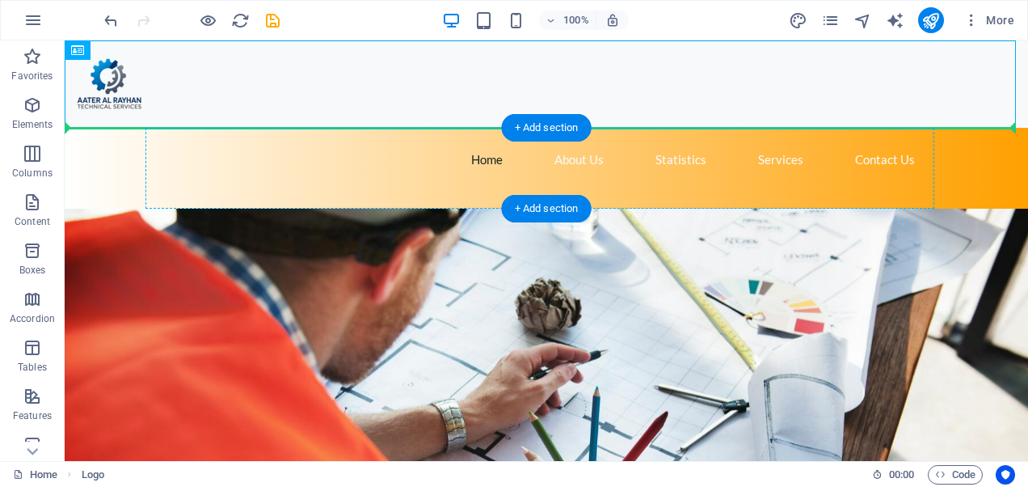
drag, startPoint x: 110, startPoint y: 80, endPoint x: 330, endPoint y: 159, distance: 233.7
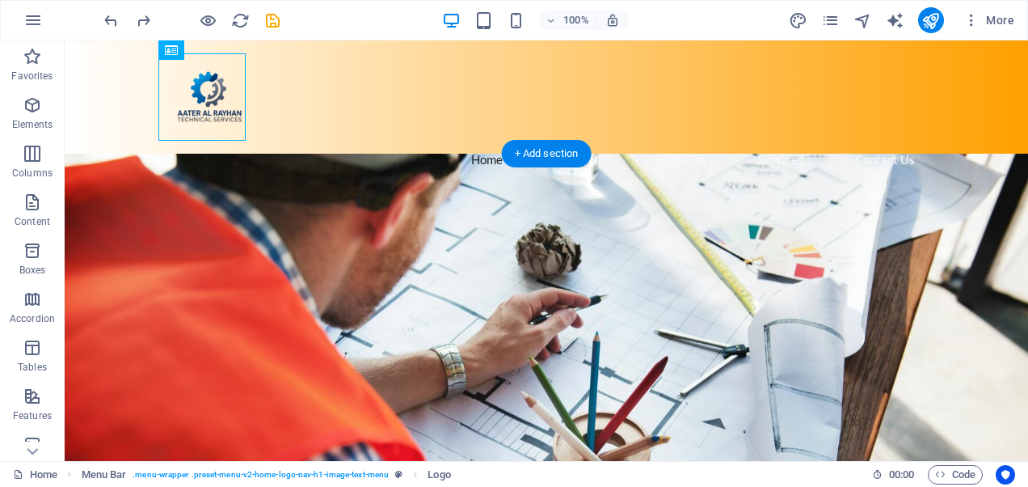
click at [290, 170] on figure at bounding box center [547, 387] width 964 height 466
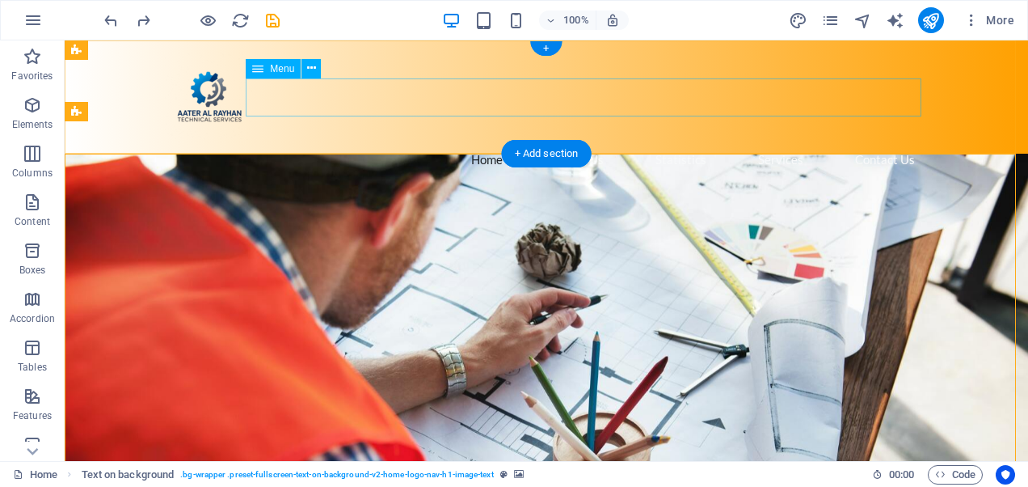
click at [347, 141] on nav "Home About Us Statistics Services Contact Us" at bounding box center [546, 160] width 763 height 38
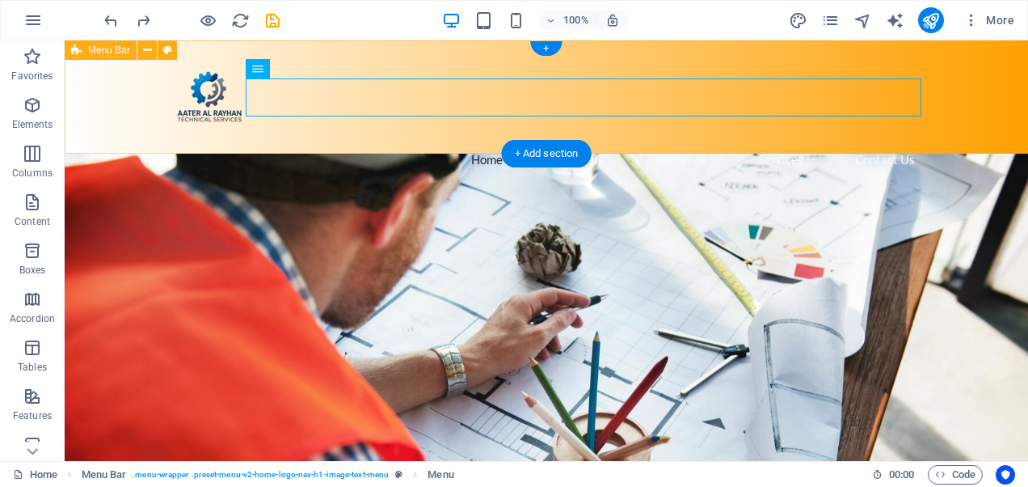
click at [694, 135] on div "Home About Us Statistics Services Contact Us" at bounding box center [547, 96] width 964 height 113
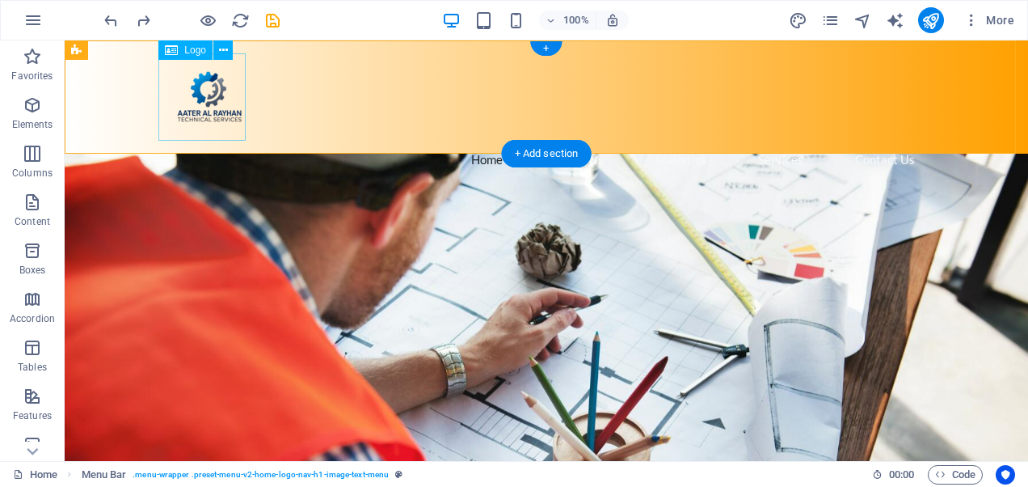
click at [216, 110] on div at bounding box center [546, 96] width 763 height 87
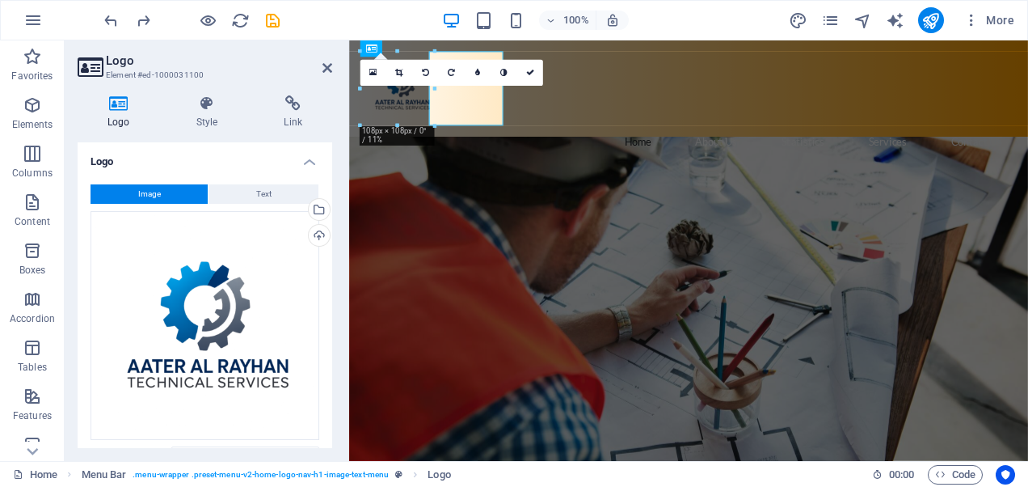
click at [216, 110] on icon at bounding box center [208, 103] width 82 height 16
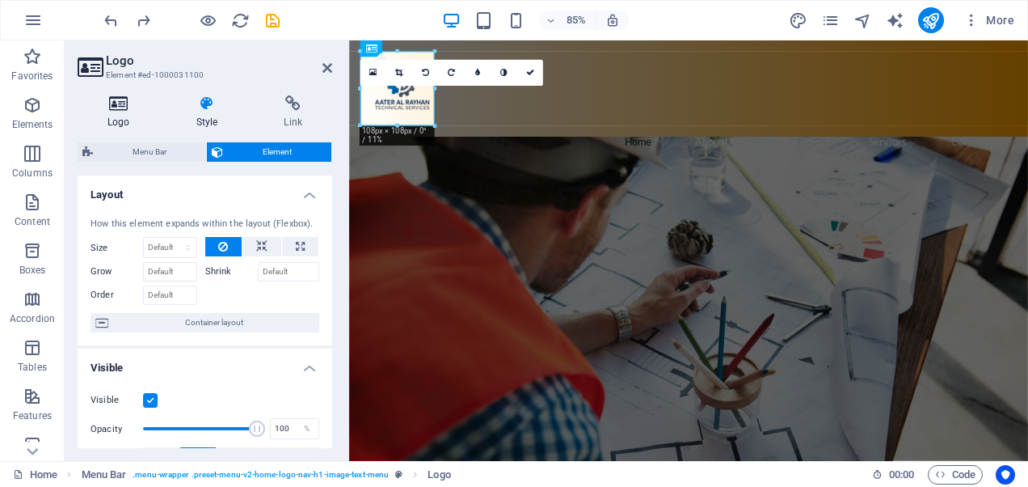
click at [133, 119] on h4 "Logo" at bounding box center [122, 112] width 89 height 34
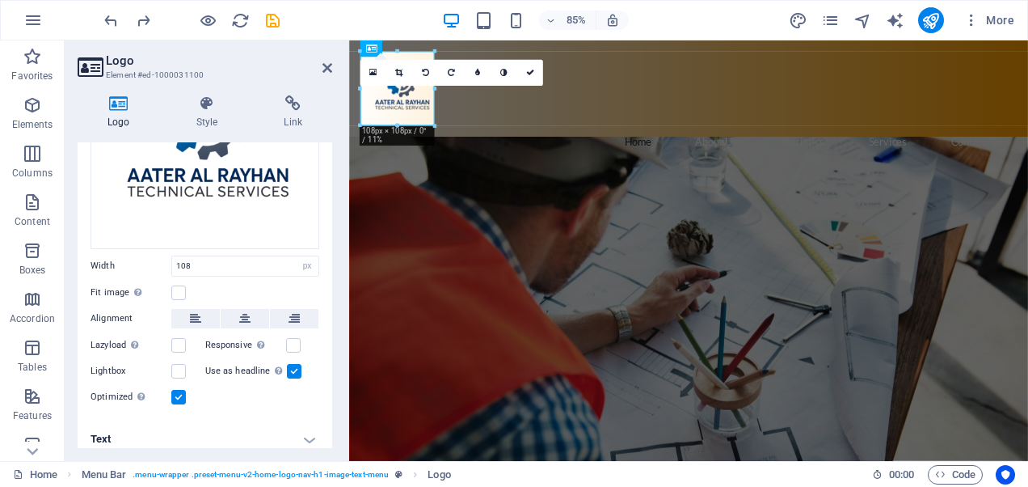
scroll to position [197, 0]
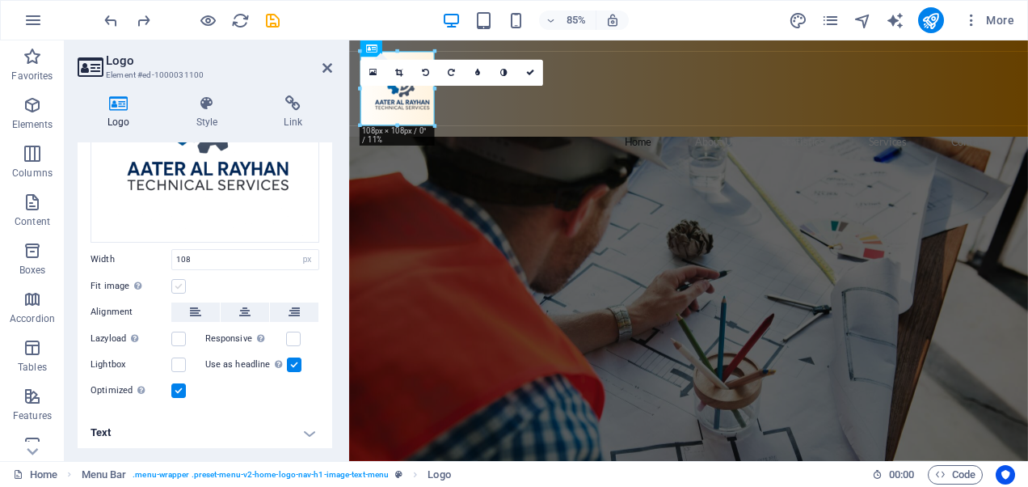
click at [176, 282] on label at bounding box center [178, 286] width 15 height 15
click at [0, 0] on input "Fit image Automatically fit image to a fixed width and height" at bounding box center [0, 0] width 0 height 0
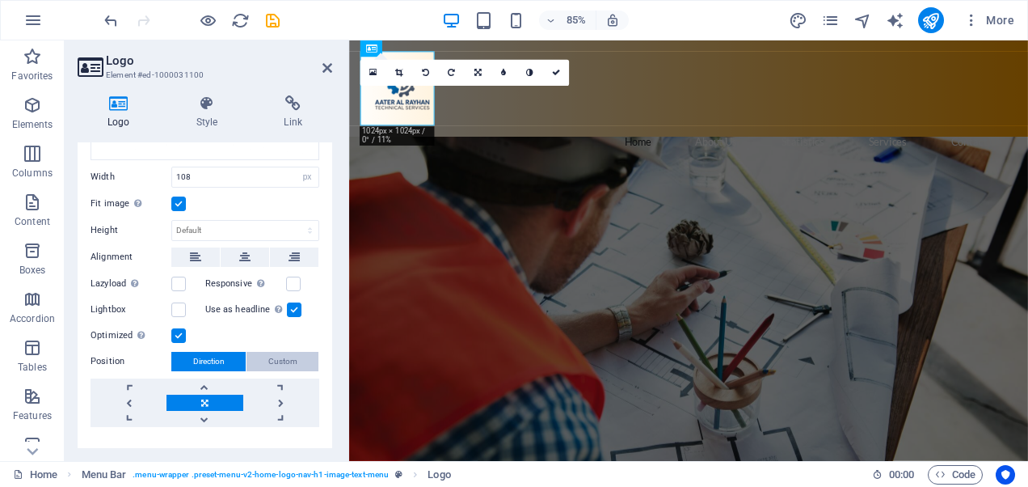
scroll to position [306, 0]
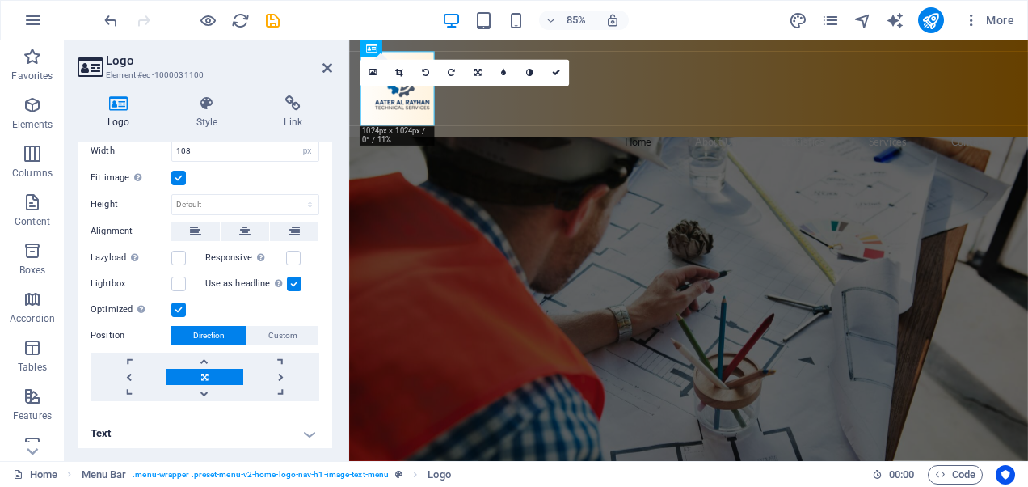
click at [305, 432] on h4 "Text" at bounding box center [205, 433] width 255 height 39
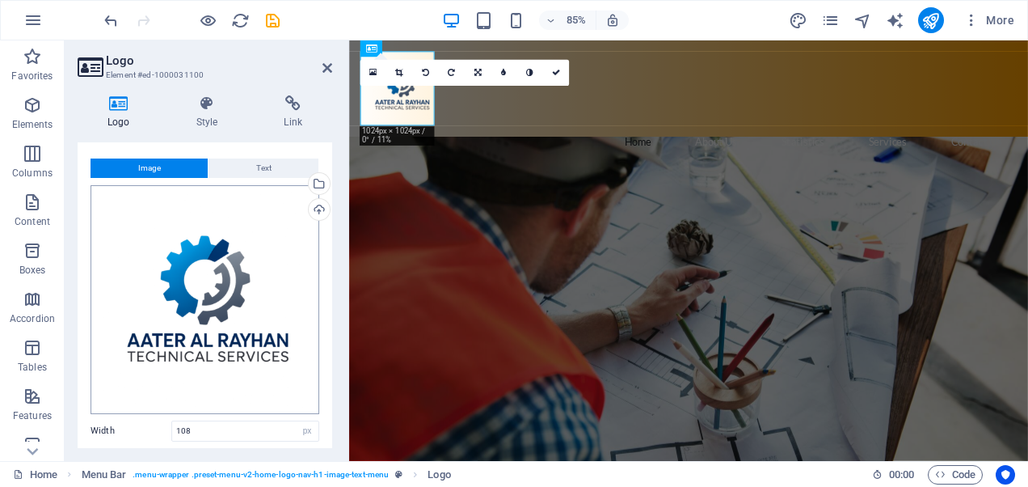
scroll to position [0, 0]
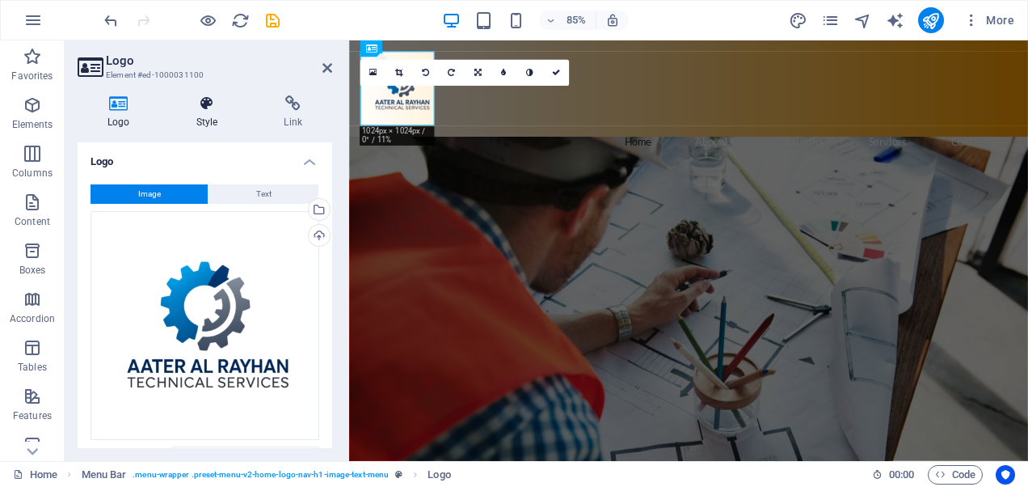
click at [213, 106] on icon at bounding box center [208, 103] width 82 height 16
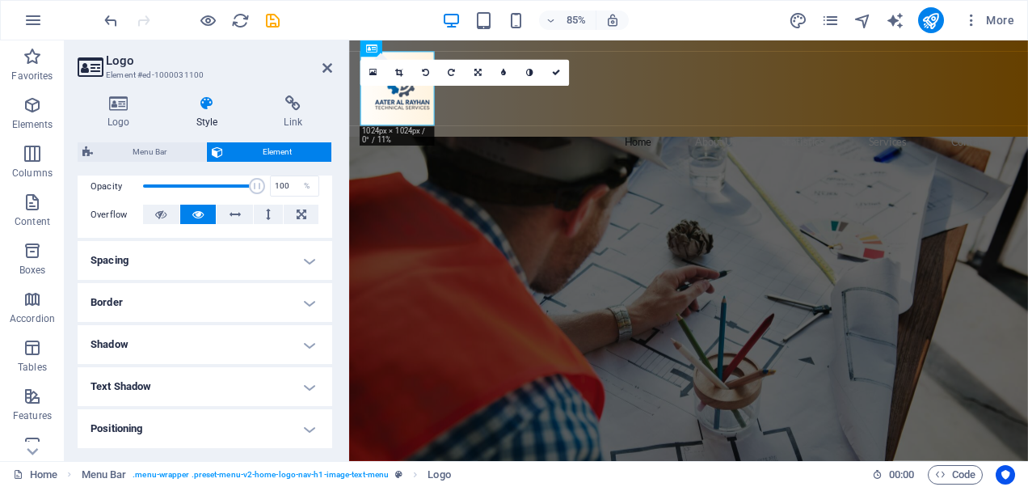
scroll to position [81, 0]
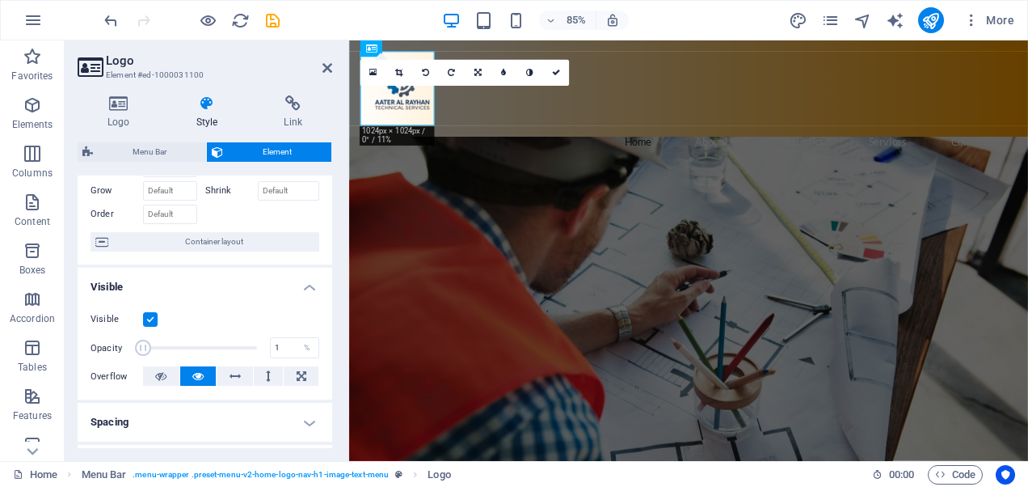
drag, startPoint x: 256, startPoint y: 351, endPoint x: 95, endPoint y: 346, distance: 161.0
click at [95, 346] on div "Opacity 1 %" at bounding box center [205, 348] width 229 height 24
type input "100"
drag, startPoint x: 139, startPoint y: 349, endPoint x: 301, endPoint y: 361, distance: 162.1
click at [307, 359] on div "Visible Opacity 100 % Overflow" at bounding box center [205, 348] width 255 height 103
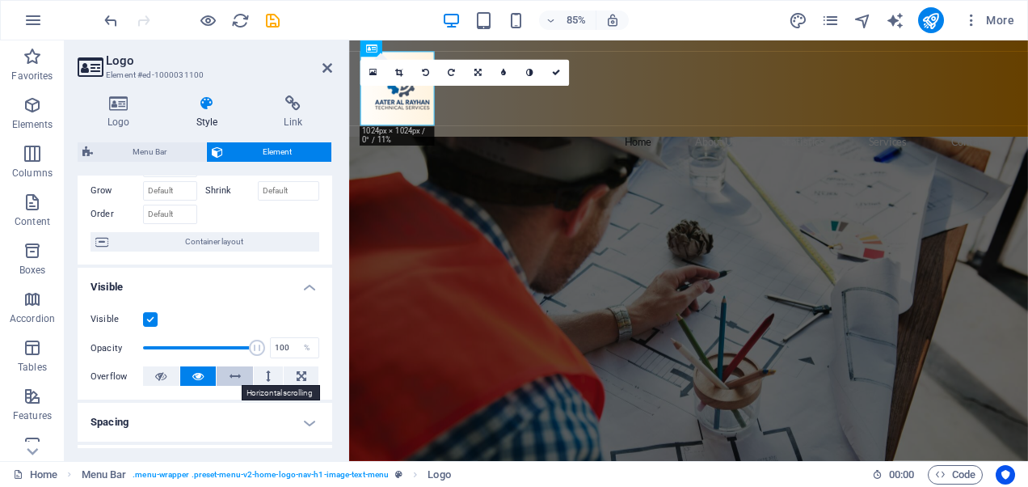
click at [234, 378] on icon at bounding box center [235, 375] width 11 height 19
click at [298, 377] on icon at bounding box center [302, 375] width 10 height 19
click at [238, 376] on icon at bounding box center [235, 375] width 11 height 19
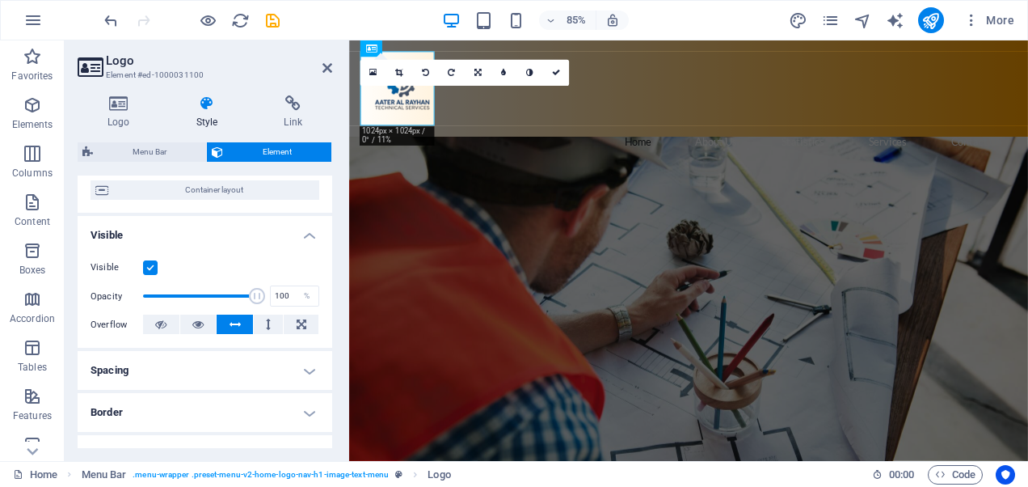
scroll to position [162, 0]
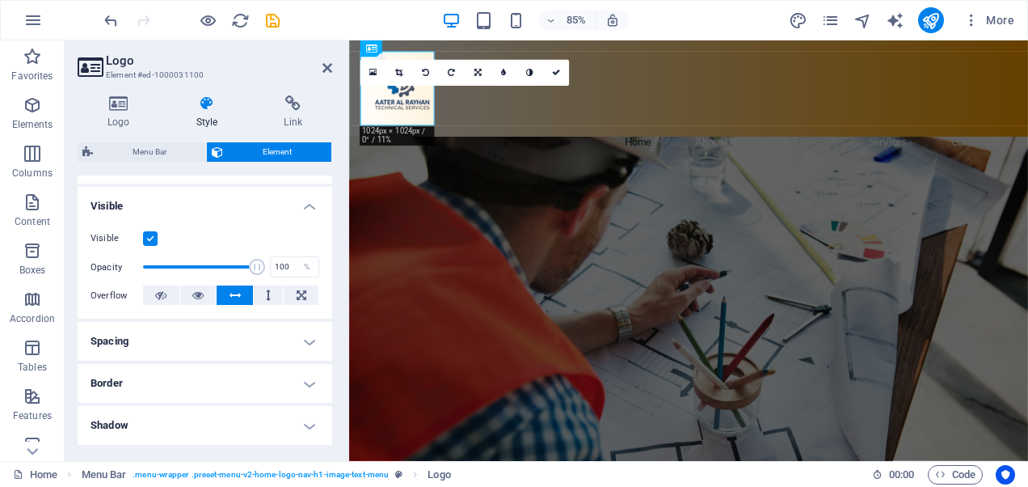
click at [304, 337] on h4 "Spacing" at bounding box center [205, 341] width 255 height 39
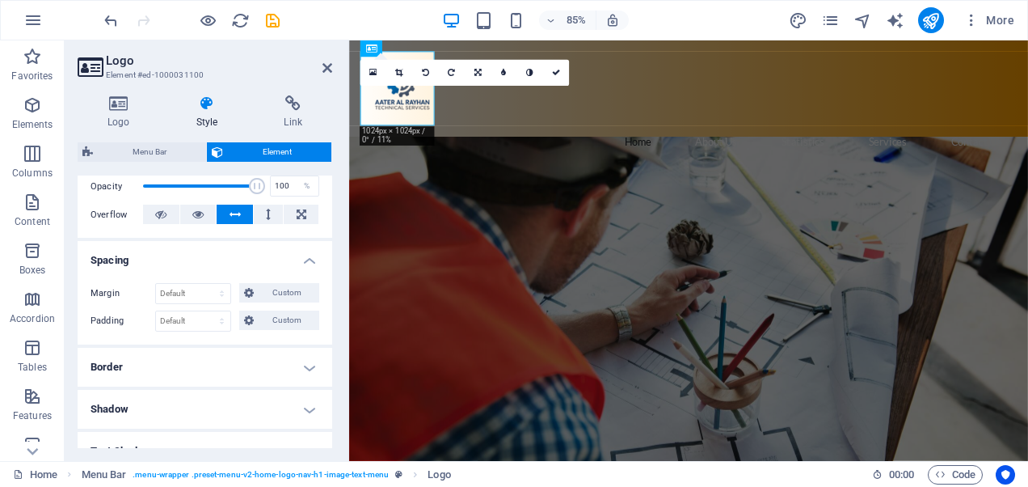
scroll to position [323, 0]
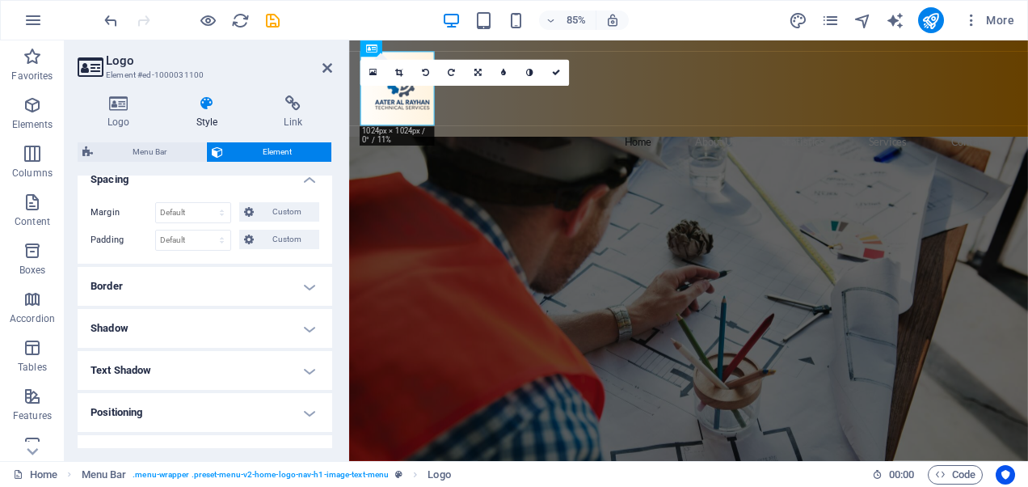
click at [273, 293] on h4 "Border" at bounding box center [205, 286] width 255 height 39
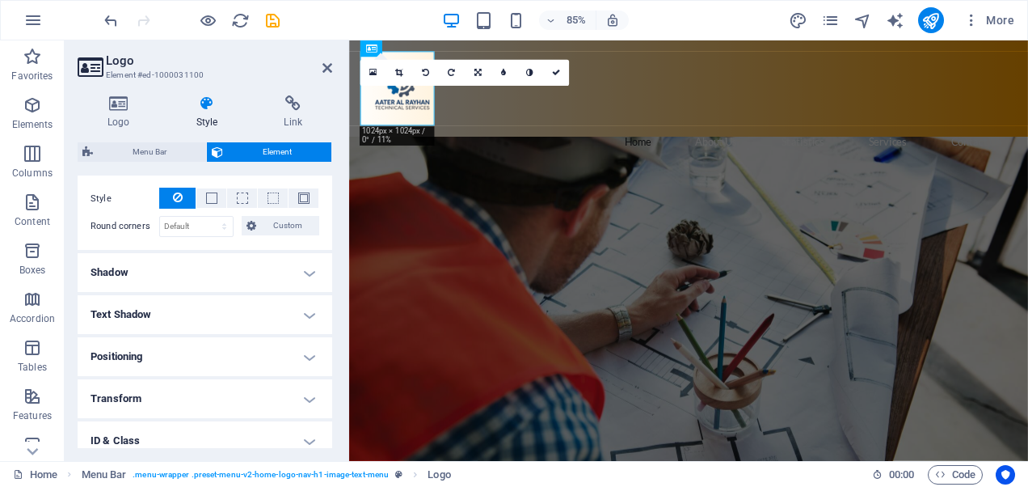
scroll to position [485, 0]
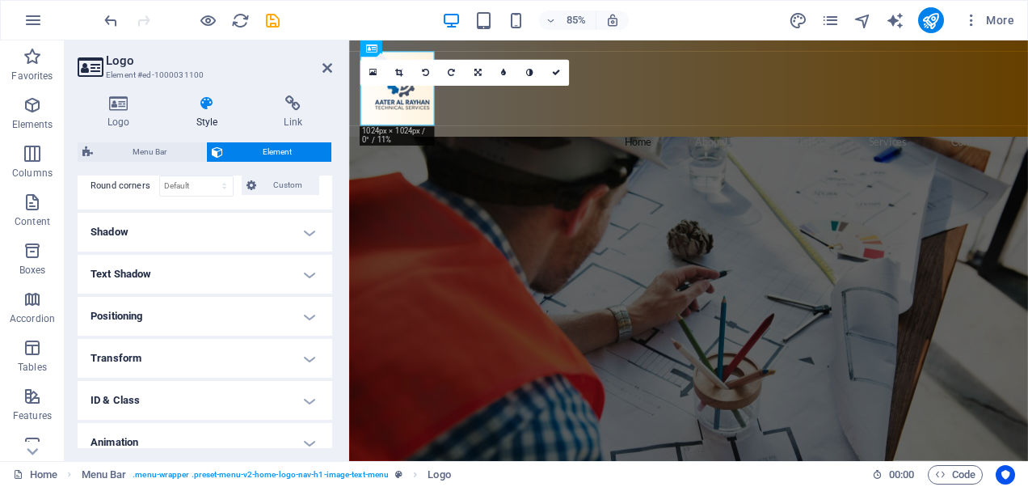
click at [245, 228] on h4 "Shadow" at bounding box center [205, 232] width 255 height 39
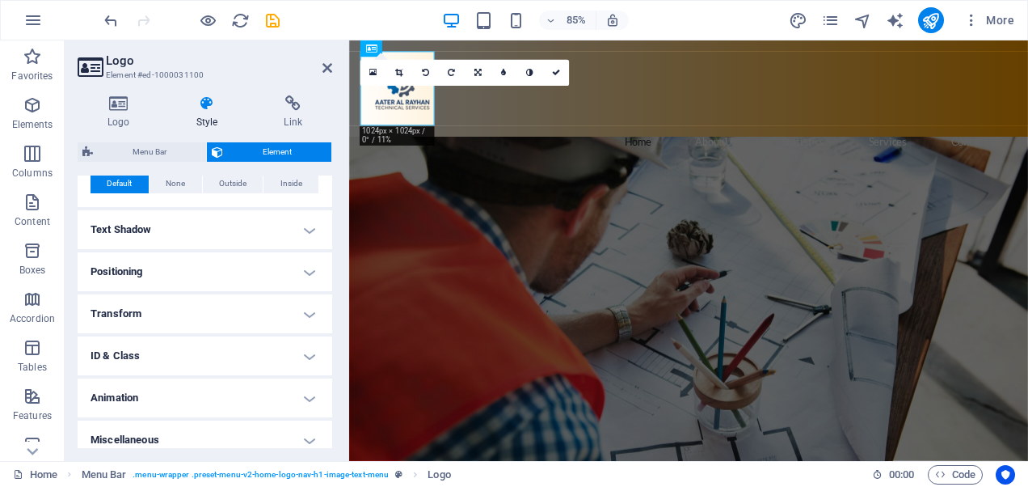
scroll to position [574, 0]
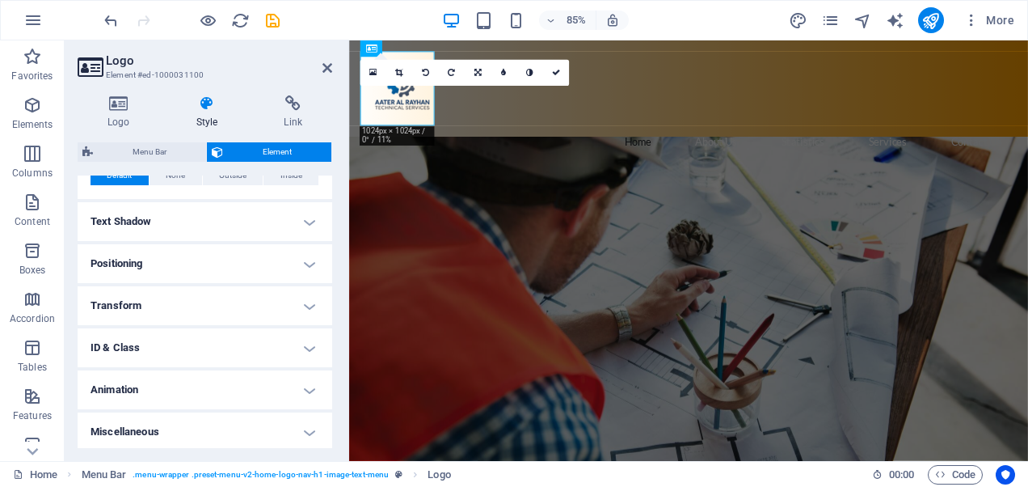
click at [195, 381] on h4 "Animation" at bounding box center [205, 389] width 255 height 39
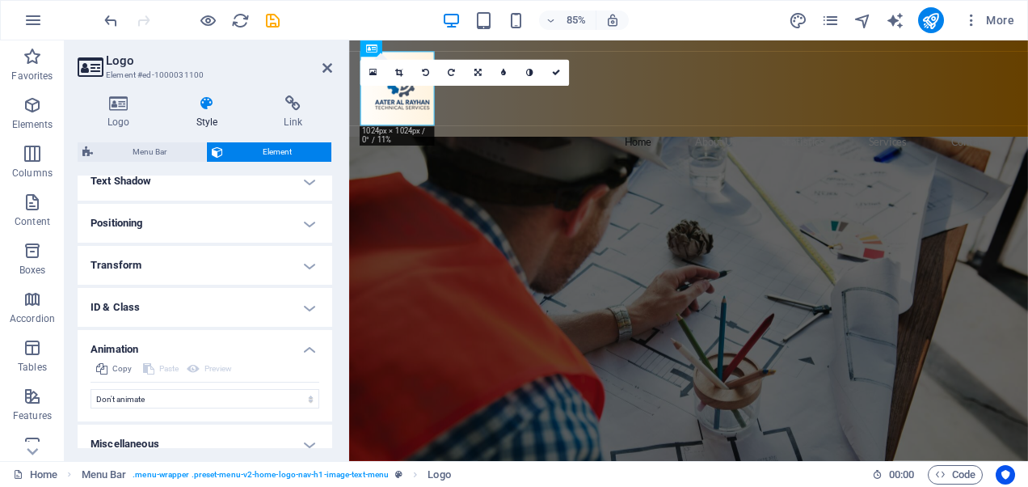
scroll to position [627, 0]
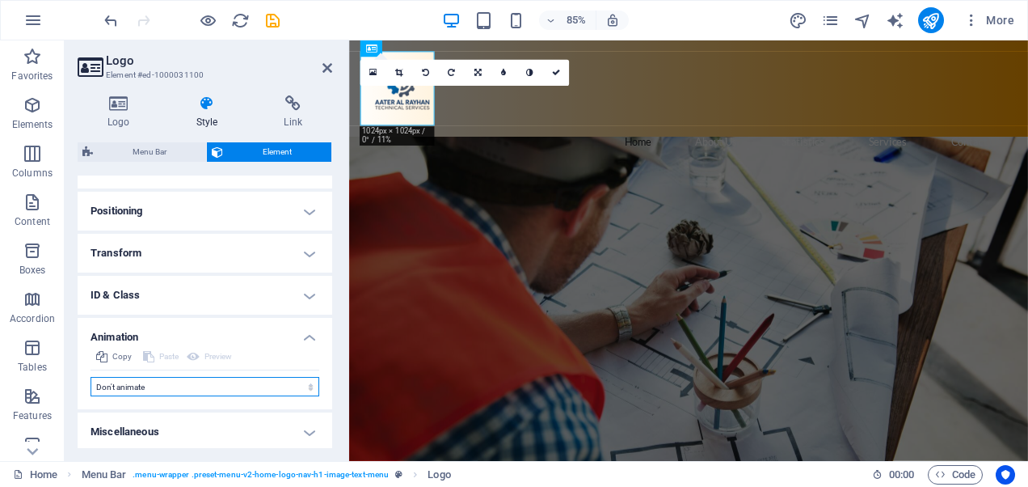
click at [226, 383] on select "Don't animate Show / Hide Slide up/down Zoom in/out Slide left to right Slide r…" at bounding box center [205, 386] width 229 height 19
select select "pulse"
click at [91, 377] on select "Don't animate Show / Hide Slide up/down Zoom in/out Slide left to right Slide r…" at bounding box center [205, 386] width 229 height 19
select select "scroll"
click at [207, 379] on select "Don't animate Show / Hide Slide up/down Zoom in/out Slide left to right Slide r…" at bounding box center [205, 386] width 229 height 19
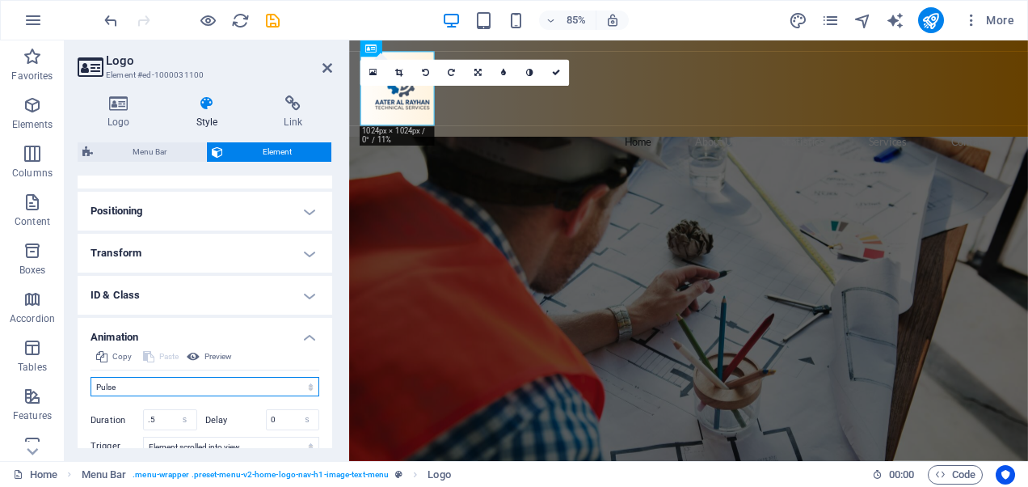
select select "move-top-to-bottom"
click at [91, 377] on select "Don't animate Show / Hide Slide up/down Zoom in/out Slide left to right Slide r…" at bounding box center [205, 386] width 229 height 19
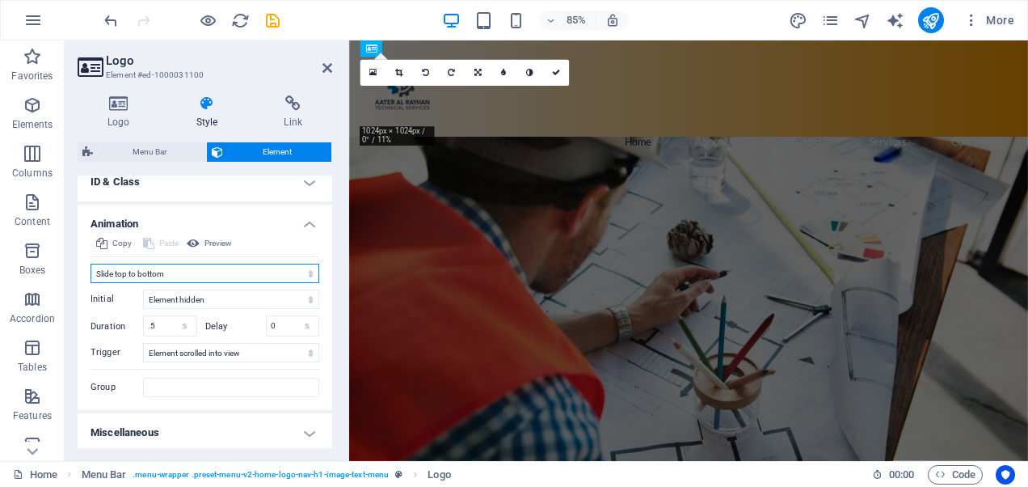
scroll to position [741, 0]
drag, startPoint x: 167, startPoint y: 324, endPoint x: 151, endPoint y: 320, distance: 15.9
click at [151, 320] on input ".5" at bounding box center [170, 324] width 53 height 19
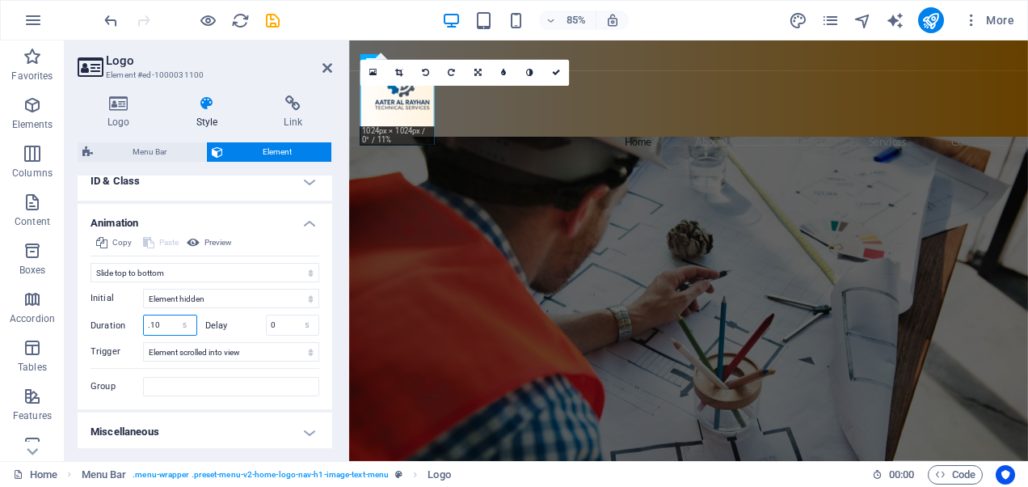
type input ".10"
click at [270, 219] on h4 "Animation" at bounding box center [205, 218] width 255 height 29
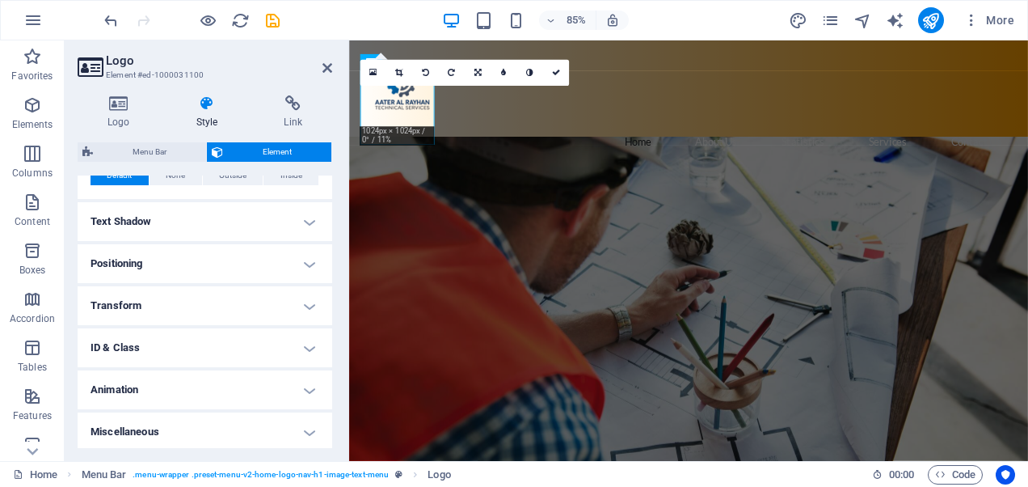
click at [239, 386] on h4 "Animation" at bounding box center [205, 389] width 255 height 39
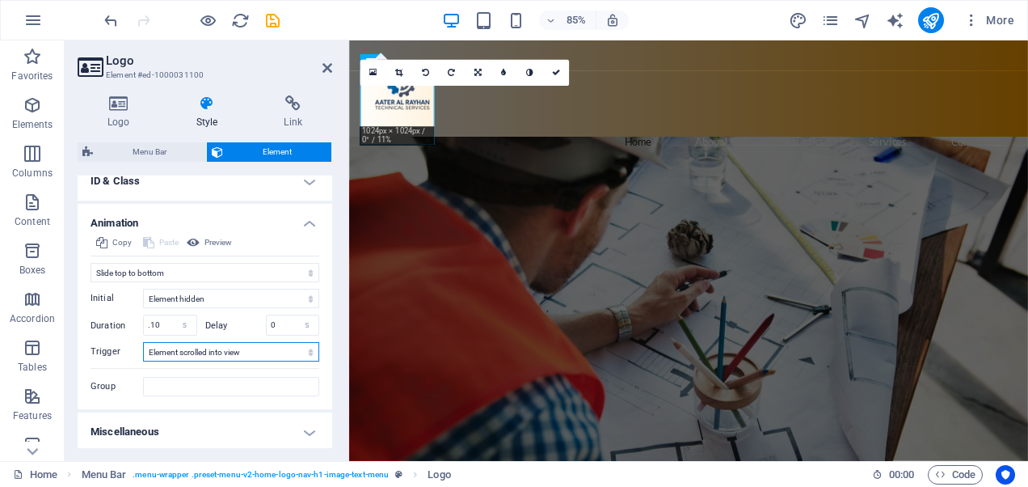
click at [193, 346] on select "No automatic trigger On page load Element scrolled into view" at bounding box center [231, 351] width 176 height 19
click at [143, 342] on select "No automatic trigger On page load Element scrolled into view" at bounding box center [231, 351] width 176 height 19
click at [233, 425] on h4 "Miscellaneous" at bounding box center [205, 431] width 255 height 39
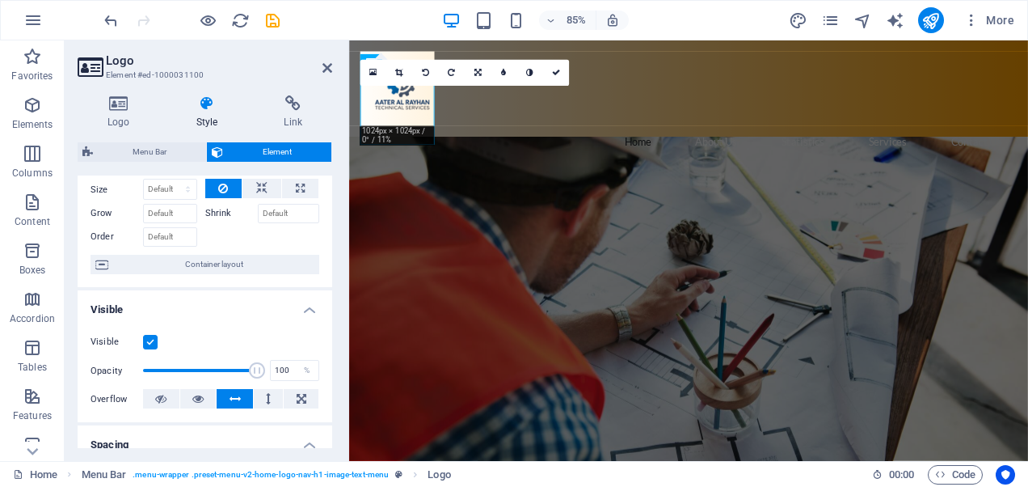
scroll to position [0, 0]
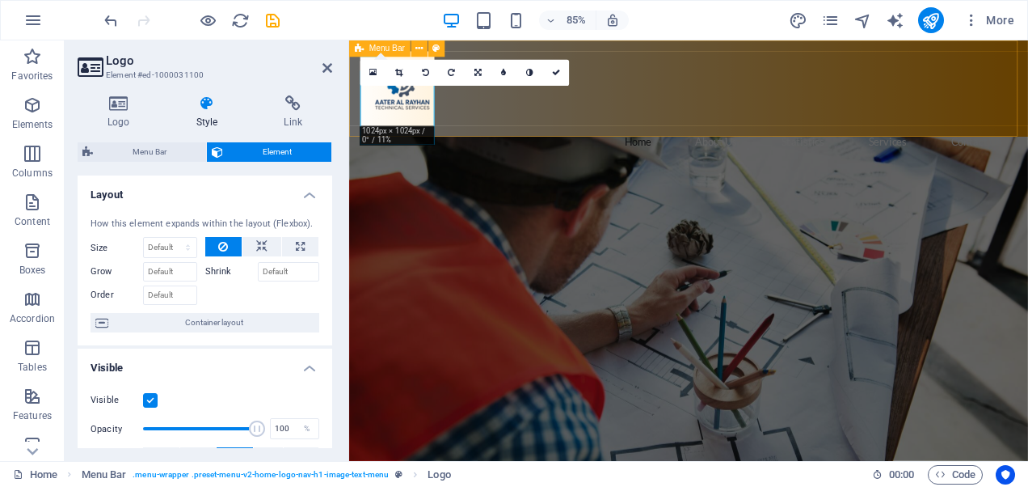
click at [572, 126] on div "Home About Us Statistics Services Contact Us" at bounding box center [748, 96] width 799 height 113
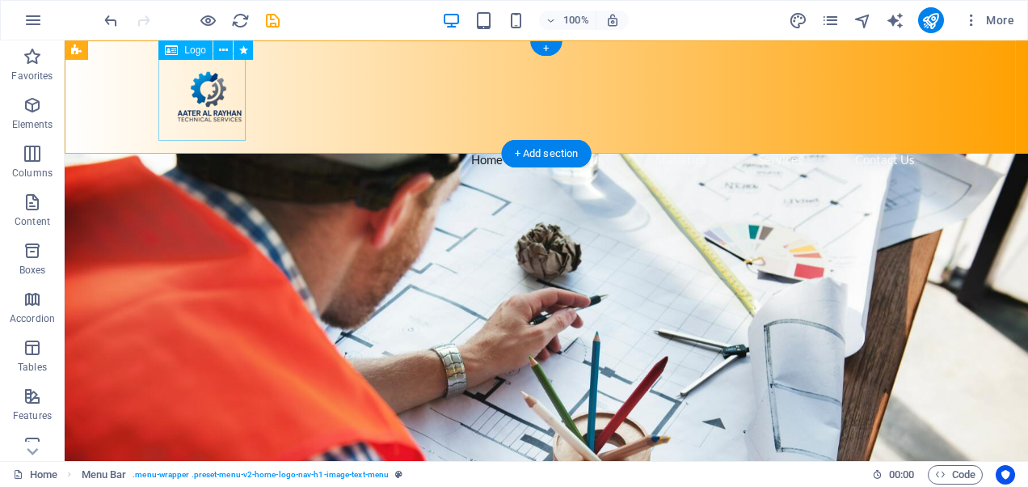
click at [170, 91] on div at bounding box center [546, 96] width 763 height 87
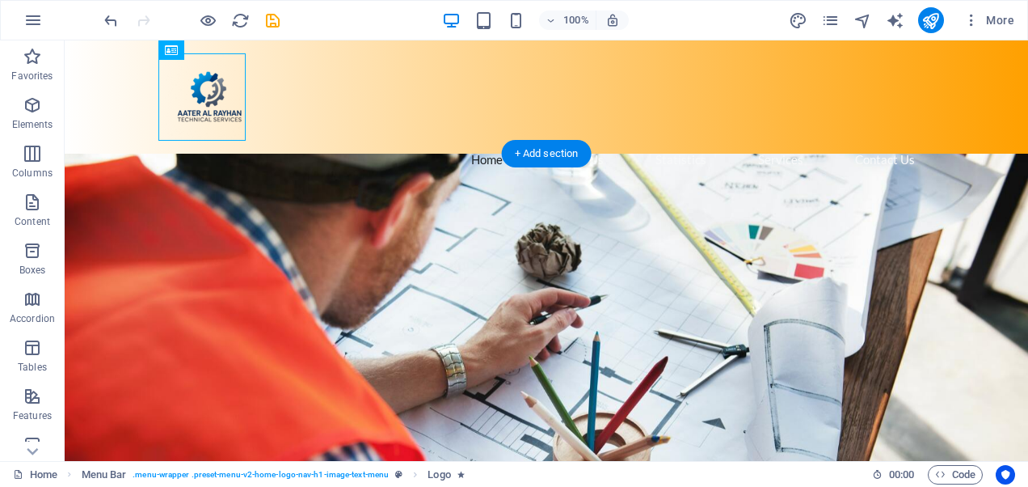
click at [422, 164] on figure at bounding box center [547, 387] width 964 height 466
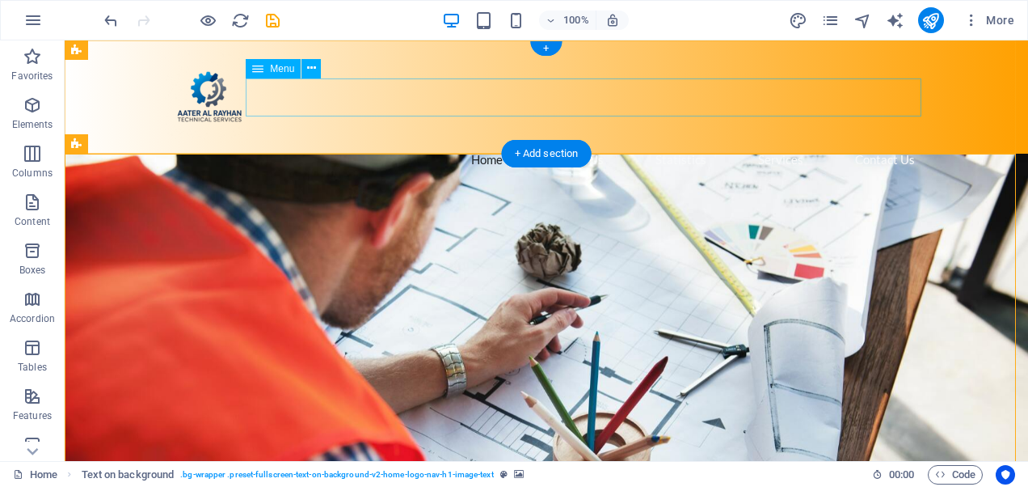
click at [491, 141] on nav "Home About Us Statistics Services Contact Us" at bounding box center [546, 160] width 763 height 38
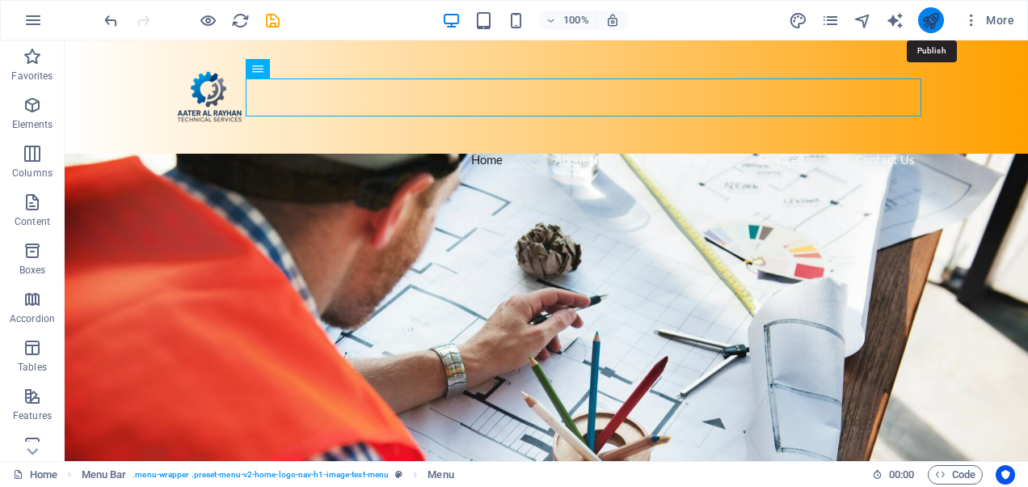
click at [922, 18] on icon "publish" at bounding box center [931, 20] width 19 height 19
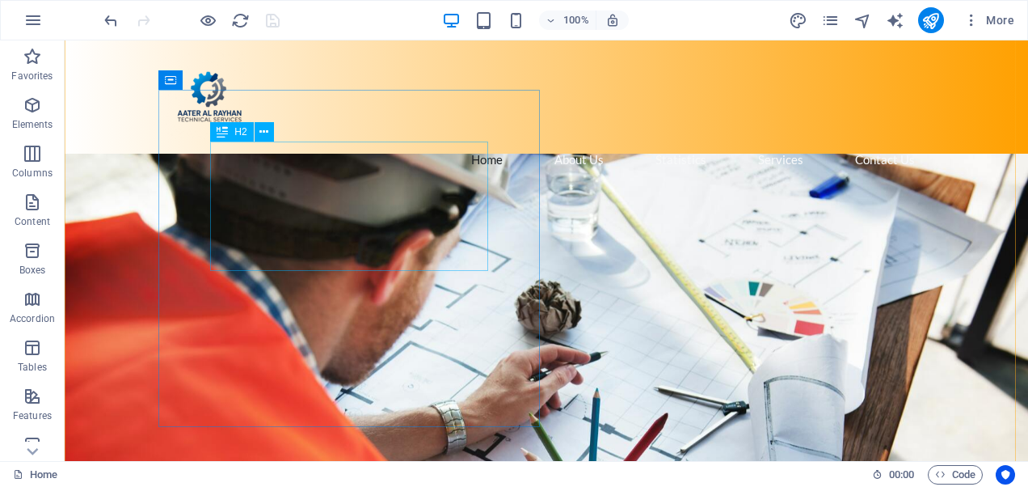
scroll to position [243, 0]
